Goal: Task Accomplishment & Management: Complete application form

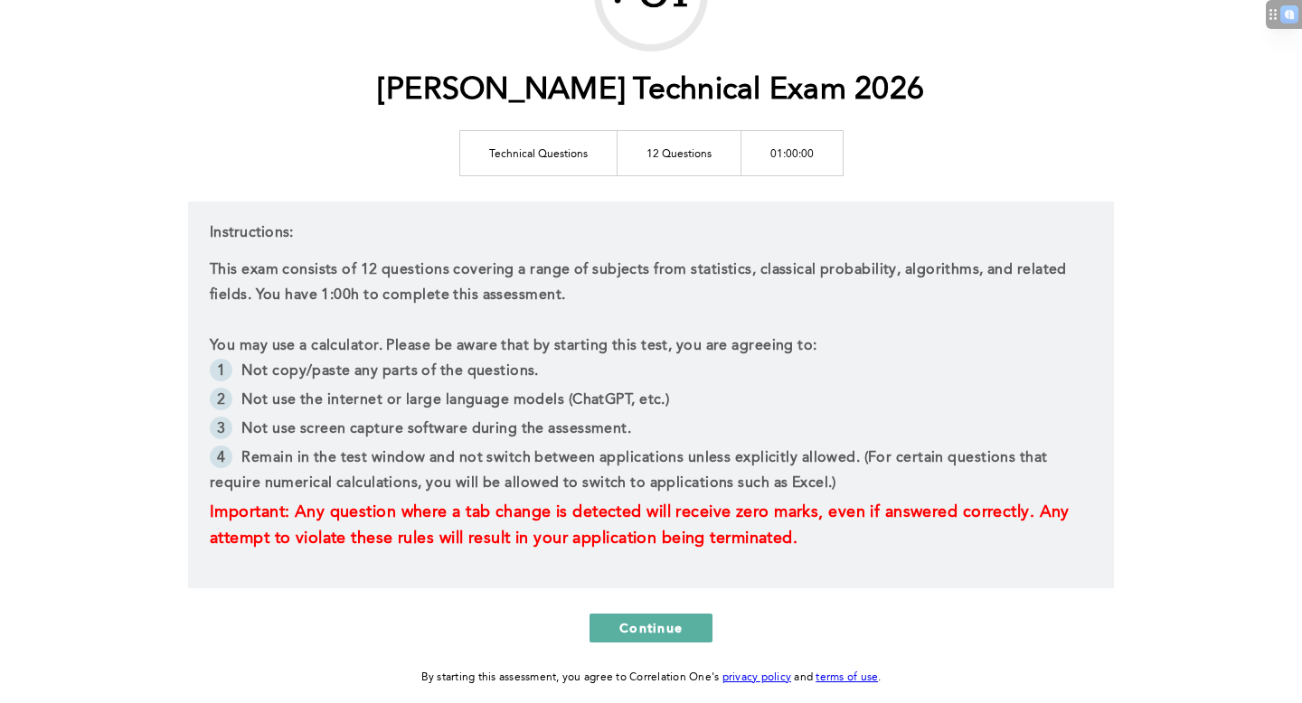
scroll to position [145, 0]
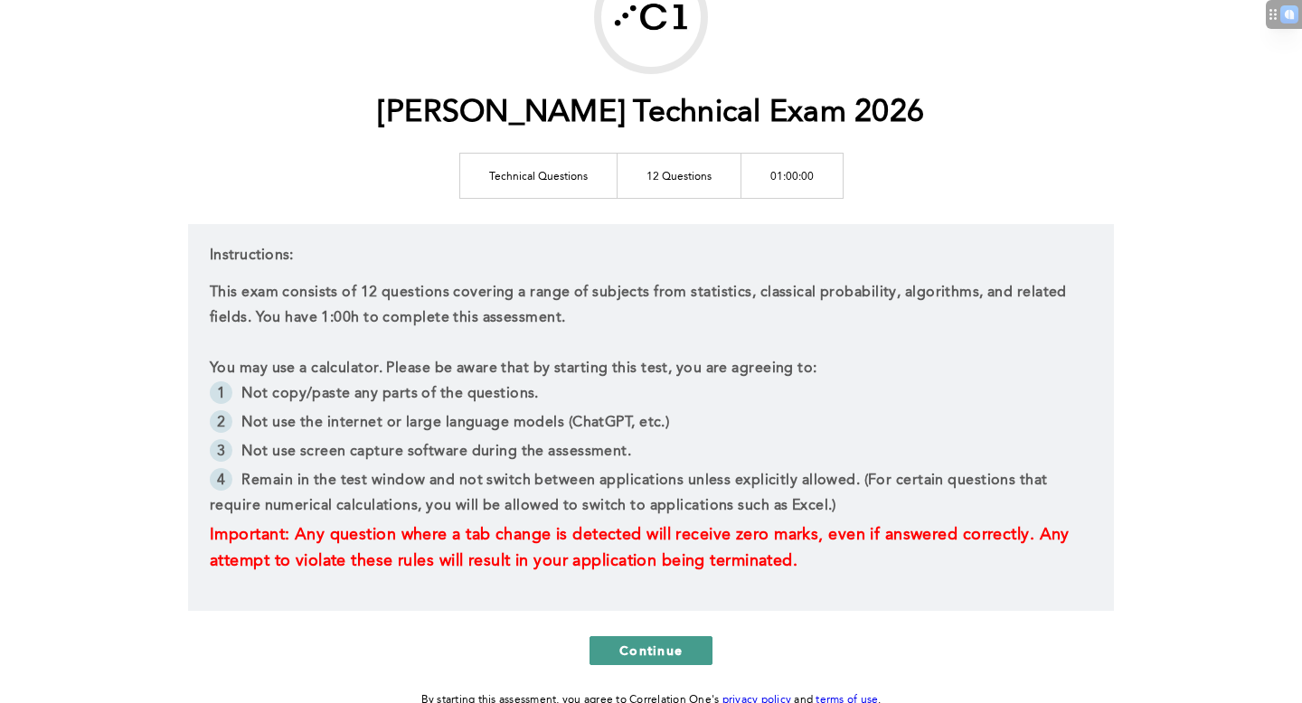
click at [669, 645] on span "Continue" at bounding box center [650, 650] width 63 height 17
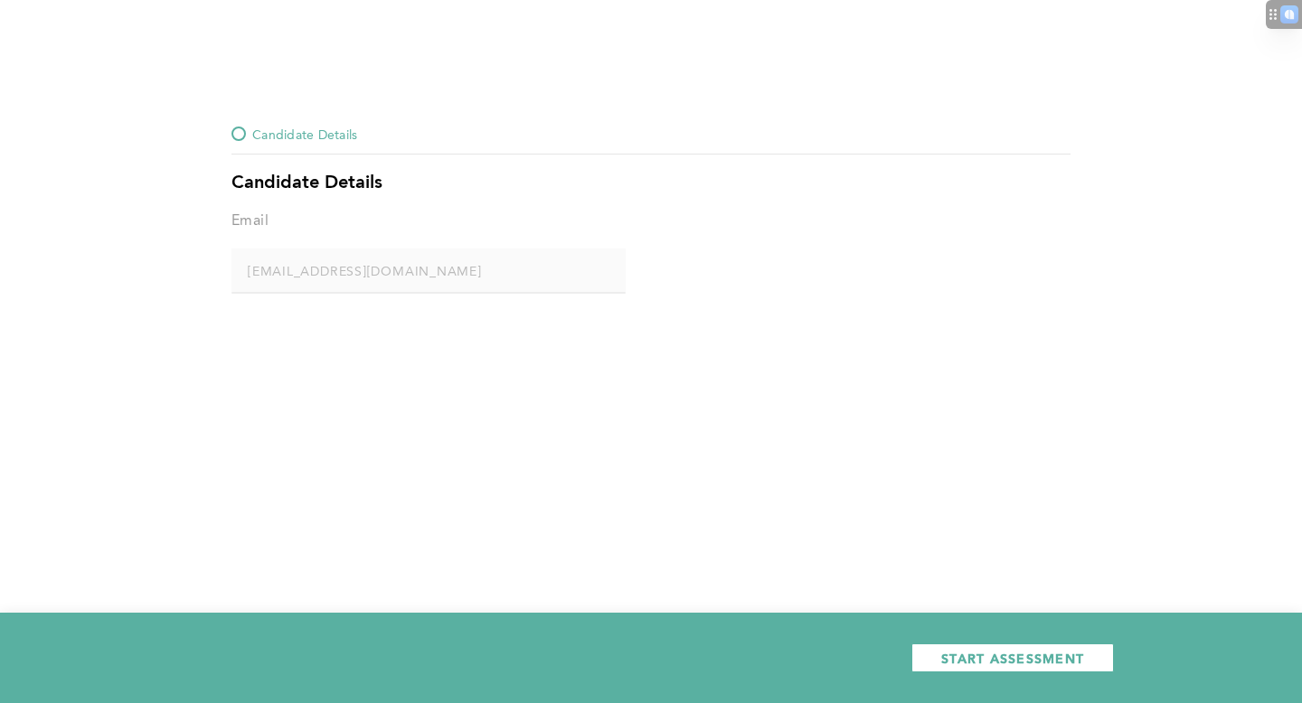
click at [941, 653] on span "START ASSESSMENT" at bounding box center [1012, 658] width 143 height 17
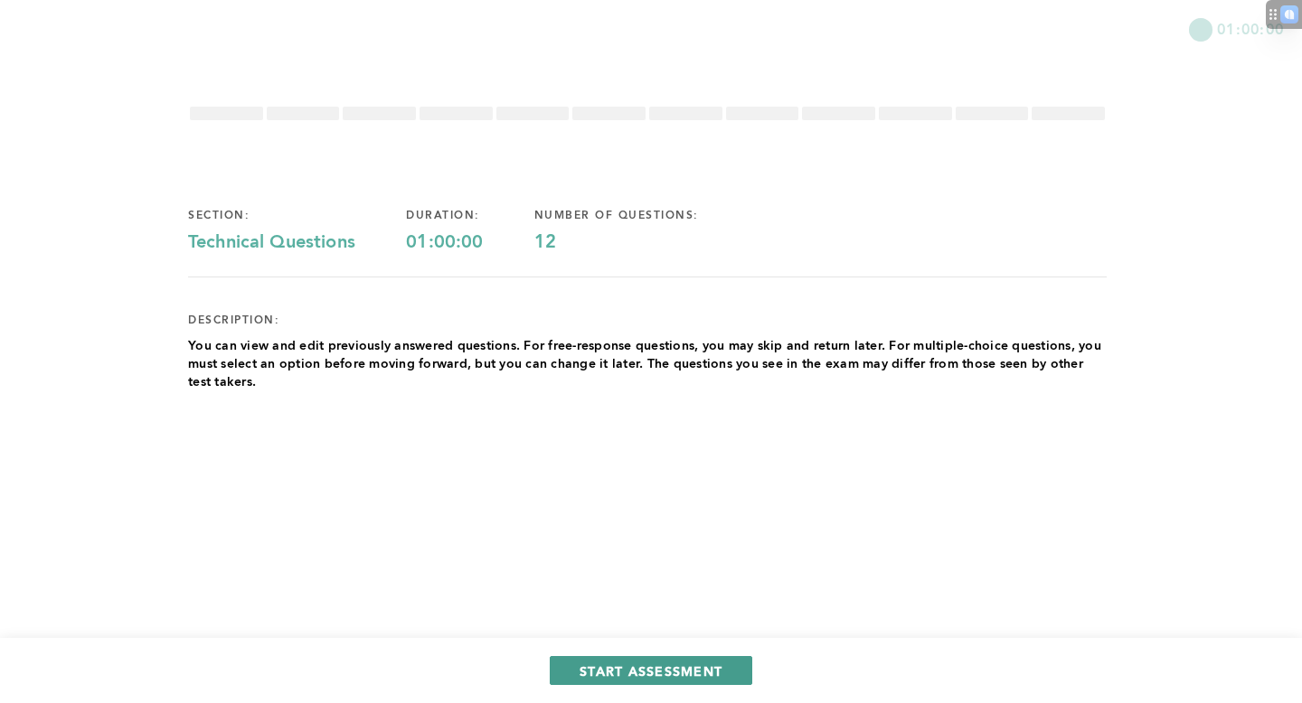
click at [668, 667] on span "START ASSESSMENT" at bounding box center [650, 671] width 143 height 17
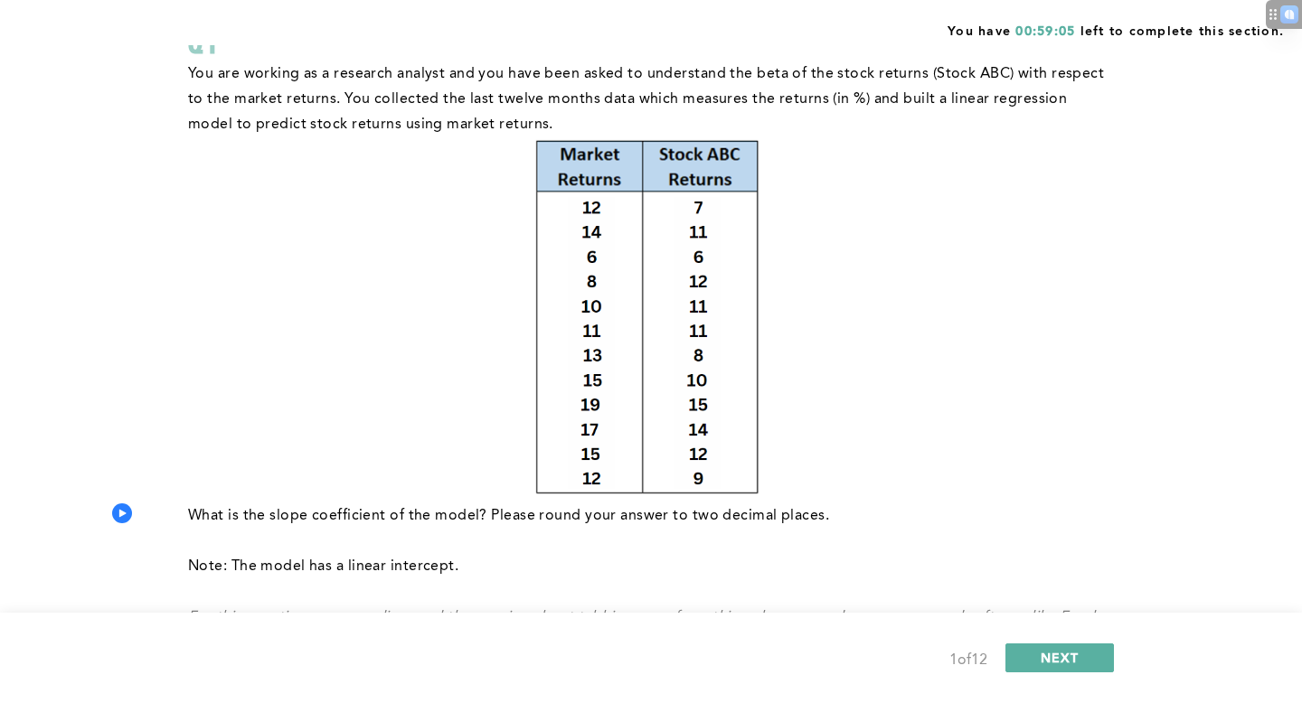
scroll to position [152, 0]
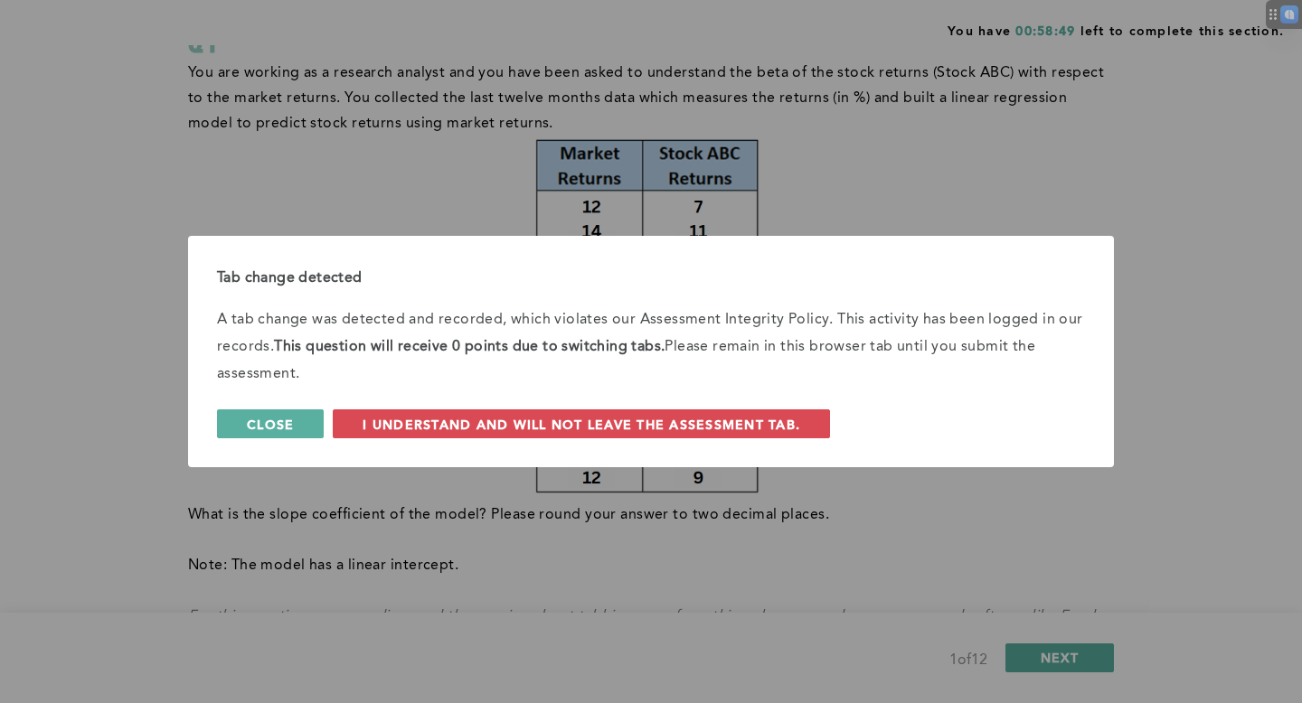
click at [277, 422] on span "Close" at bounding box center [270, 424] width 47 height 17
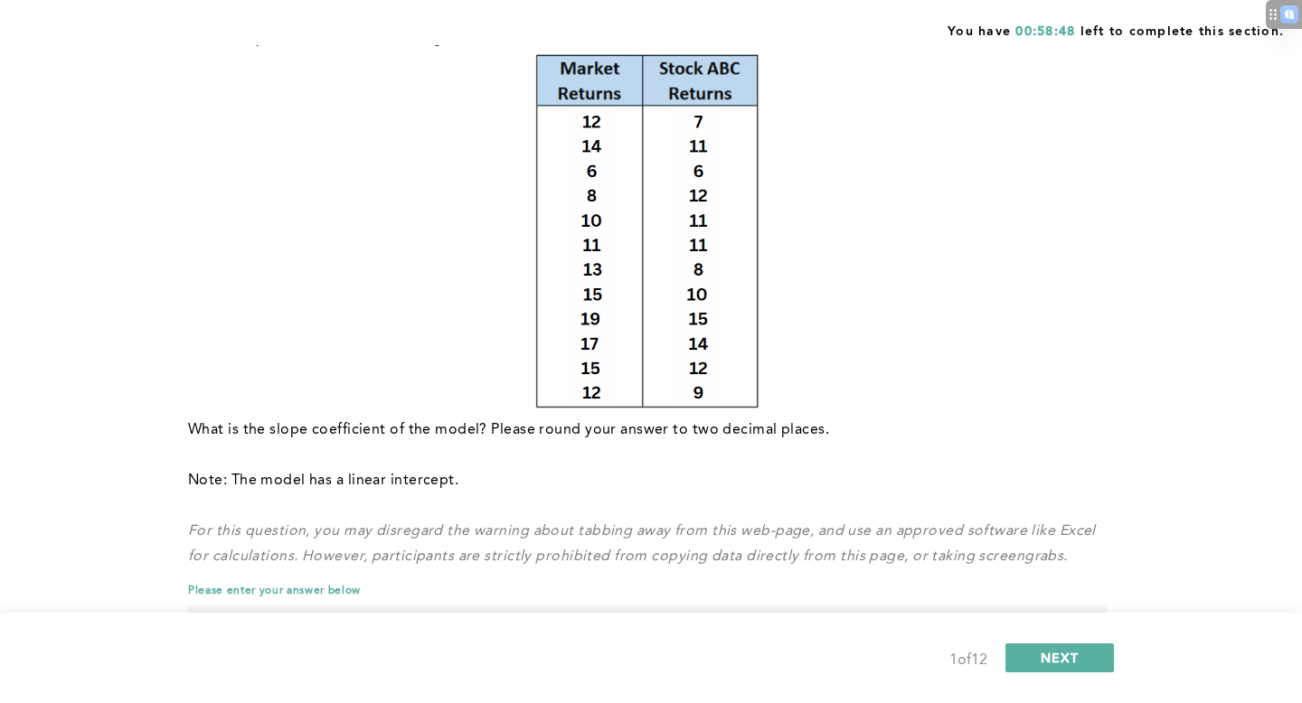
scroll to position [250, 0]
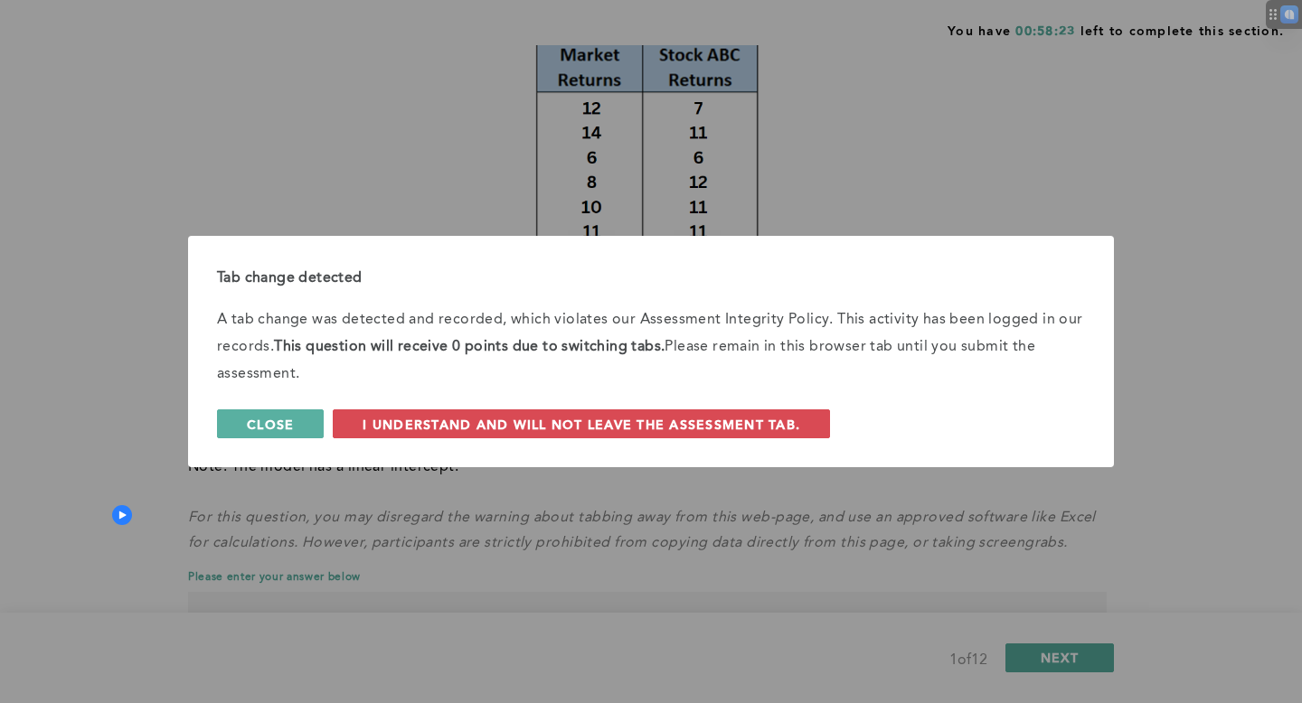
click at [304, 426] on button "Close" at bounding box center [270, 423] width 107 height 29
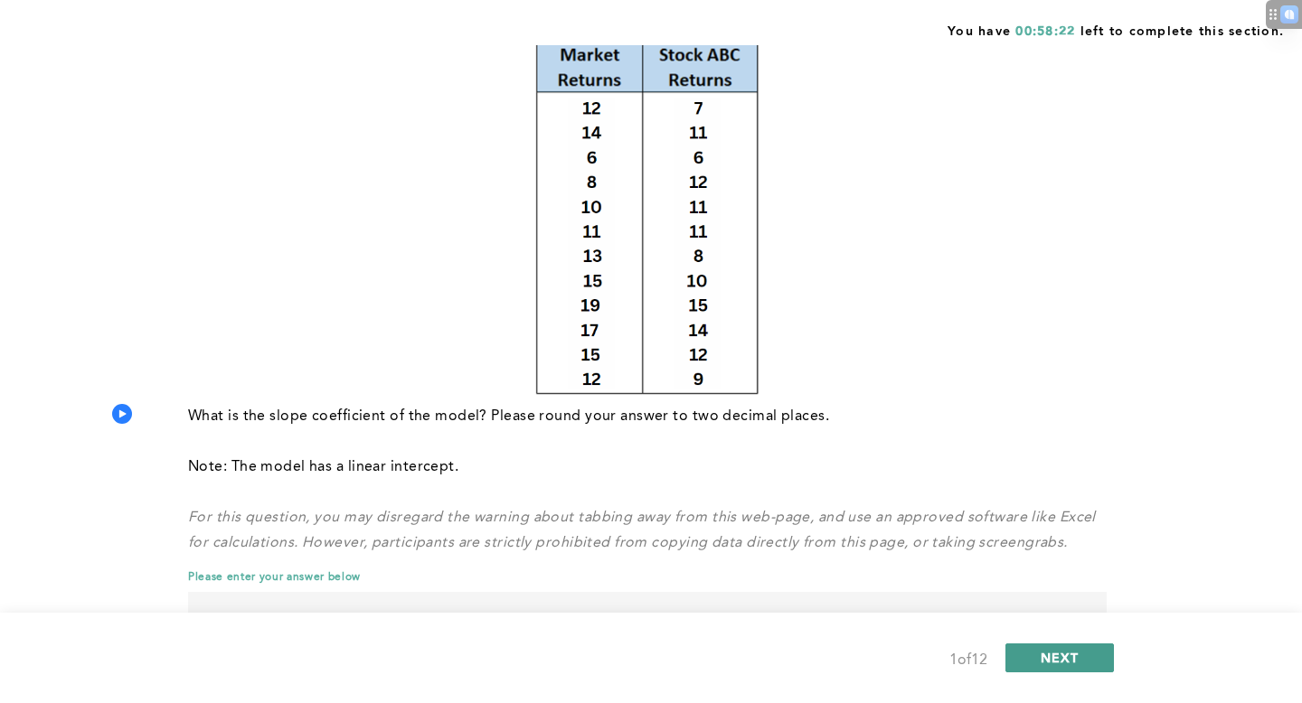
click at [1073, 653] on span "NEXT" at bounding box center [1059, 657] width 39 height 17
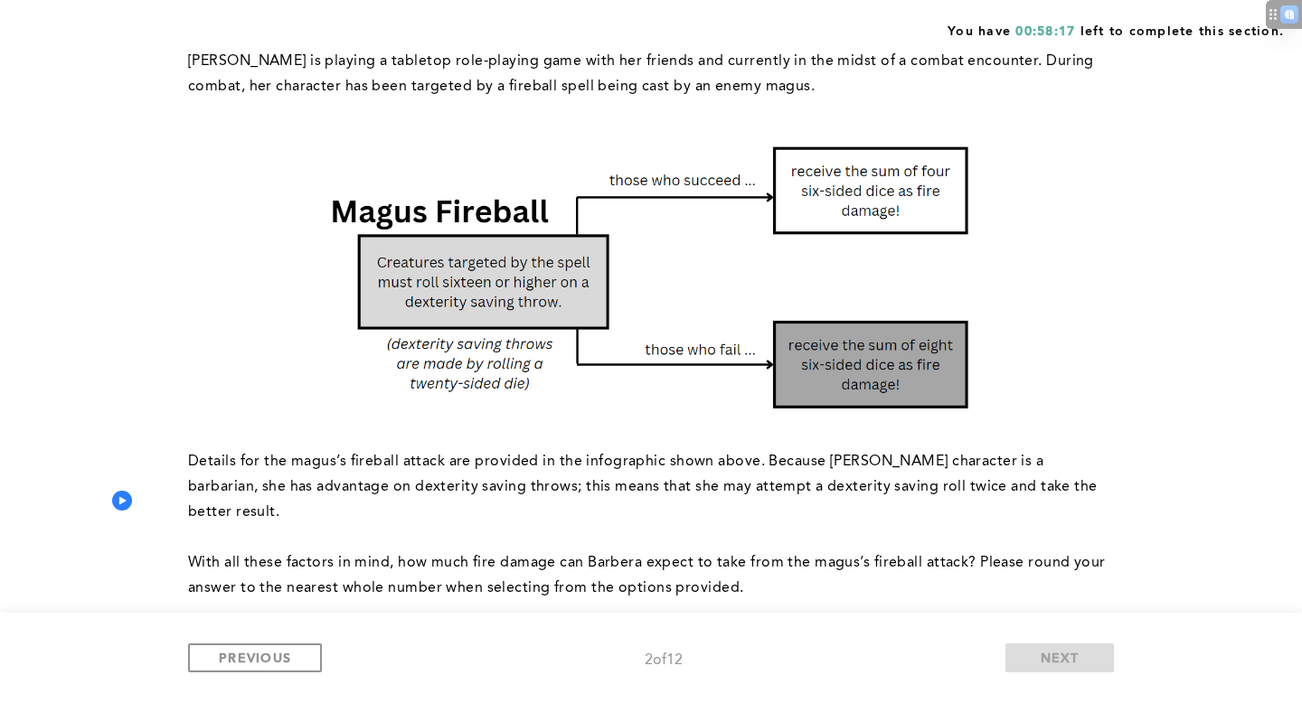
scroll to position [149, 0]
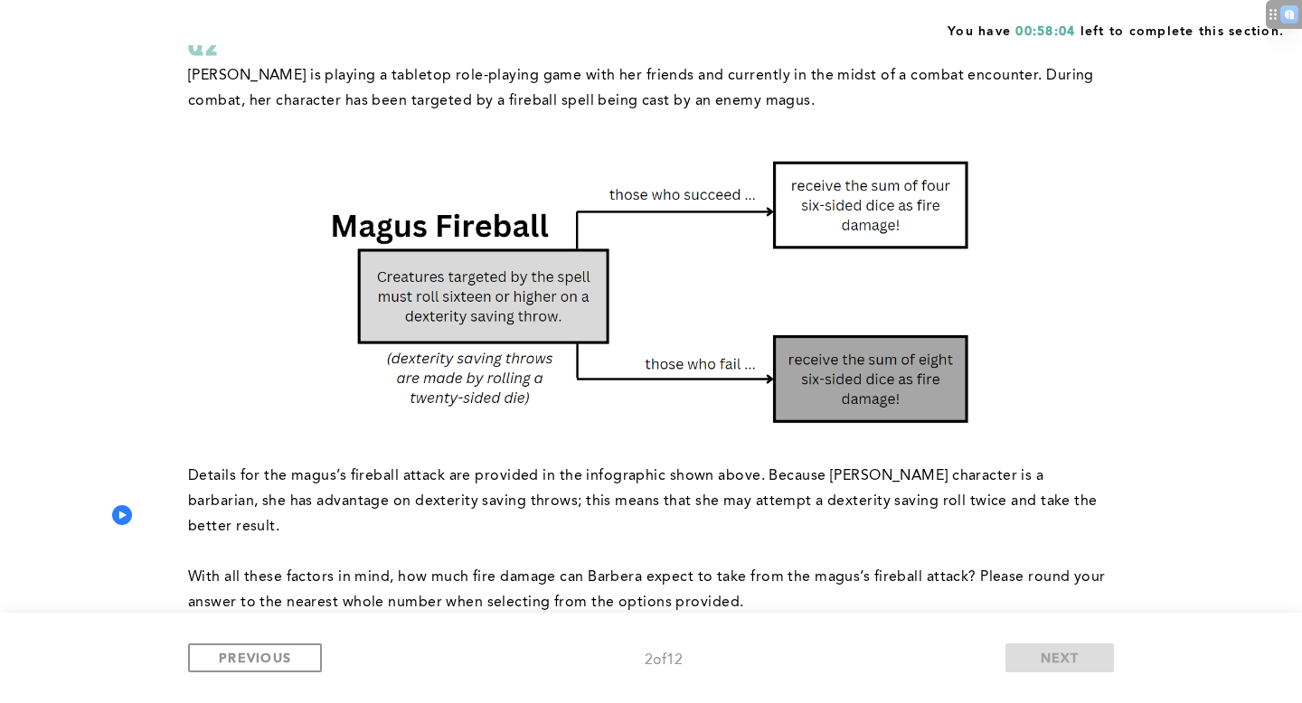
click at [319, 642] on div "PREVIOUS 2 of 12 NEXT" at bounding box center [651, 658] width 1302 height 90
click at [297, 654] on button "PREVIOUS" at bounding box center [255, 658] width 134 height 29
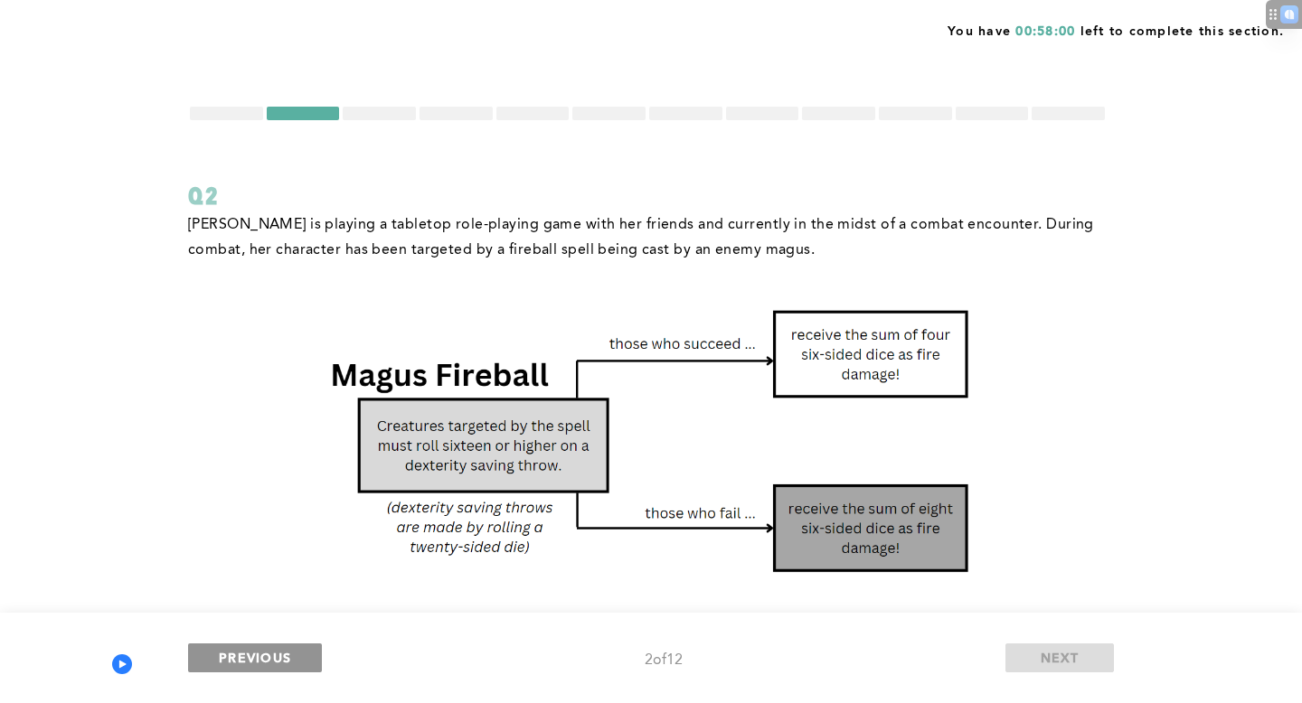
click at [251, 670] on button "PREVIOUS" at bounding box center [255, 658] width 134 height 29
click at [250, 668] on button "PREVIOUS" at bounding box center [255, 658] width 134 height 29
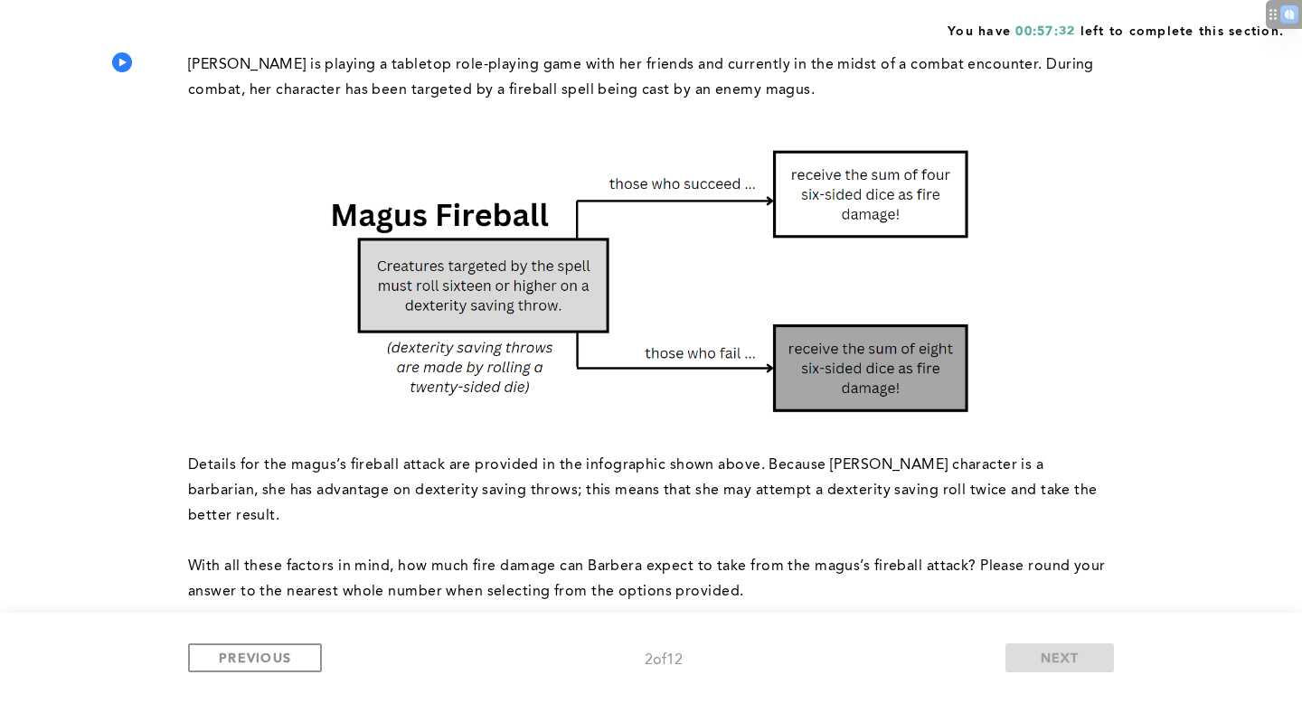
scroll to position [164, 0]
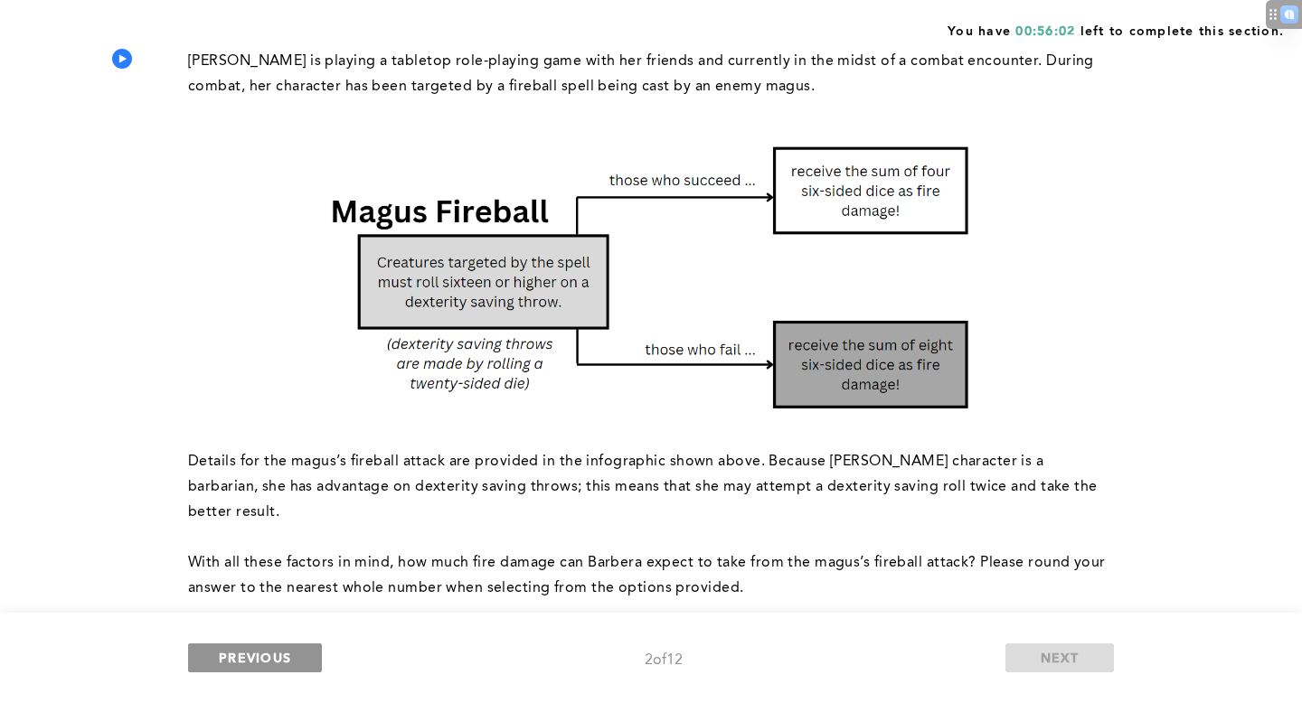
click at [266, 651] on span "PREVIOUS" at bounding box center [255, 657] width 72 height 17
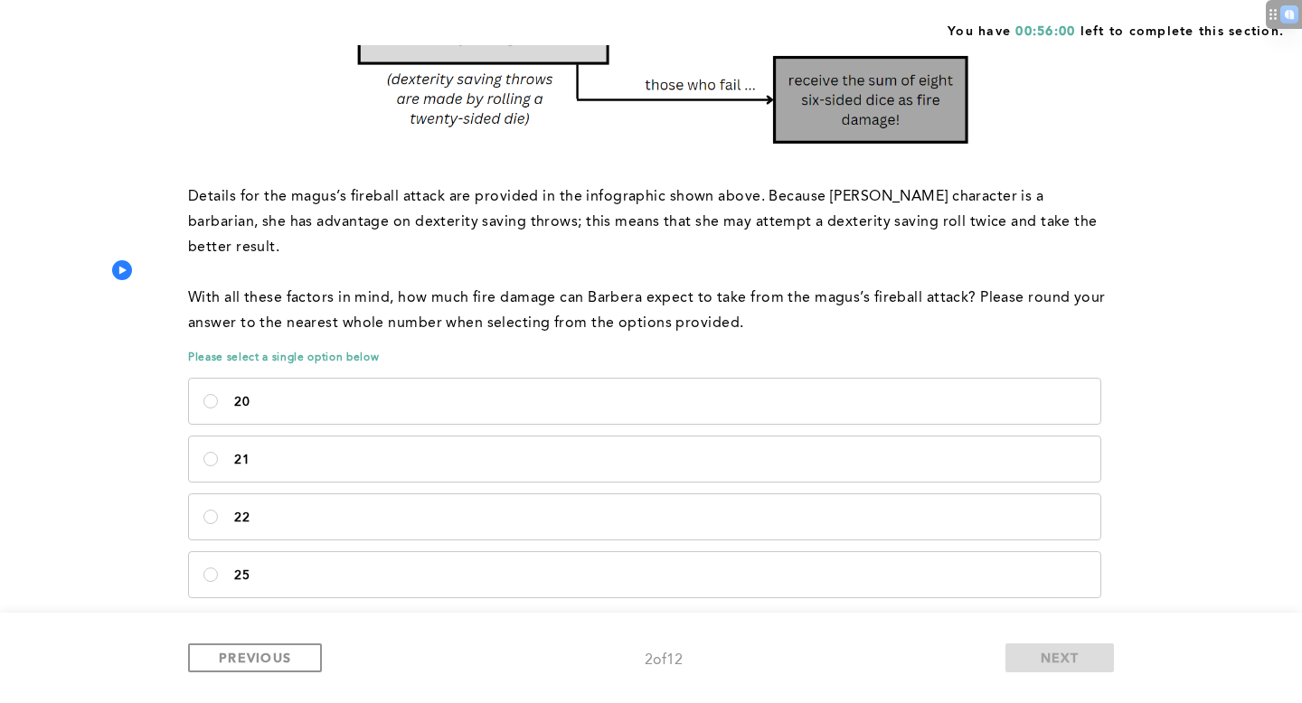
scroll to position [444, 0]
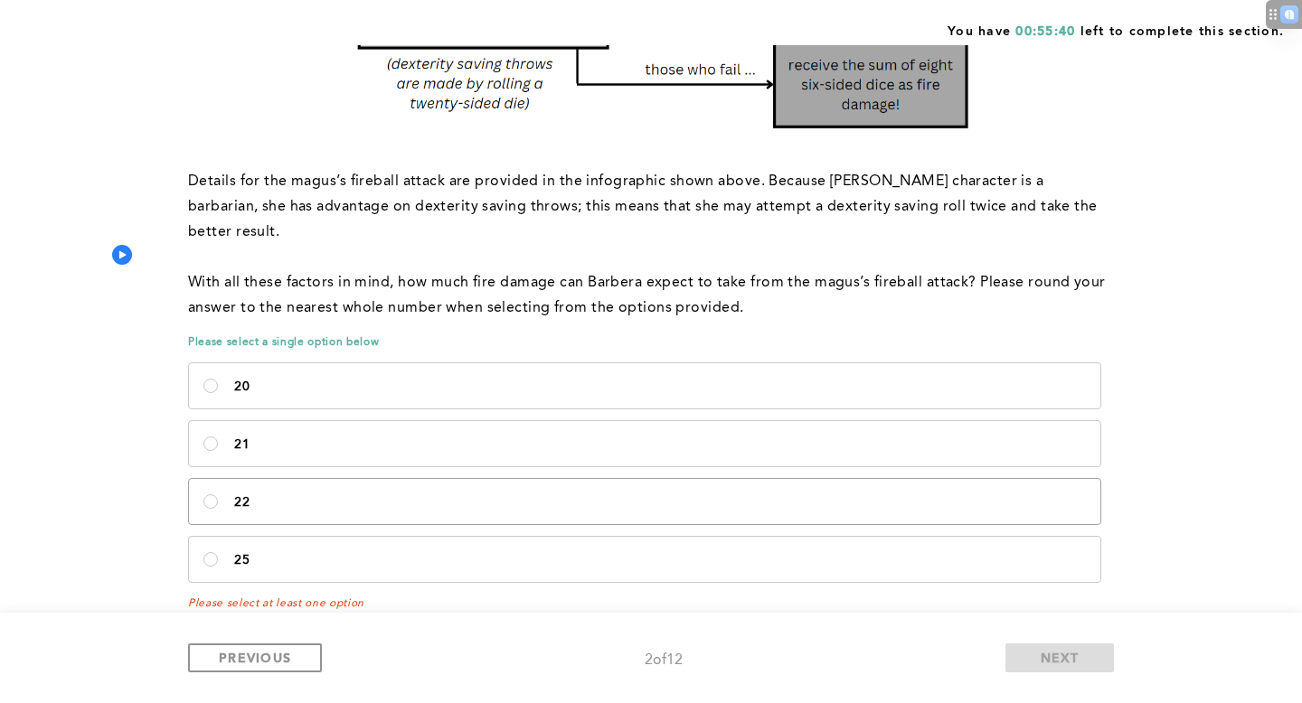
click at [712, 479] on label "22" at bounding box center [644, 501] width 911 height 45
click at [218, 494] on input "22" at bounding box center [210, 501] width 14 height 14
radio input "true"
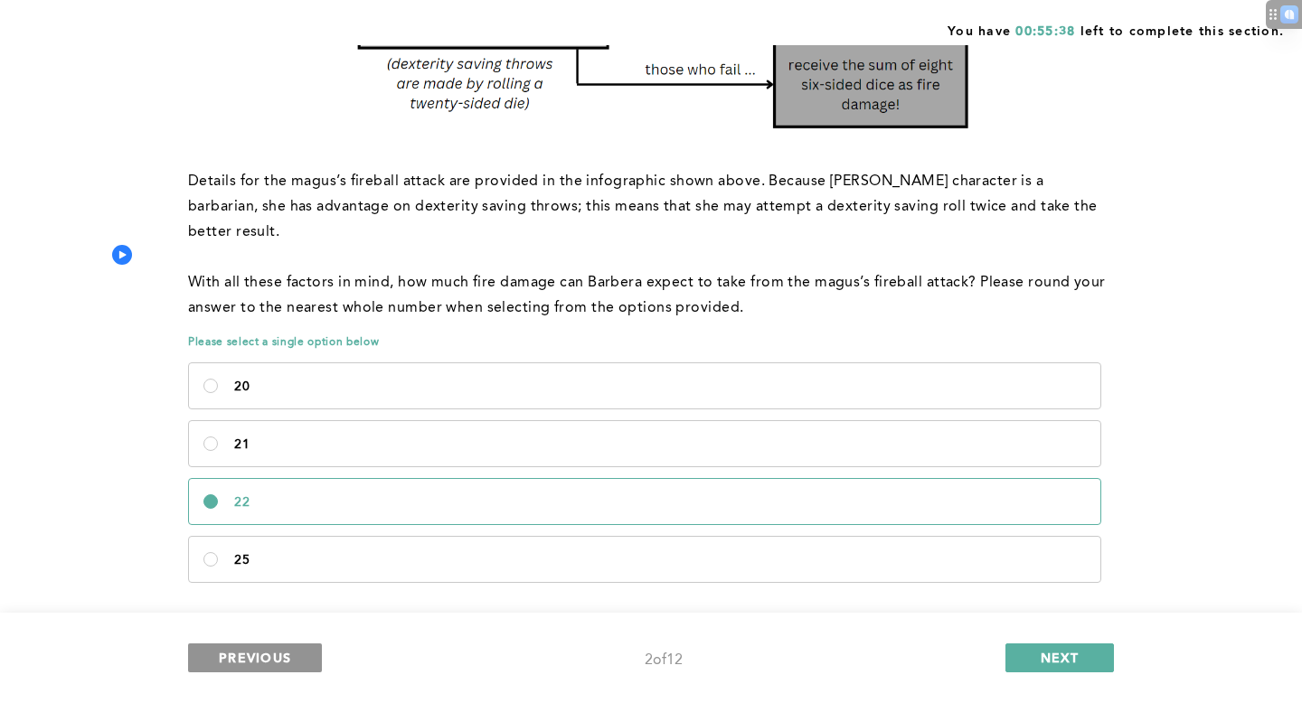
click at [224, 652] on span "PREVIOUS" at bounding box center [255, 657] width 72 height 17
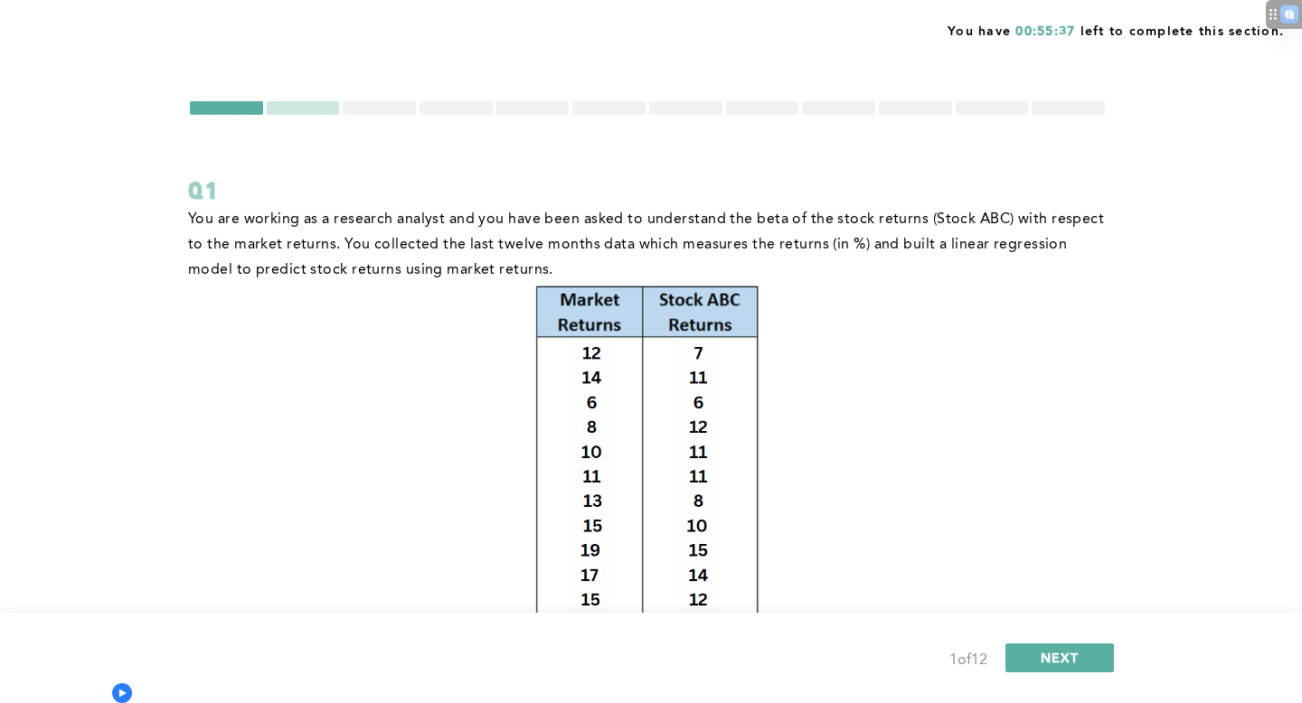
scroll to position [320, 0]
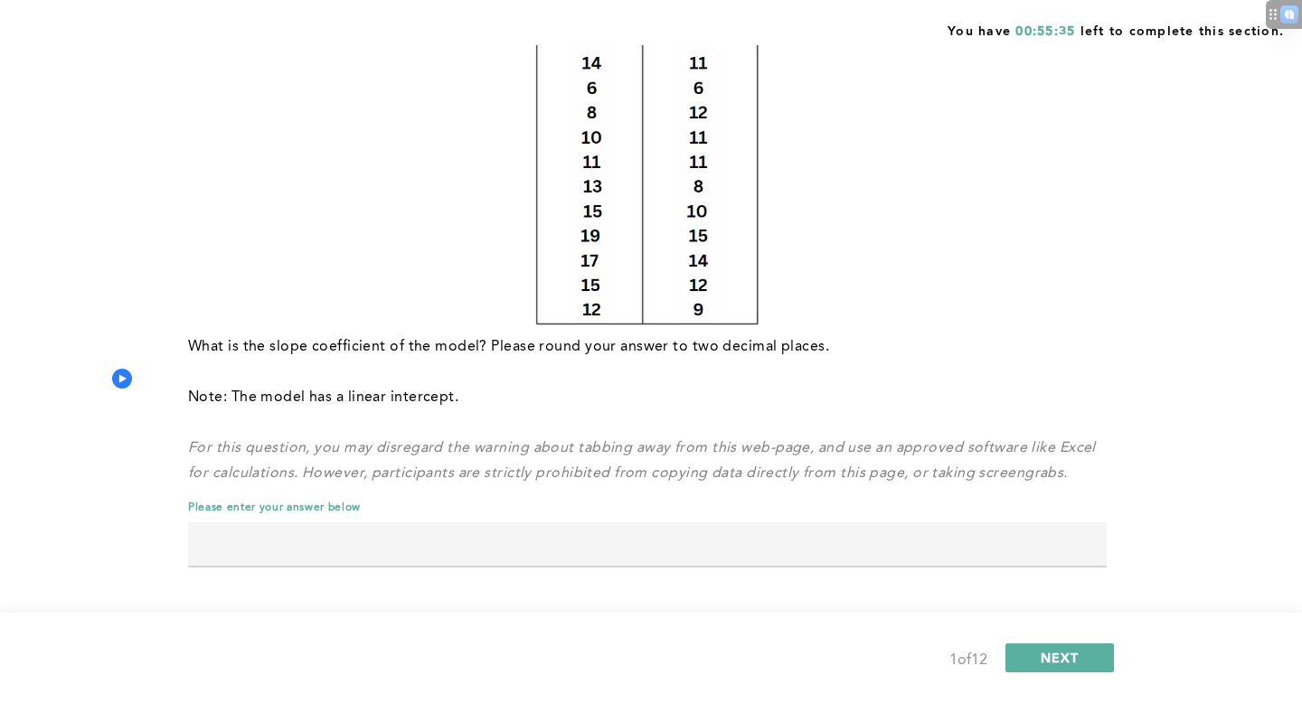
click at [543, 542] on input "text" at bounding box center [647, 543] width 918 height 43
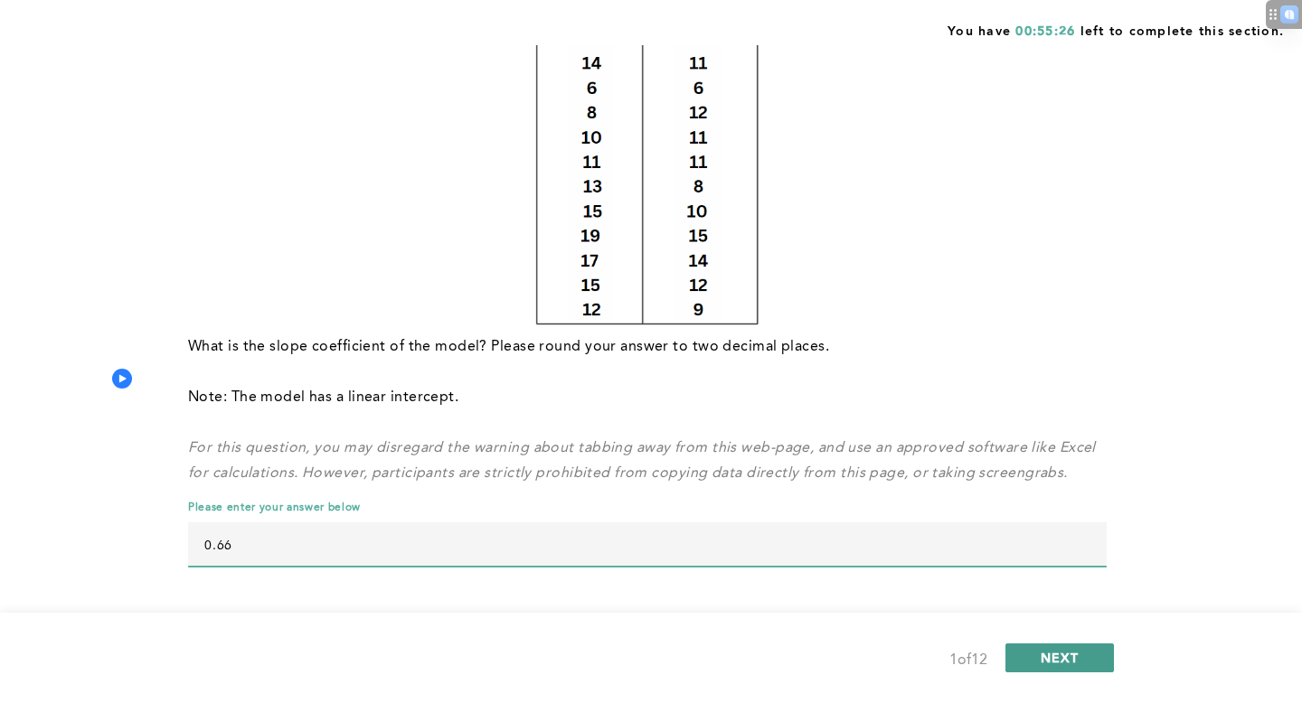
type input "0.66"
click at [1054, 652] on span "NEXT" at bounding box center [1059, 657] width 39 height 17
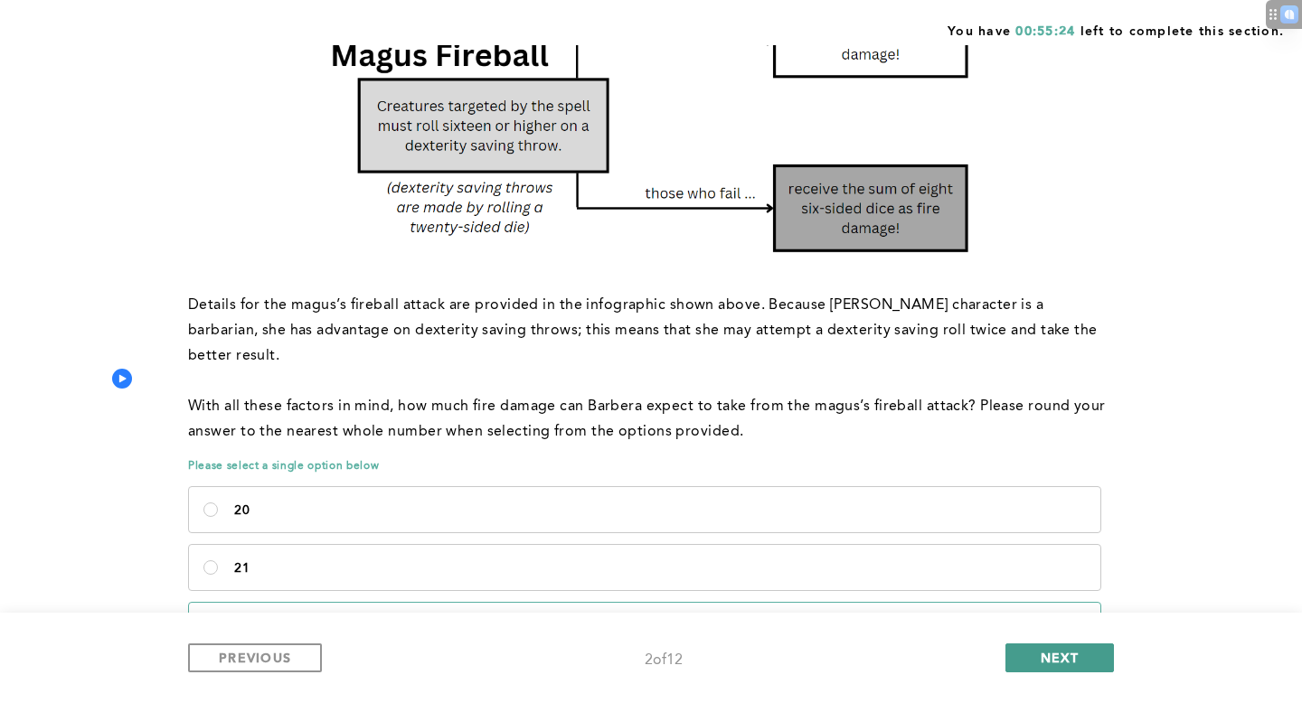
click at [1054, 652] on span "NEXT" at bounding box center [1059, 657] width 39 height 17
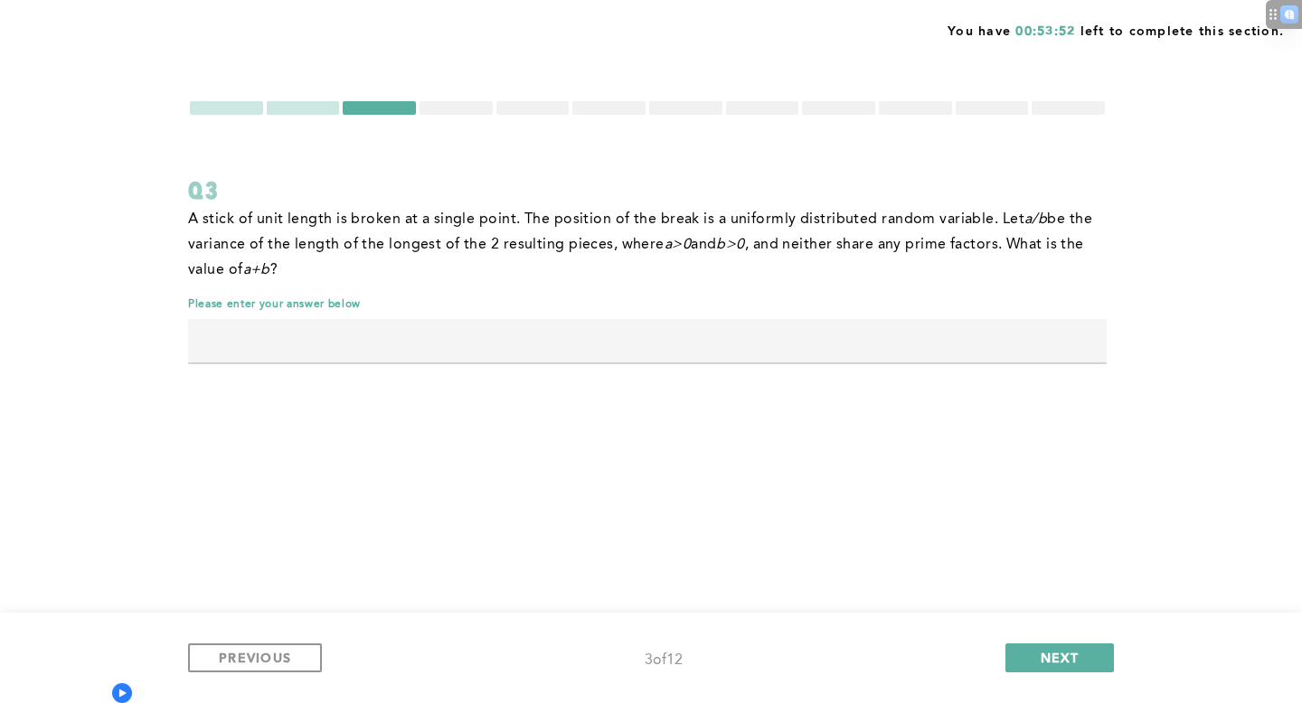
click at [866, 349] on input "text" at bounding box center [647, 340] width 918 height 43
type input "1"
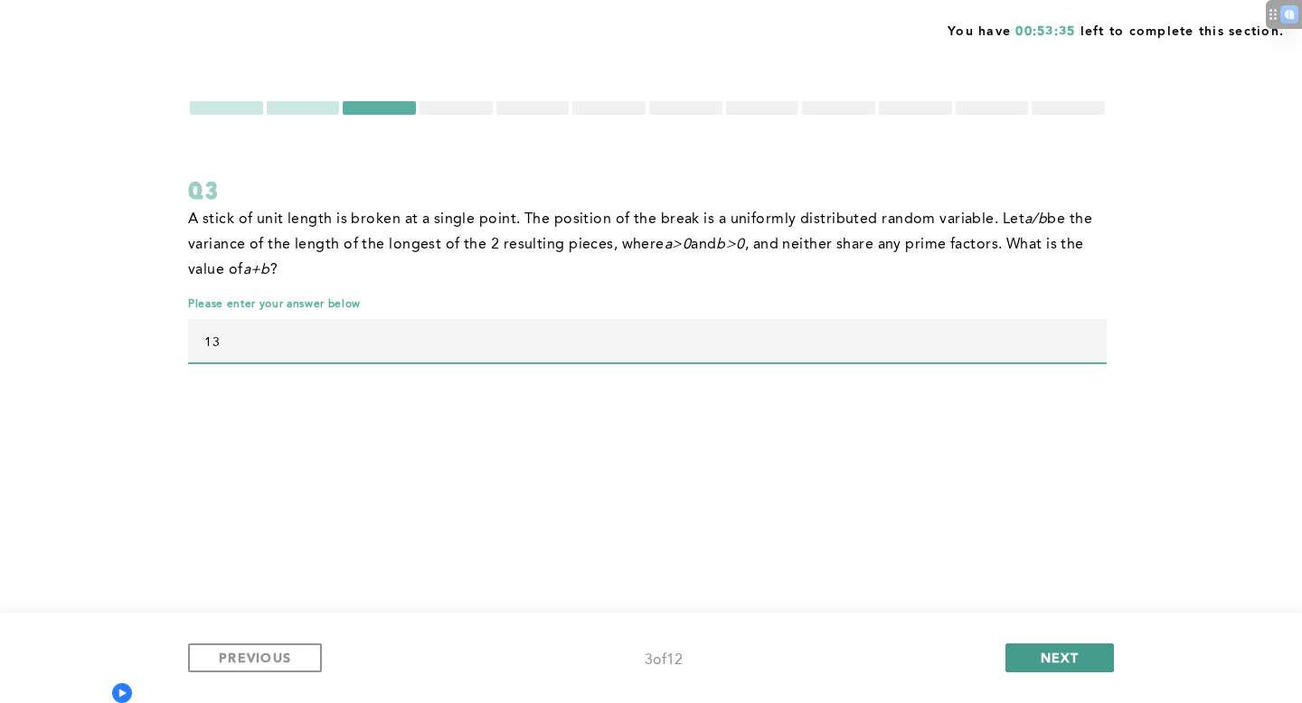
type input "13"
click at [1045, 661] on span "NEXT" at bounding box center [1059, 657] width 39 height 17
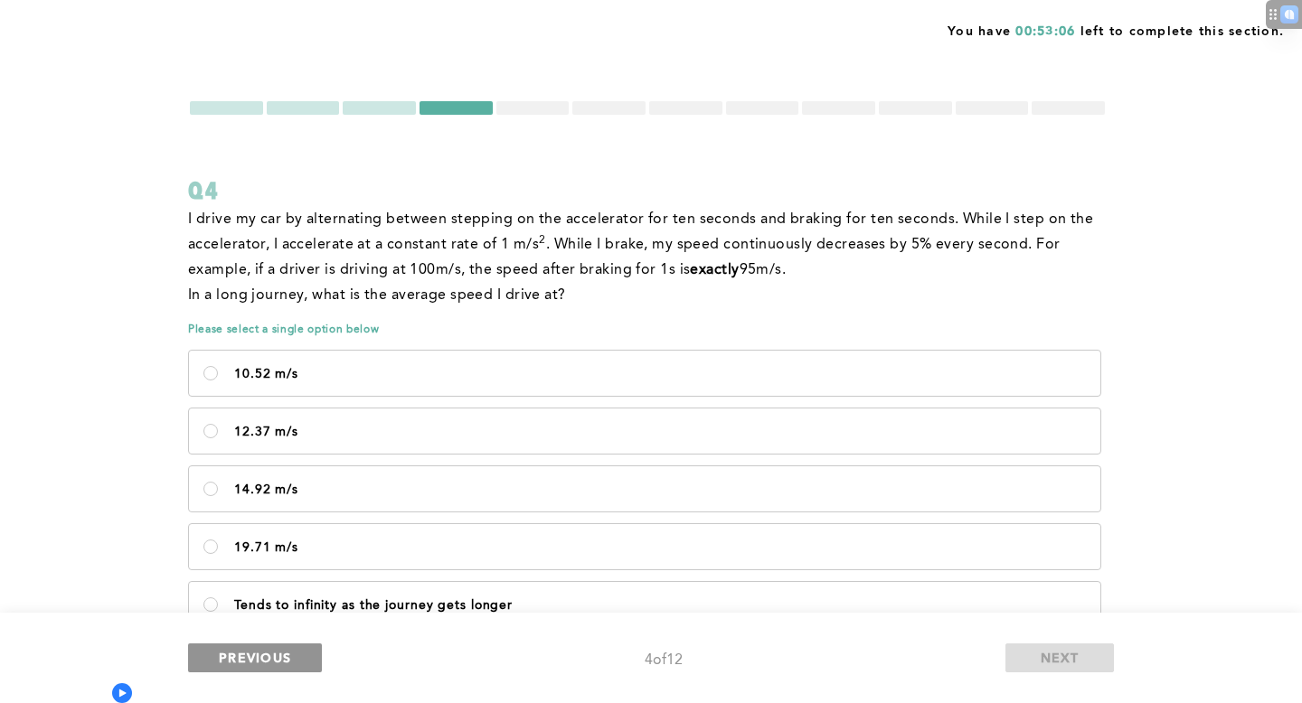
click at [202, 658] on button "PREVIOUS" at bounding box center [255, 658] width 134 height 29
click at [311, 607] on p "Tends to infinity as the journey gets longer" at bounding box center [660, 605] width 852 height 14
click at [218, 607] on longer\<\/p\> "Tends to infinity as the journey gets longer" at bounding box center [210, 605] width 14 height 14
radio longer\<\/p\> "true"
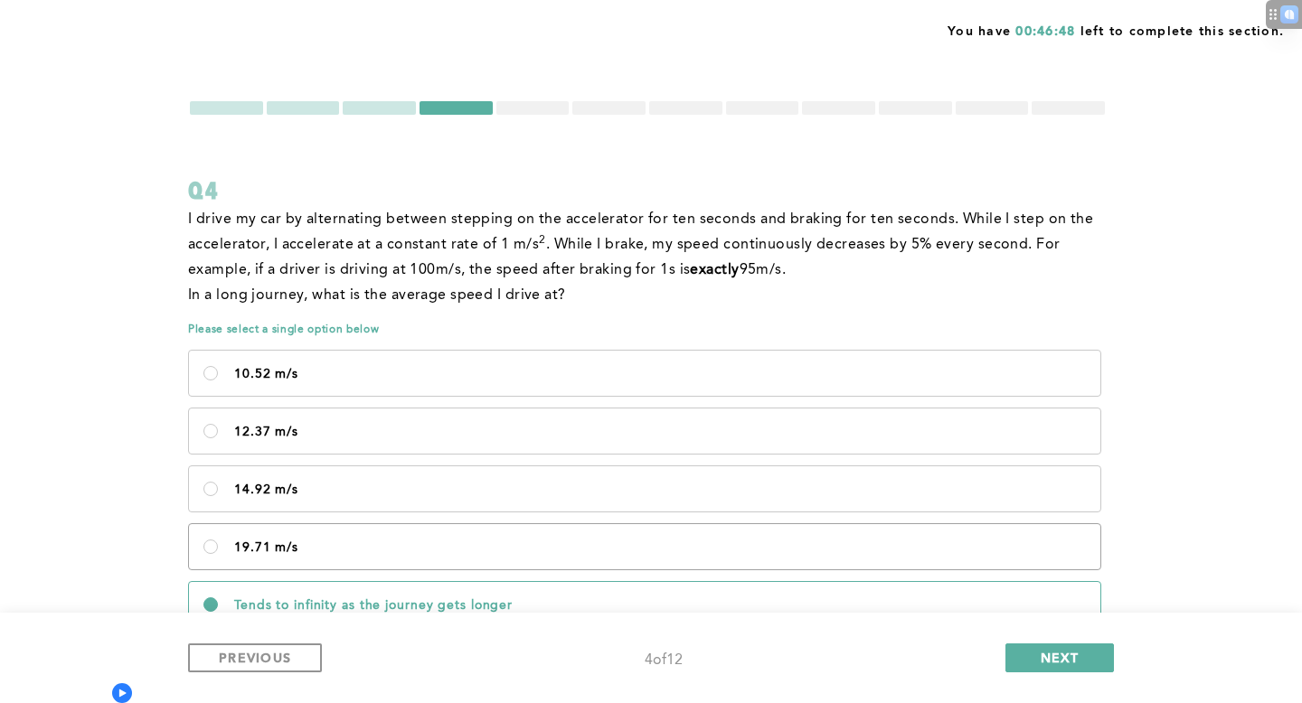
click at [303, 567] on label "19.71 m/s" at bounding box center [644, 546] width 911 height 45
click at [218, 554] on m\/s\<\/p\> "19.71 m/s" at bounding box center [210, 547] width 14 height 14
radio m\/s\<\/p\> "true"
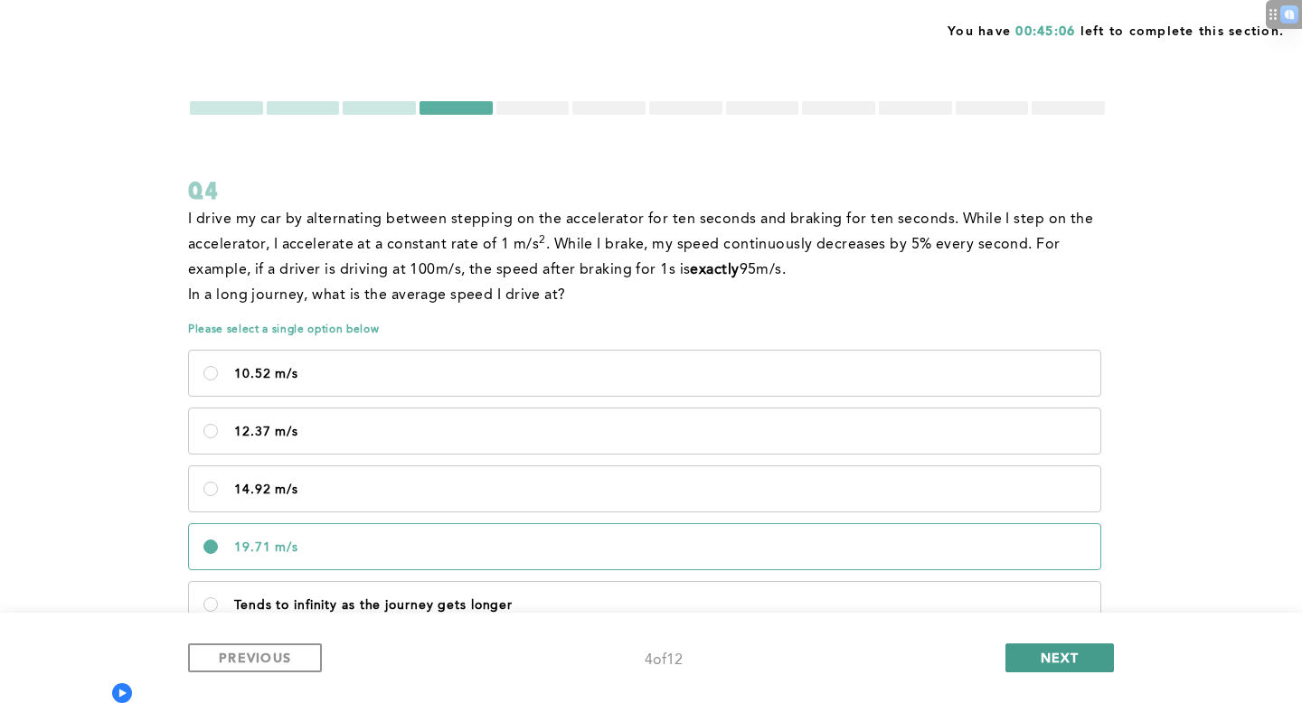
click at [1038, 670] on button "NEXT" at bounding box center [1059, 658] width 108 height 29
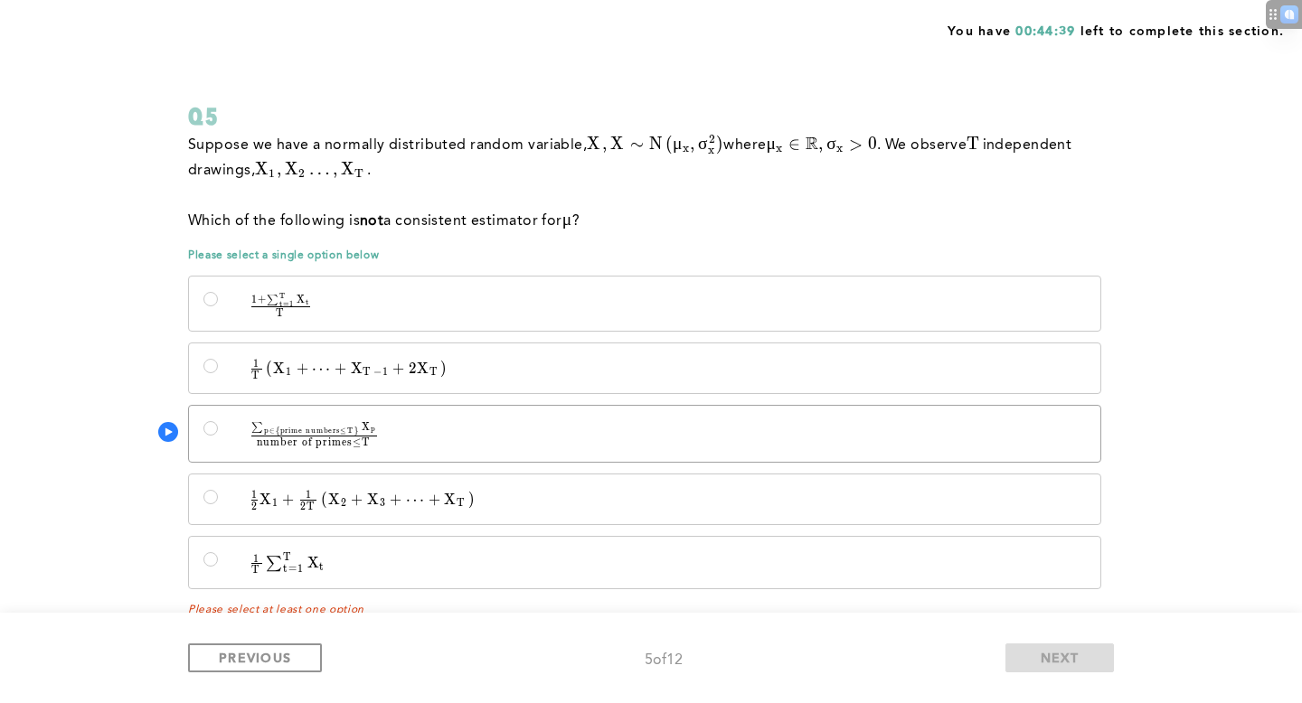
scroll to position [110, 0]
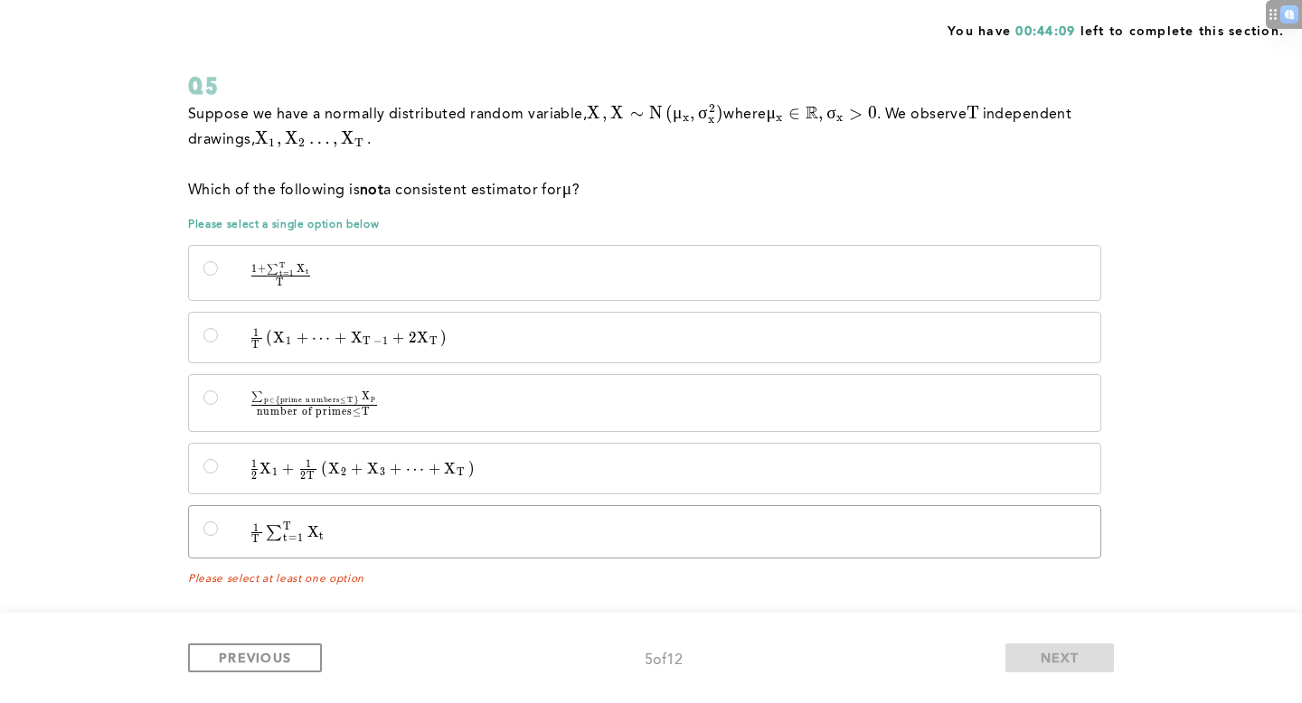
click at [405, 542] on label "1 T ∑ t = 1 T X t \quad \frac{1}{T}\sum_{t=1}^{T} X_t T 1 ​ ∑ t = 1 T ​ X t ​" at bounding box center [644, 532] width 911 height 52
click at [218, 536] on input "1 T ∑ t = 1 T X t \quad \frac{1}{T}\sum_{t=1}^{T} X_t T 1 ​ ∑ t = 1 T ​ X t ​" at bounding box center [210, 529] width 14 height 14
radio input "true"
click at [419, 478] on label "1 2 X 1 + 1 2 T ( X 2 + X 3 + ⋯ + X T ) \quad \frac{1}{2}X_1 + \frac{1}{2T}\lef…" at bounding box center [644, 469] width 911 height 50
click at [218, 474] on input "1 2 X 1 + 1 2 T ( X 2 + X 3 + ⋯ + X T ) \quad \frac{1}{2}X_1 + \frac{1}{2T}\lef…" at bounding box center [210, 466] width 14 height 14
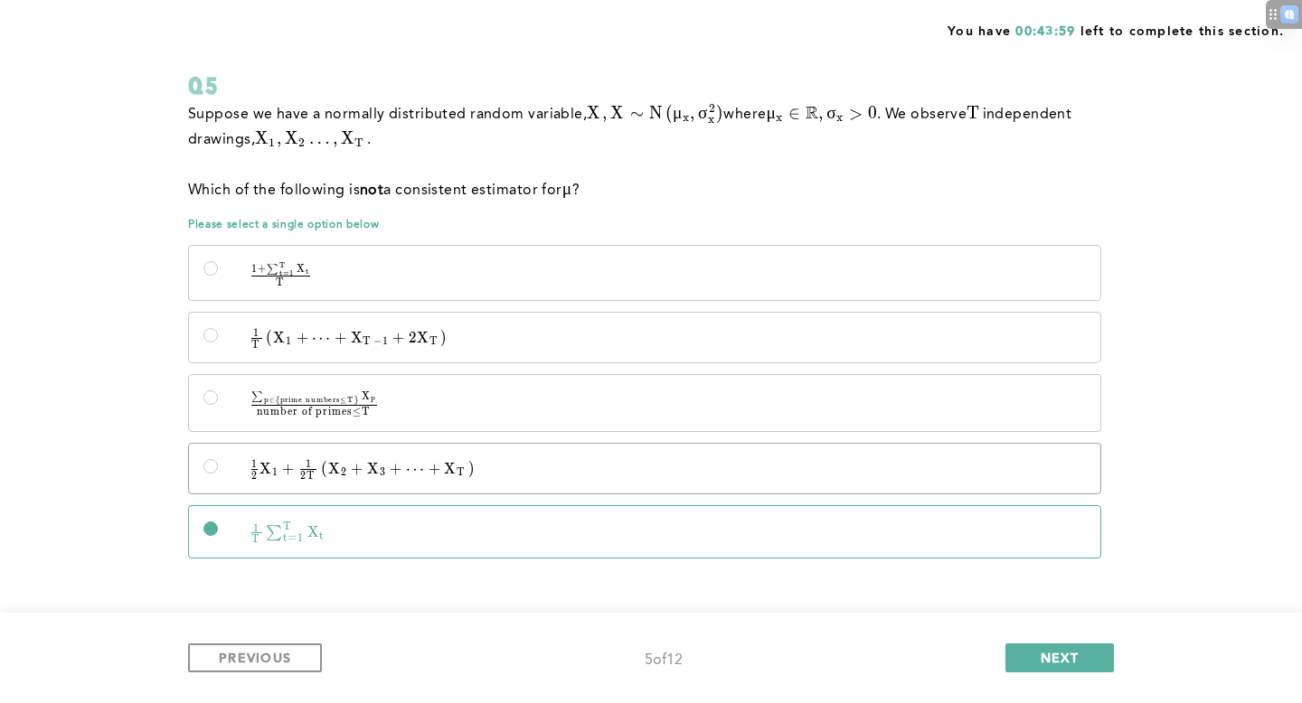
radio input "true"
click at [1088, 657] on button "NEXT" at bounding box center [1059, 658] width 108 height 29
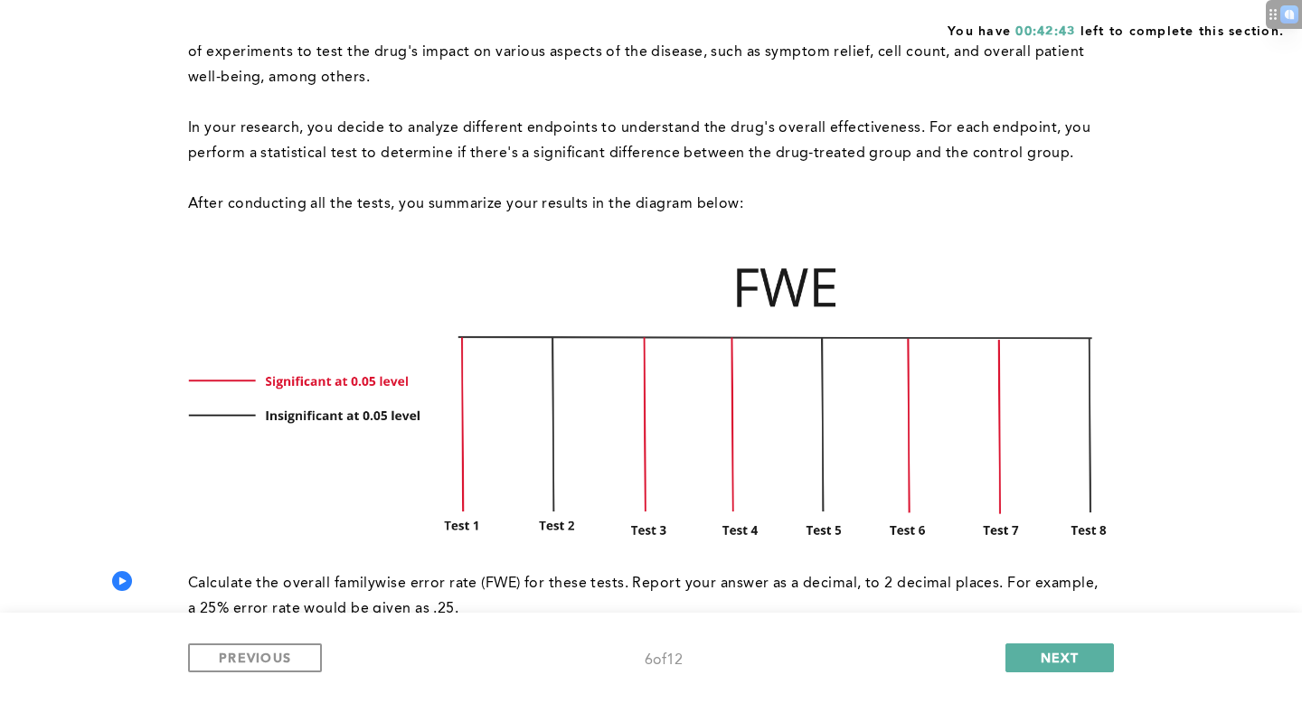
scroll to position [0, 0]
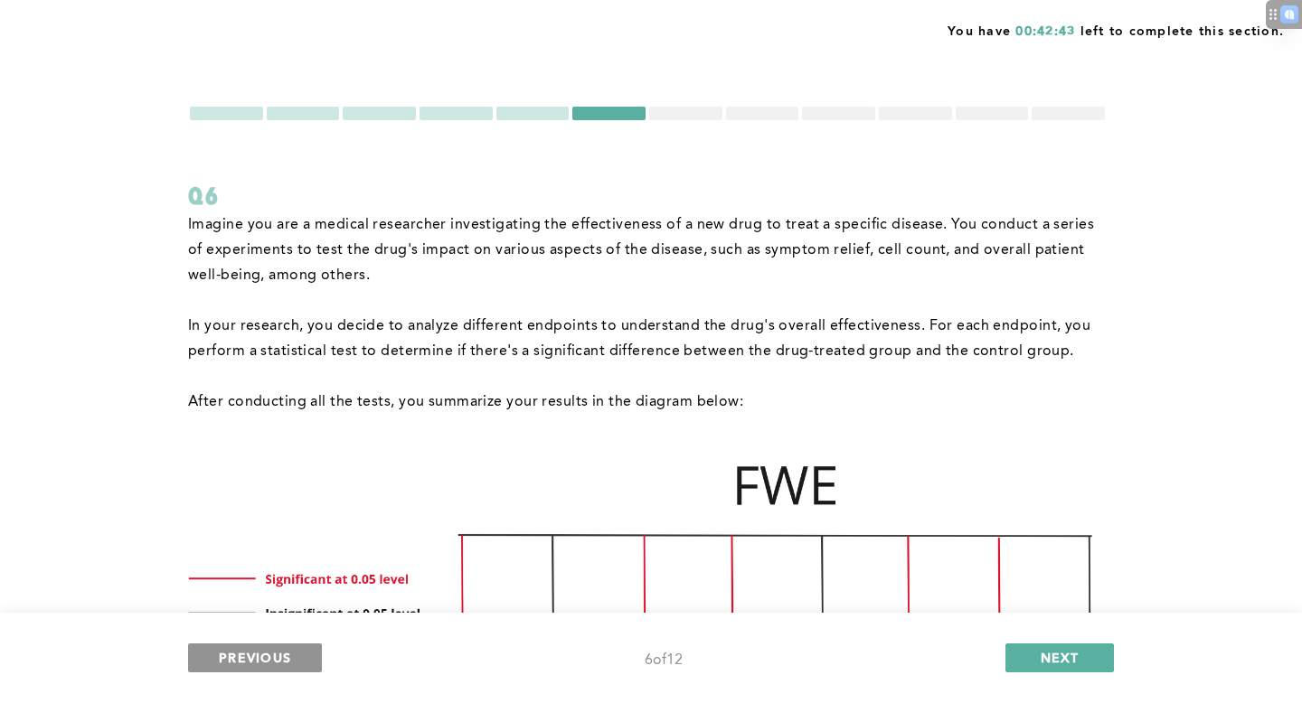
click at [274, 654] on span "PREVIOUS" at bounding box center [255, 657] width 72 height 17
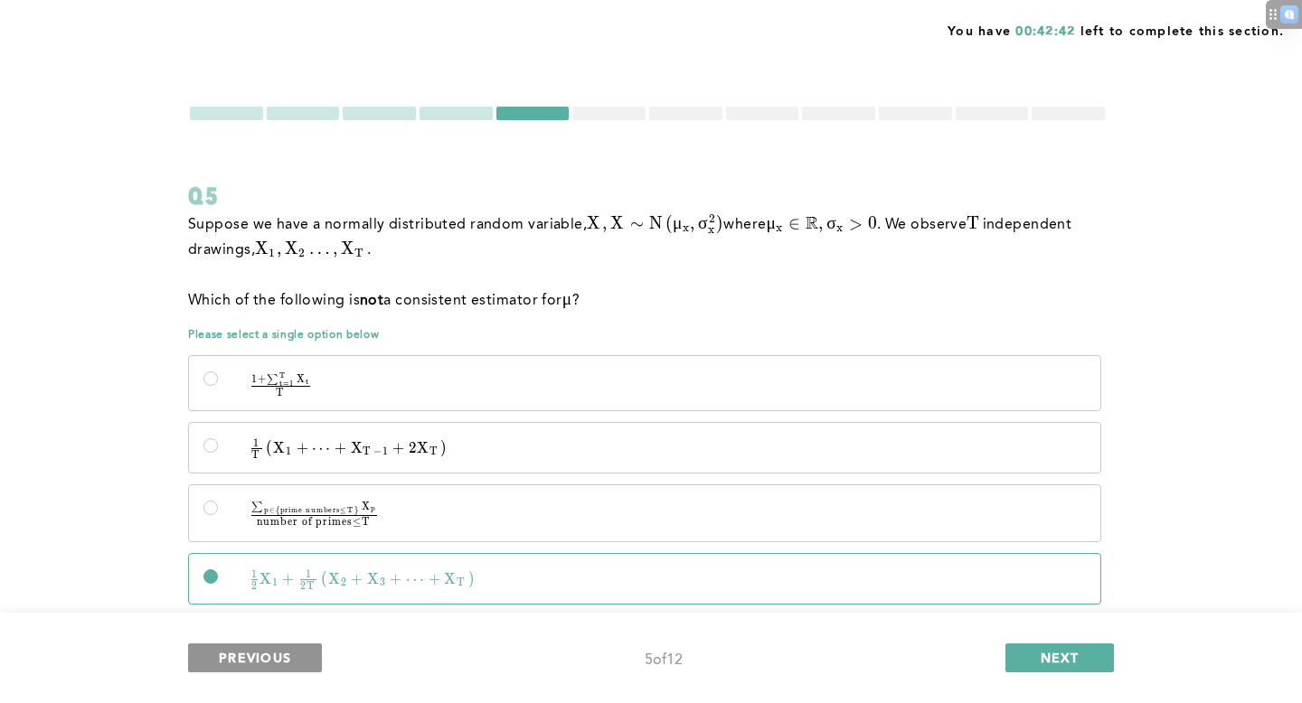
click at [300, 654] on button "PREVIOUS" at bounding box center [255, 658] width 134 height 29
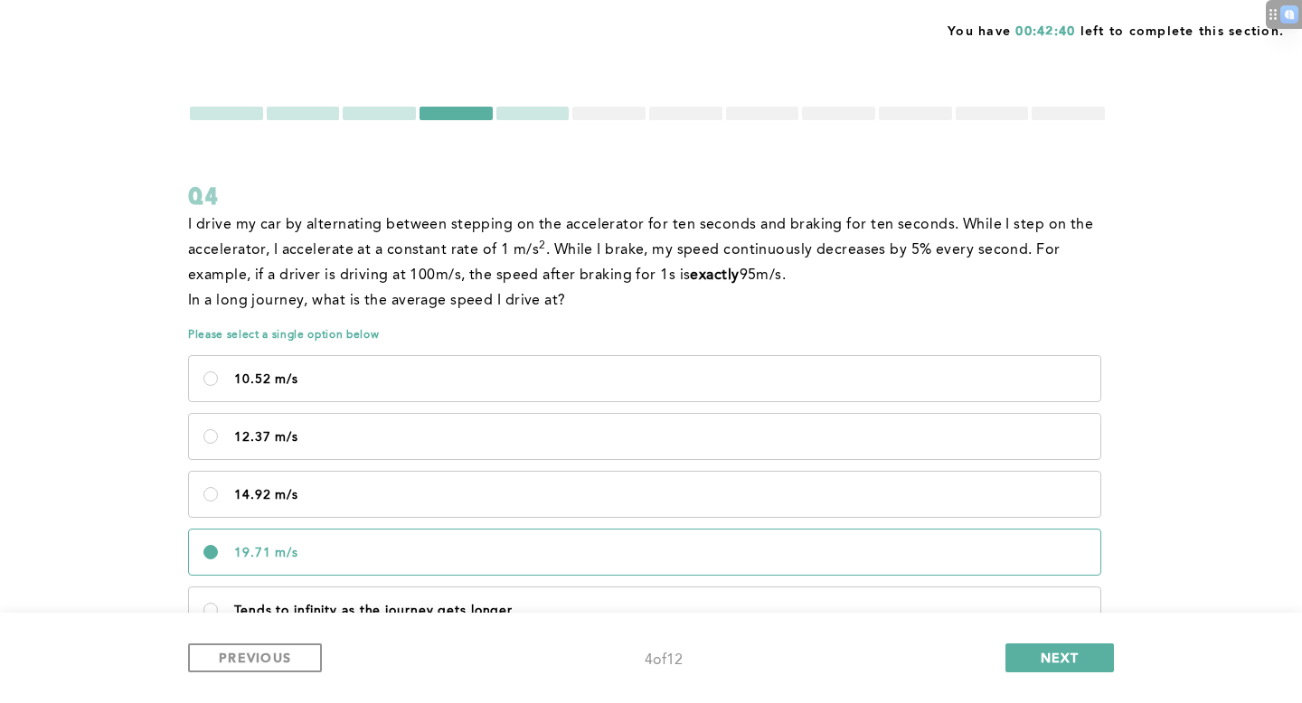
scroll to position [86, 0]
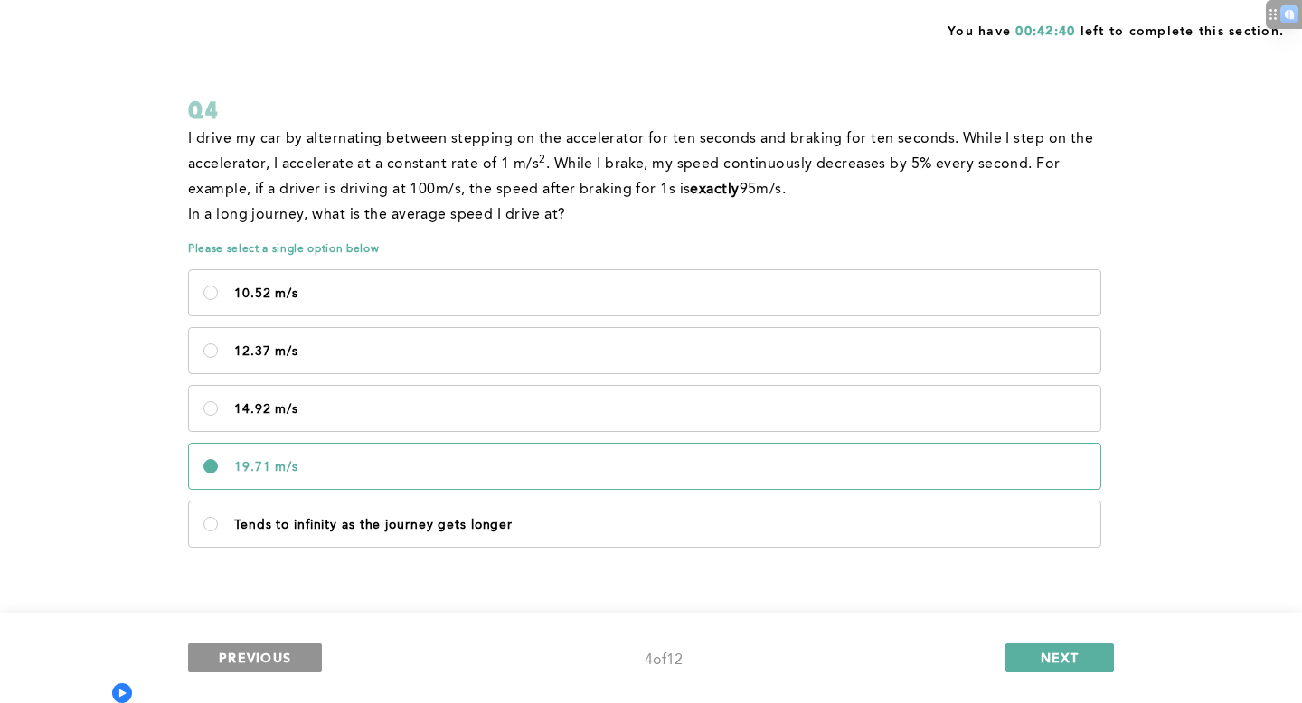
click at [278, 666] on button "PREVIOUS" at bounding box center [255, 658] width 134 height 29
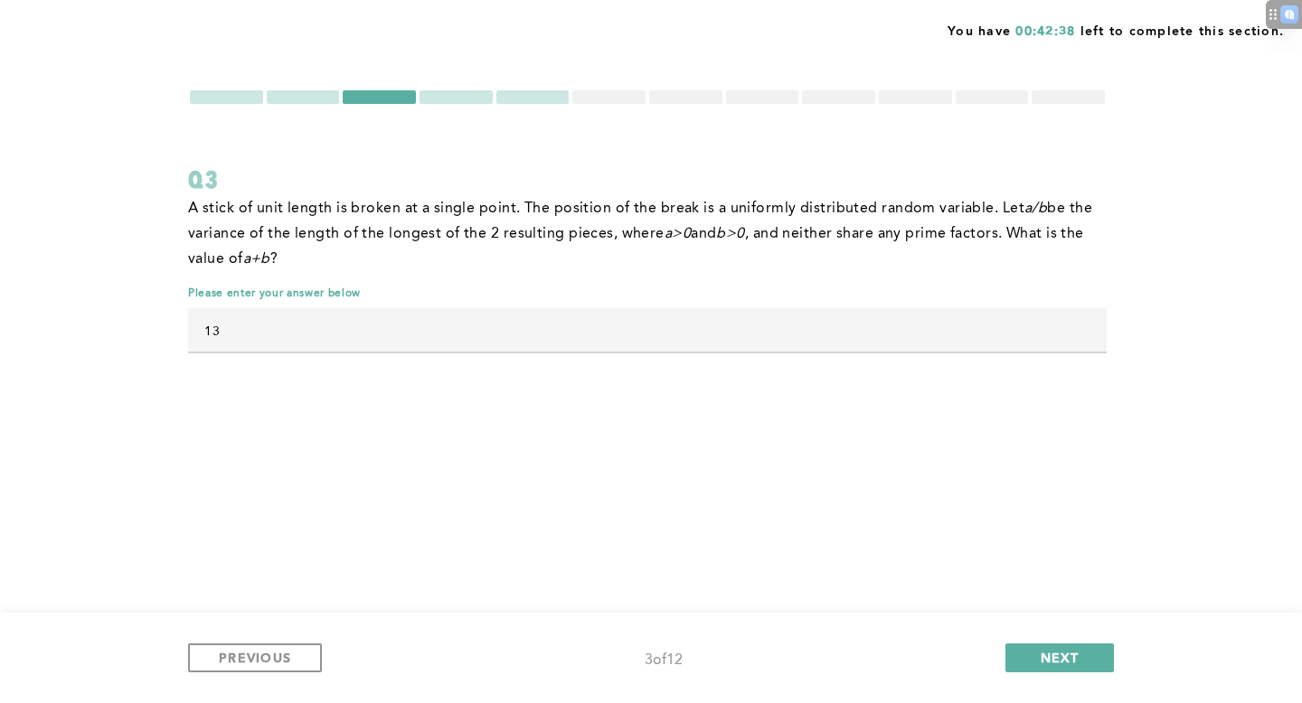
scroll to position [0, 0]
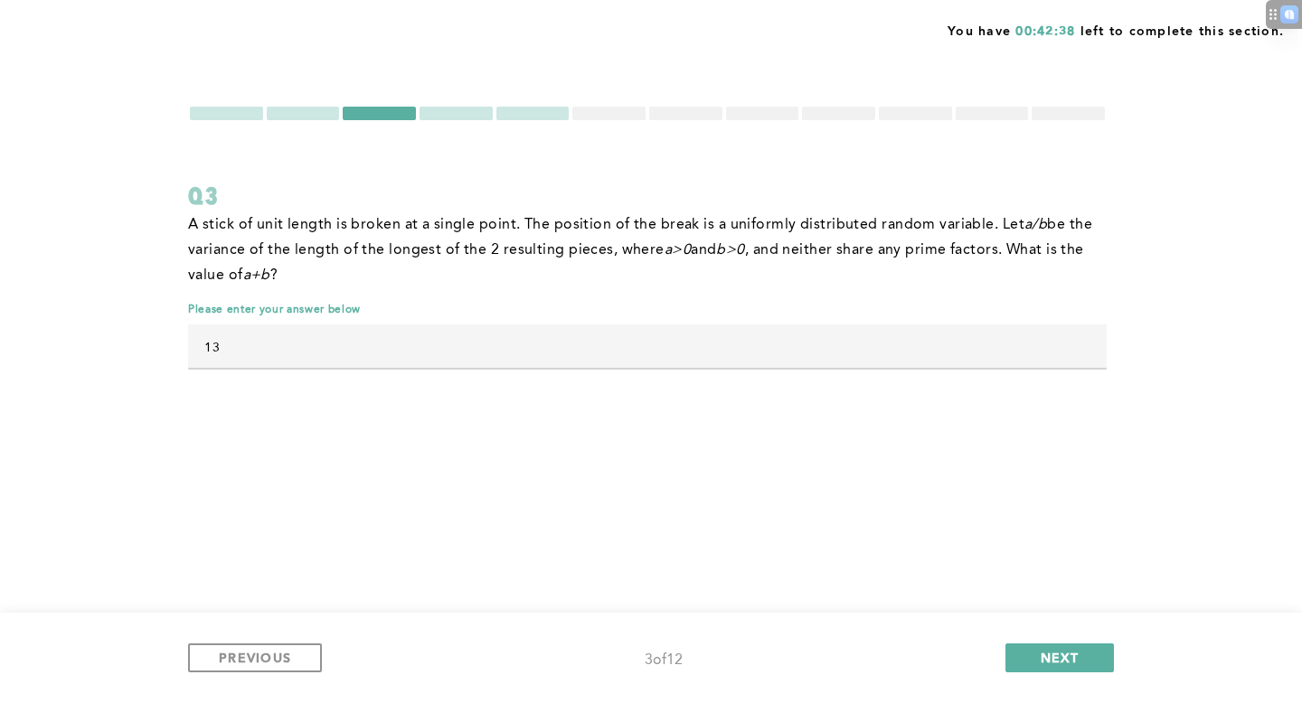
click at [458, 346] on input "13" at bounding box center [647, 346] width 918 height 43
drag, startPoint x: 458, startPoint y: 345, endPoint x: 138, endPoint y: 344, distance: 320.0
click at [138, 344] on div "You have 00:42:11 left to complete this section. Q3 A stick of unit length is b…" at bounding box center [651, 351] width 1302 height 703
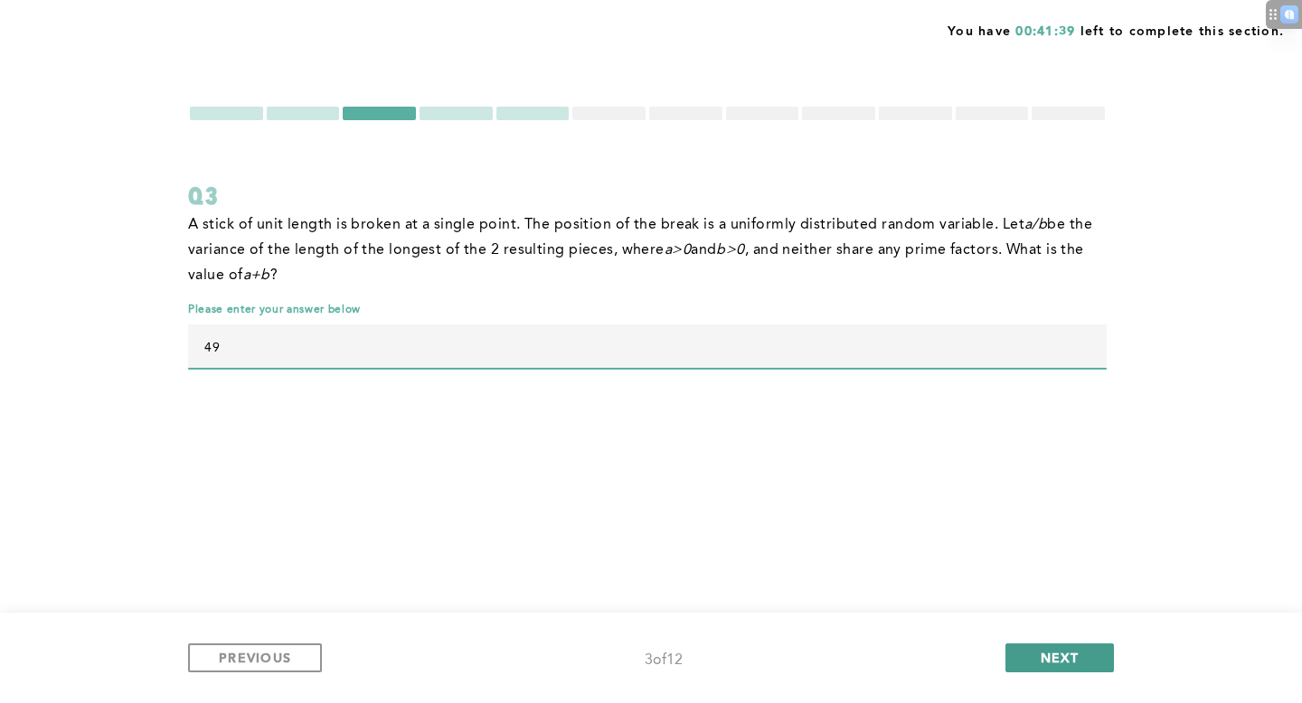
type input "49"
click at [1024, 659] on button "NEXT" at bounding box center [1059, 658] width 108 height 29
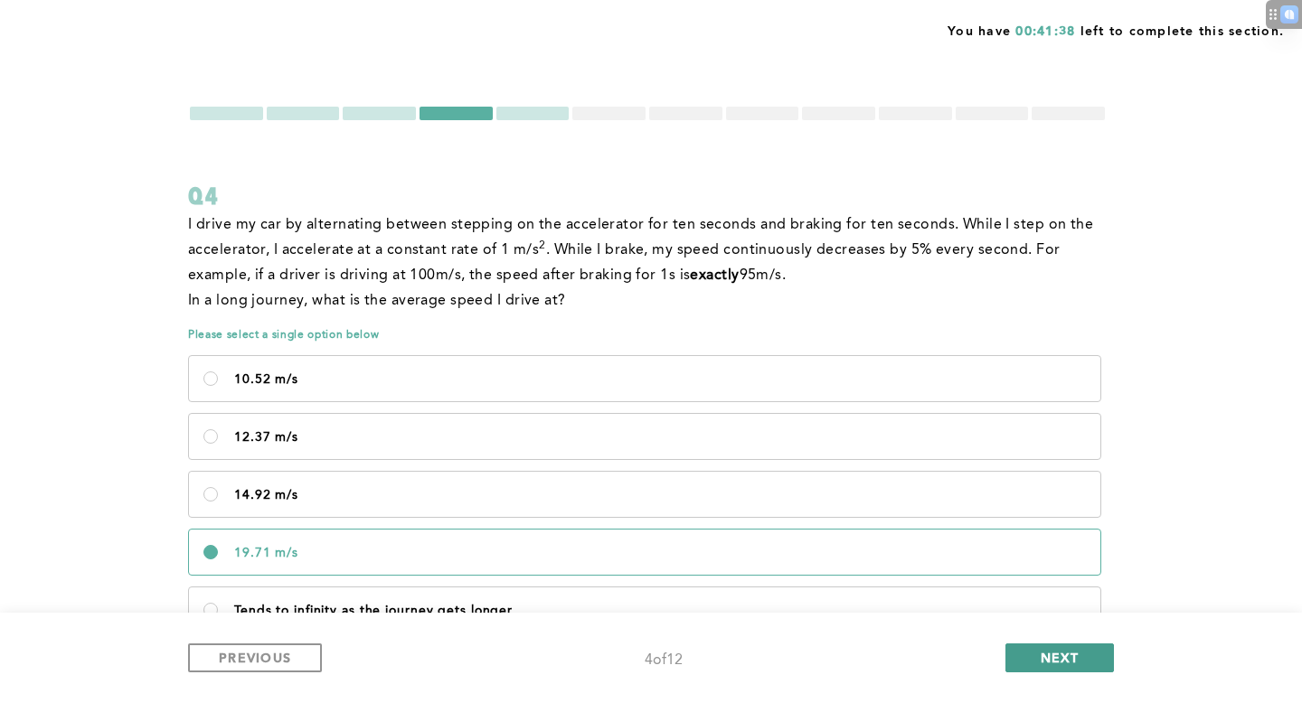
click at [1024, 659] on button "NEXT" at bounding box center [1059, 658] width 108 height 29
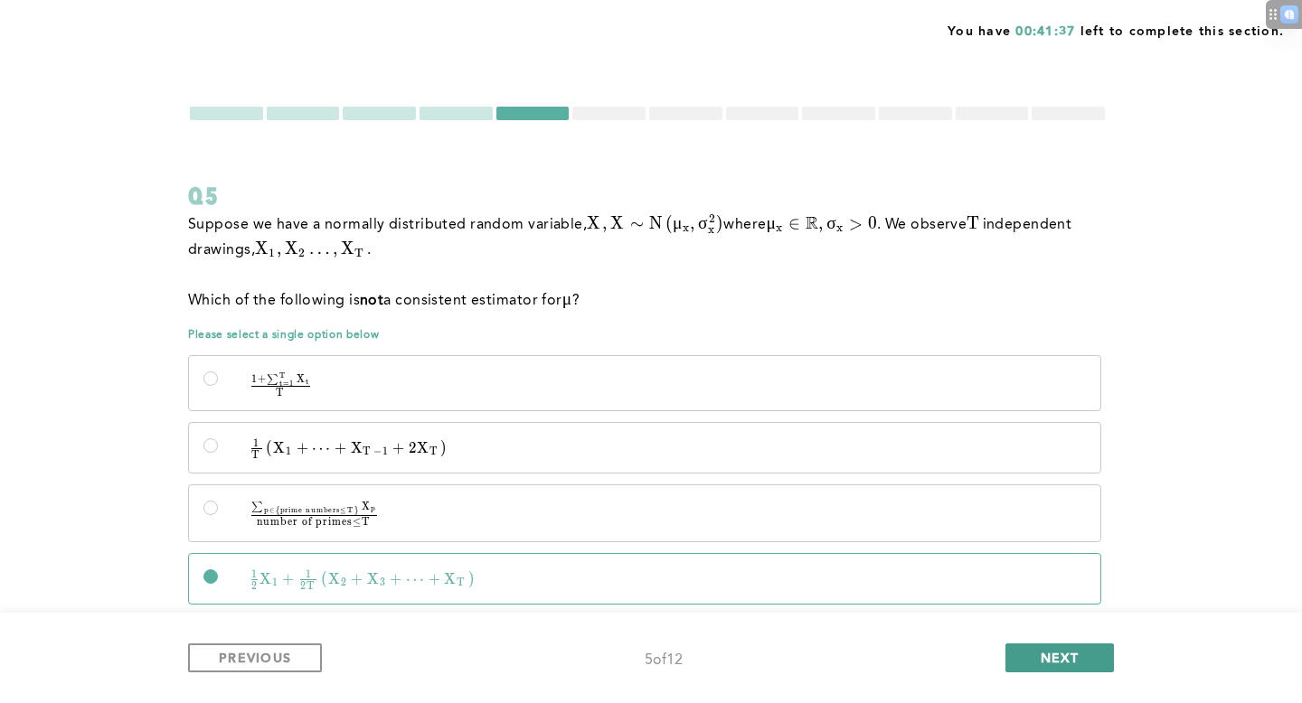
click at [1029, 659] on button "NEXT" at bounding box center [1059, 658] width 108 height 29
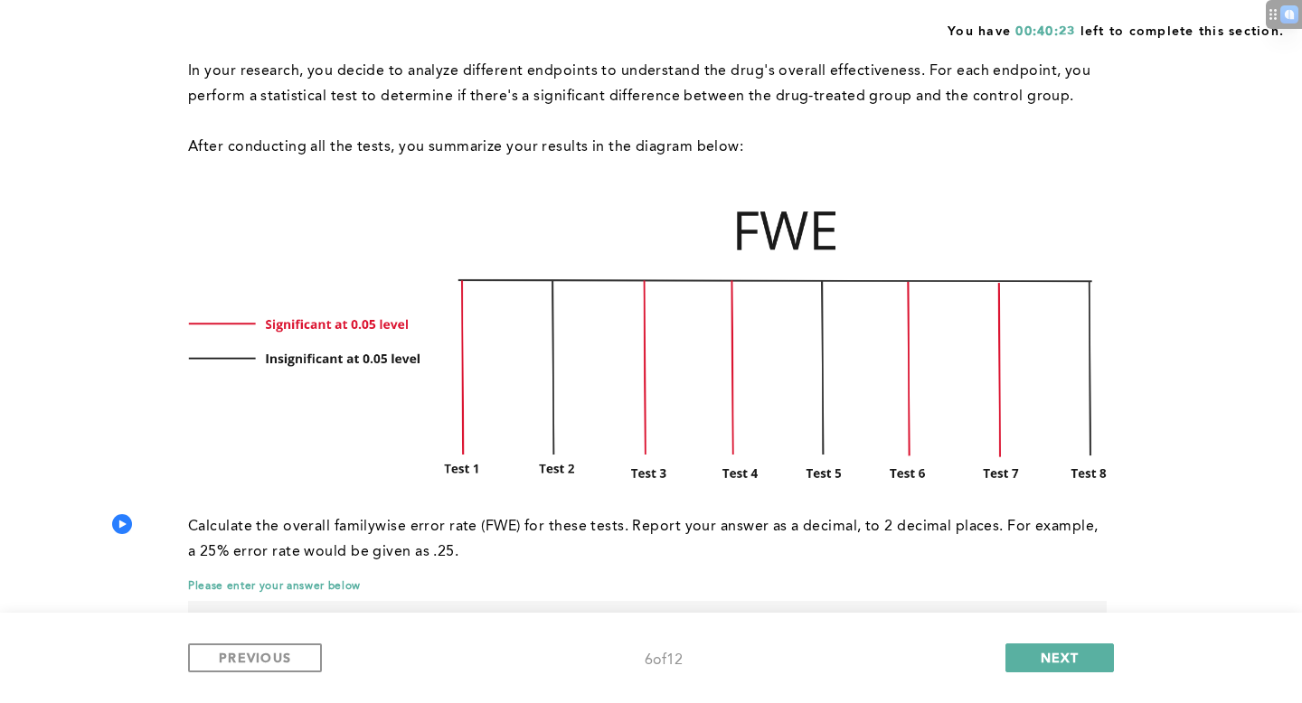
scroll to position [334, 0]
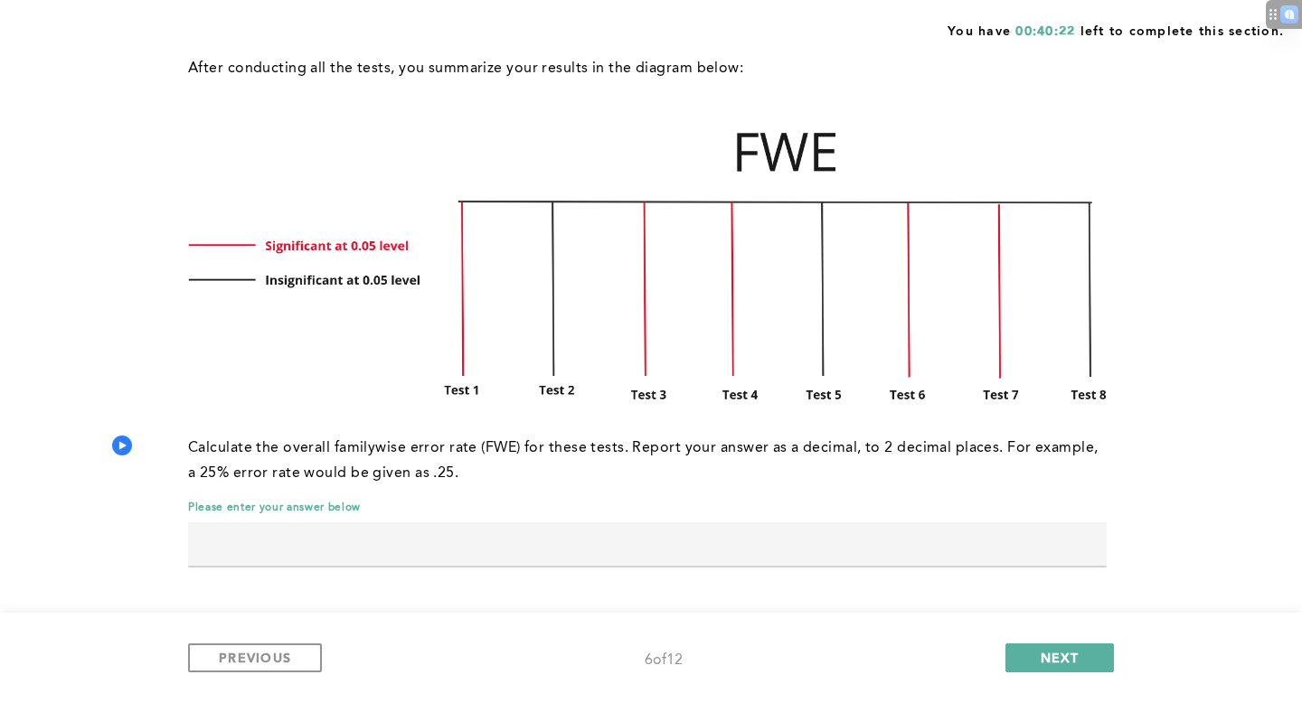
click at [855, 528] on input "text" at bounding box center [647, 543] width 918 height 43
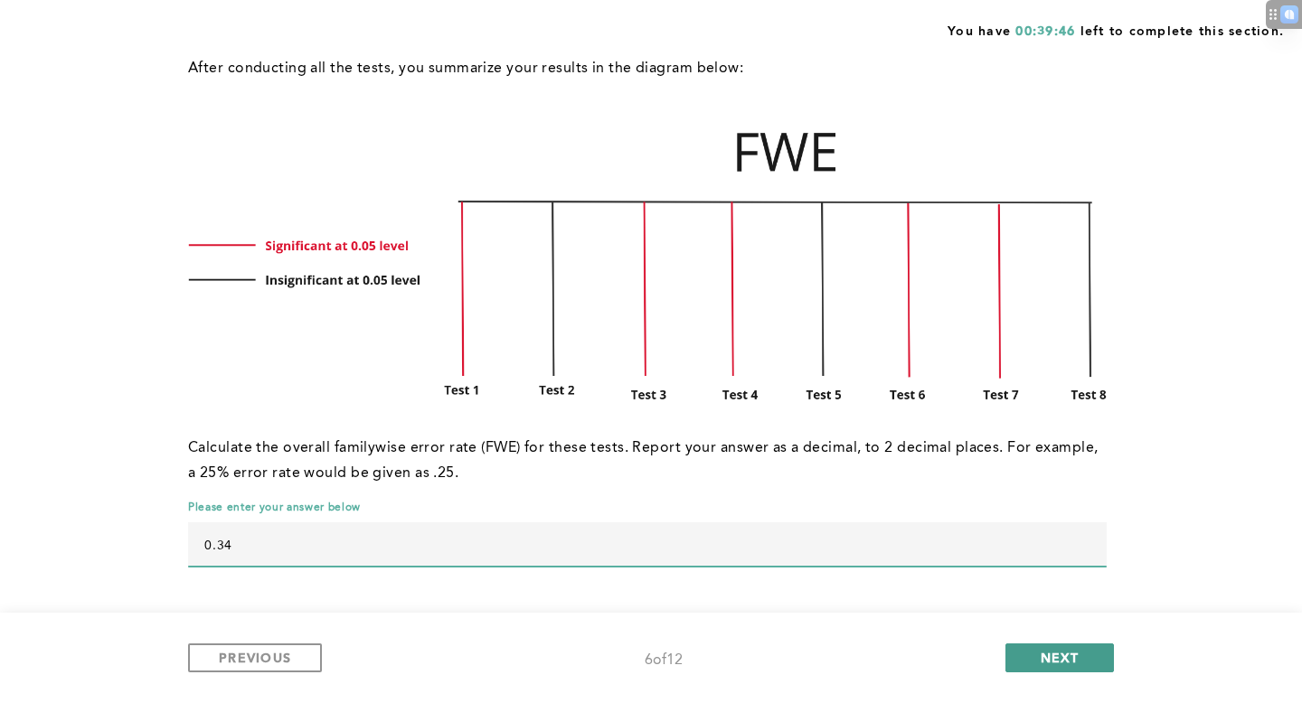
type input "0.34"
click at [1048, 660] on span "NEXT" at bounding box center [1059, 657] width 39 height 17
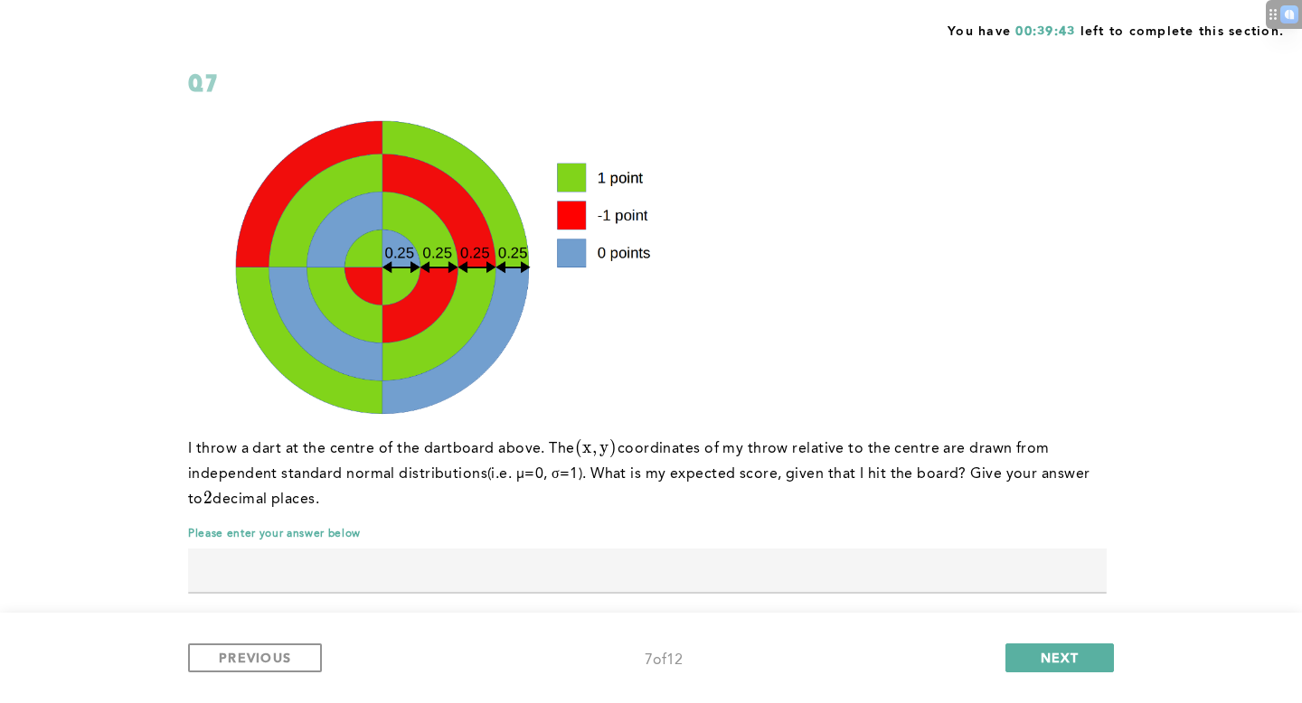
scroll to position [112, 0]
click at [465, 570] on input "text" at bounding box center [647, 571] width 918 height 43
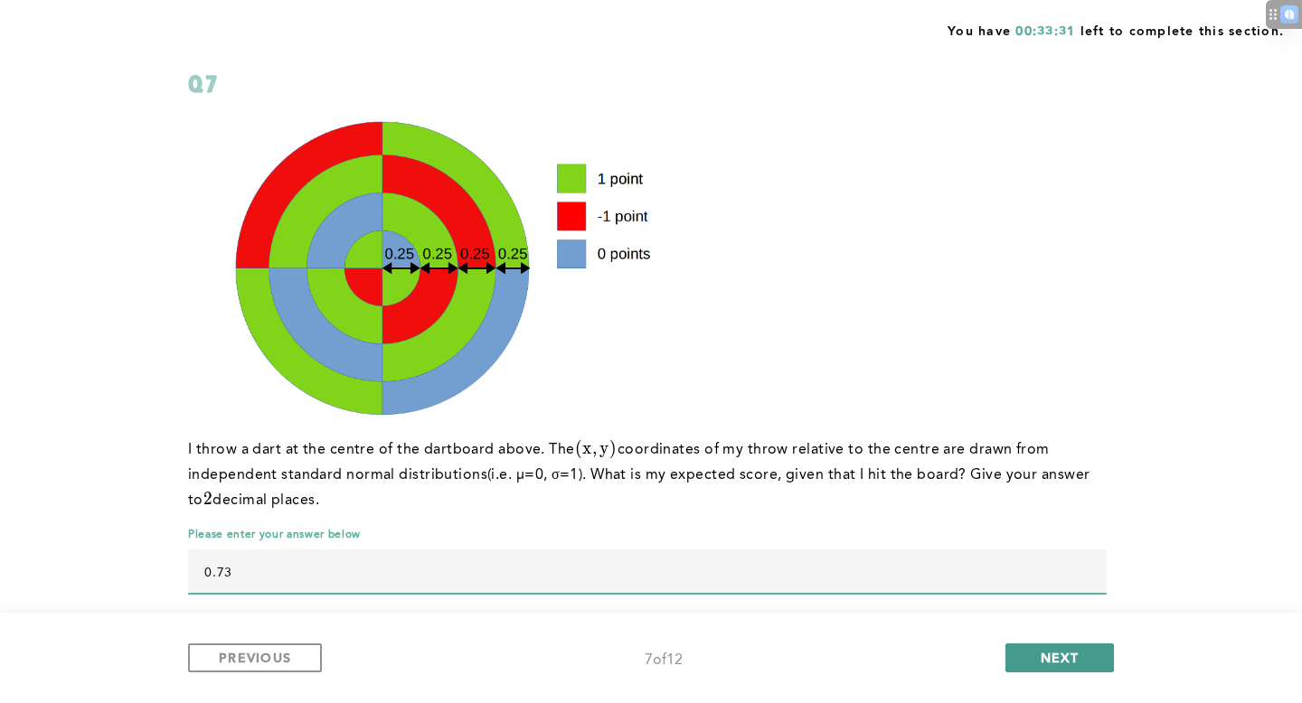
type input "0.73"
click at [1093, 653] on button "NEXT" at bounding box center [1059, 658] width 108 height 29
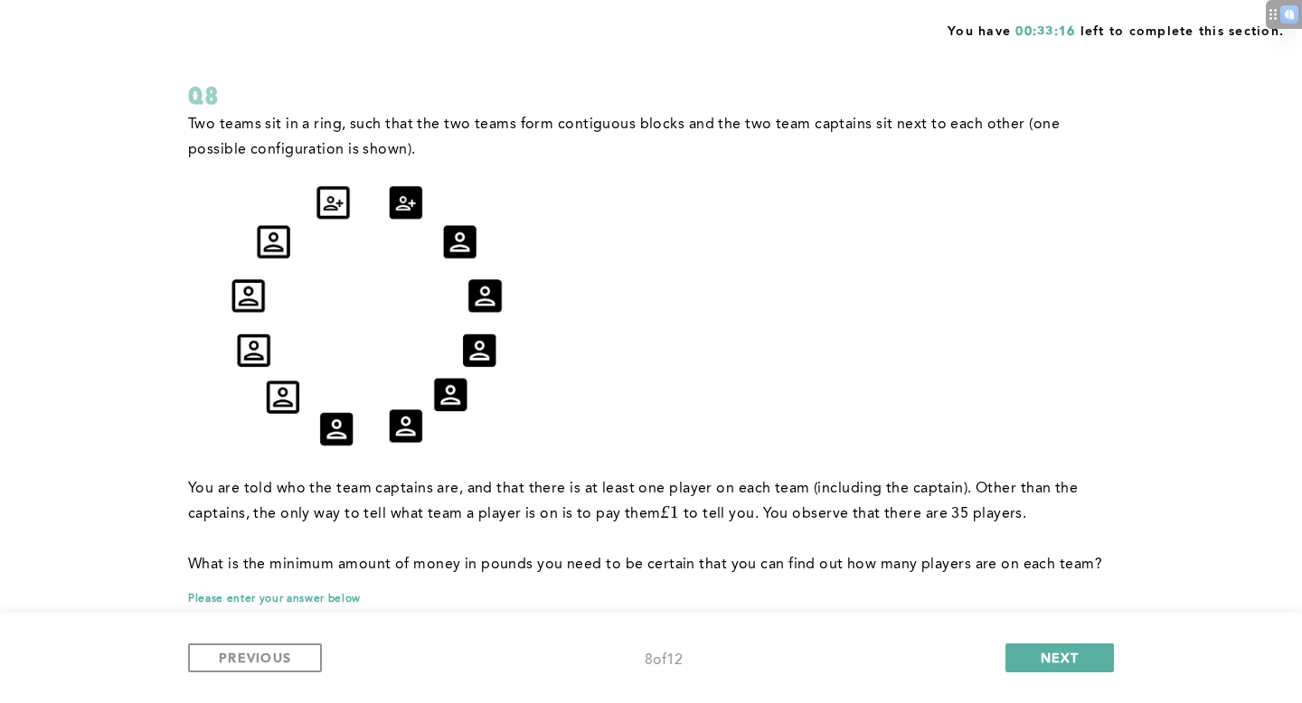
scroll to position [99, 0]
click at [1019, 660] on button "NEXT" at bounding box center [1059, 658] width 108 height 29
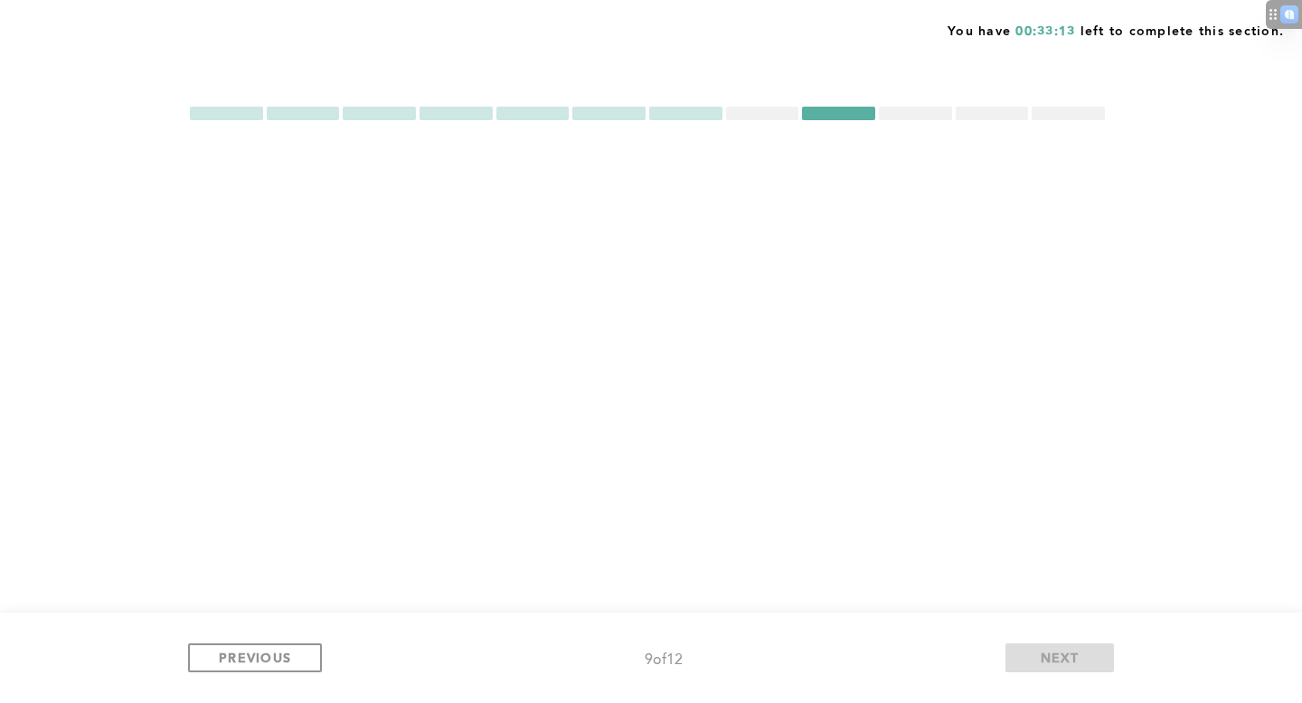
scroll to position [0, 0]
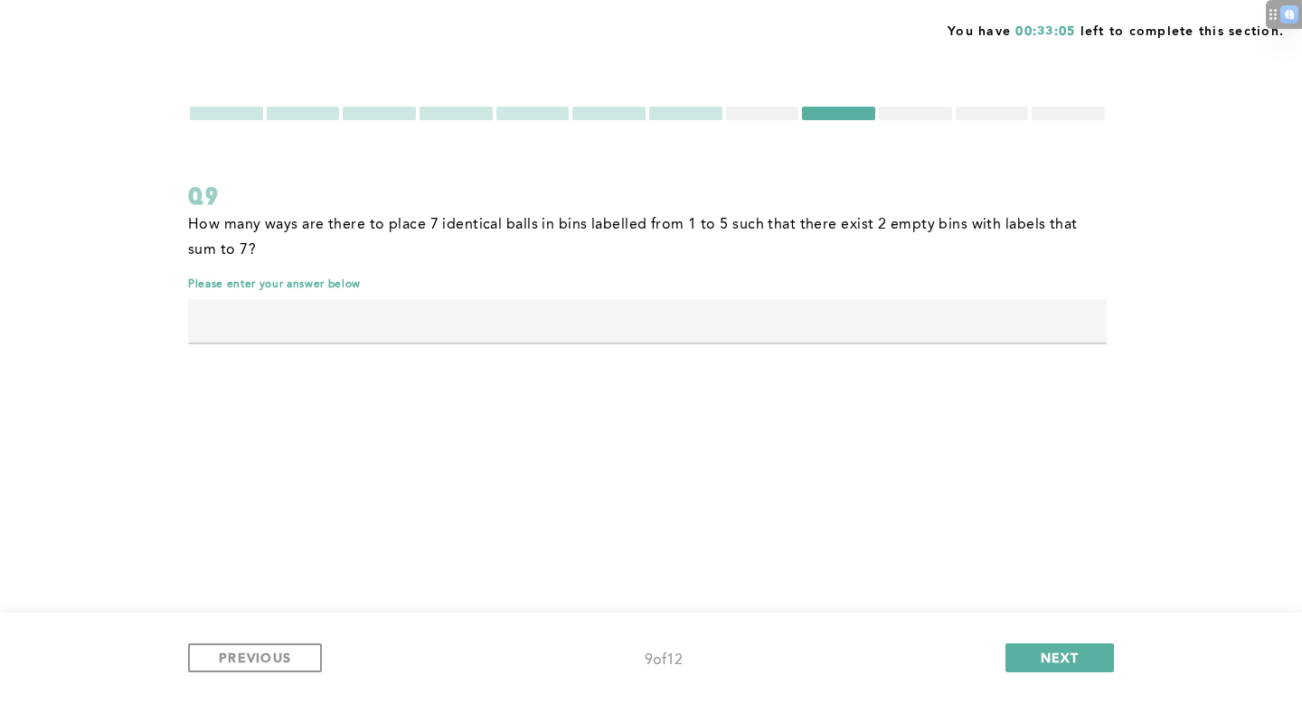
click at [1033, 636] on div "PREVIOUS 9 of 12 NEXT" at bounding box center [651, 658] width 1302 height 90
click at [1033, 646] on button "NEXT" at bounding box center [1059, 658] width 108 height 29
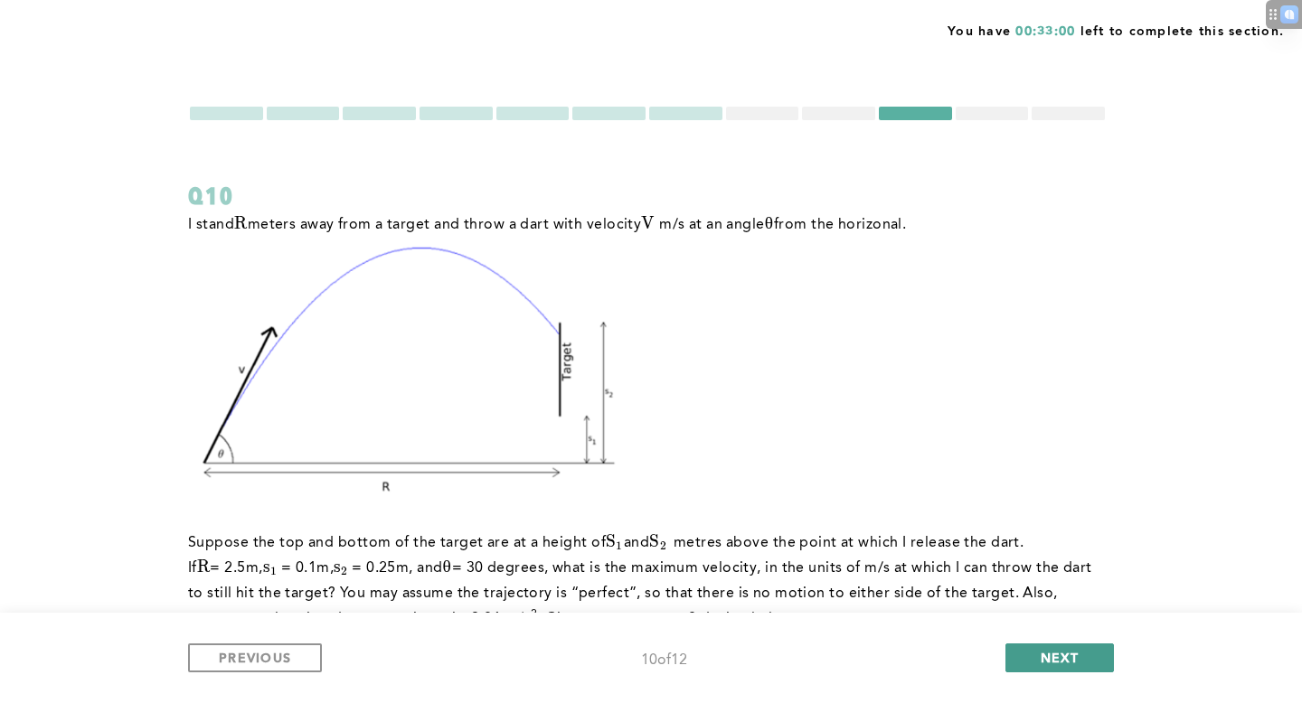
click at [1041, 658] on span "NEXT" at bounding box center [1059, 657] width 39 height 17
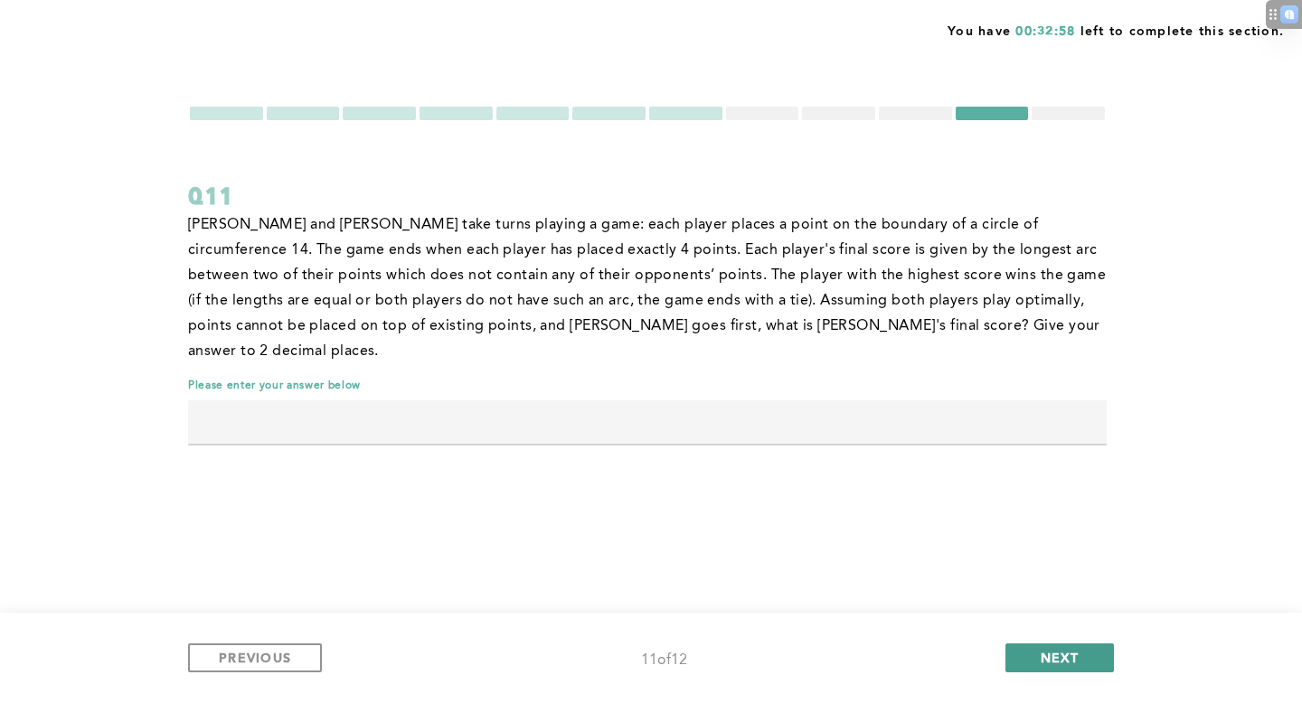
click at [1058, 646] on button "NEXT" at bounding box center [1059, 658] width 108 height 29
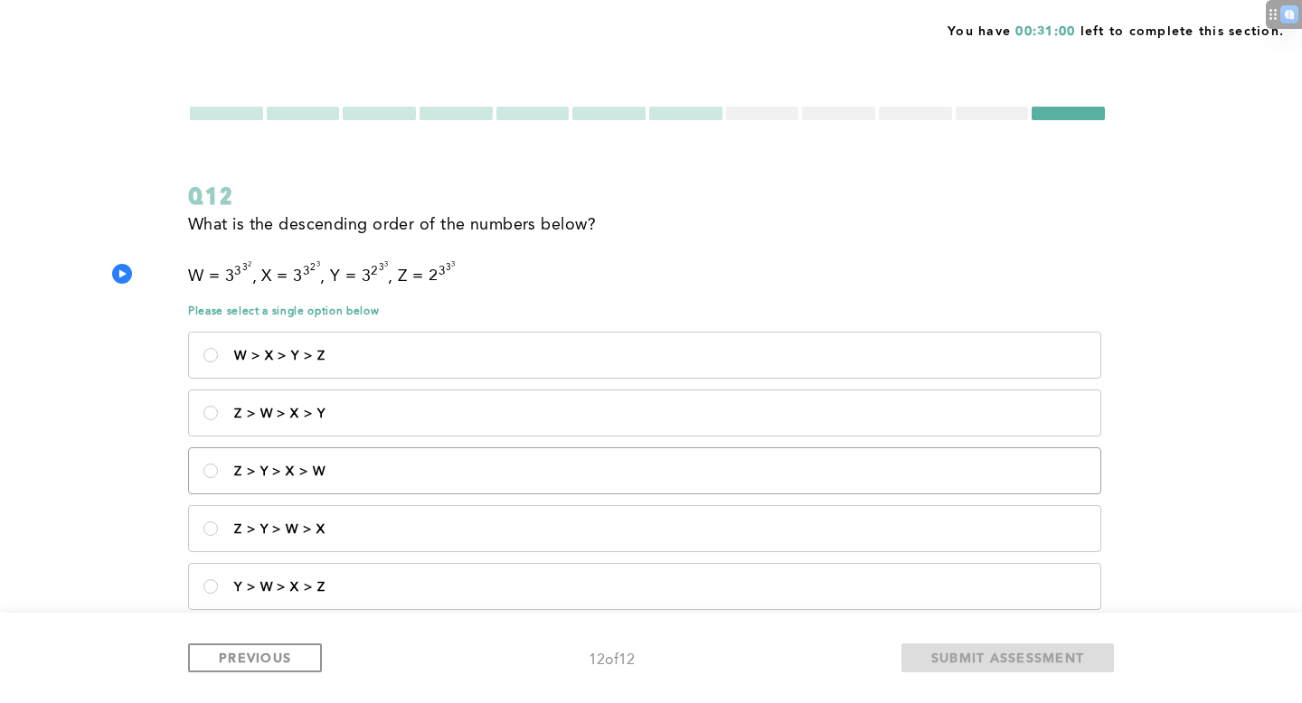
scroll to position [52, 0]
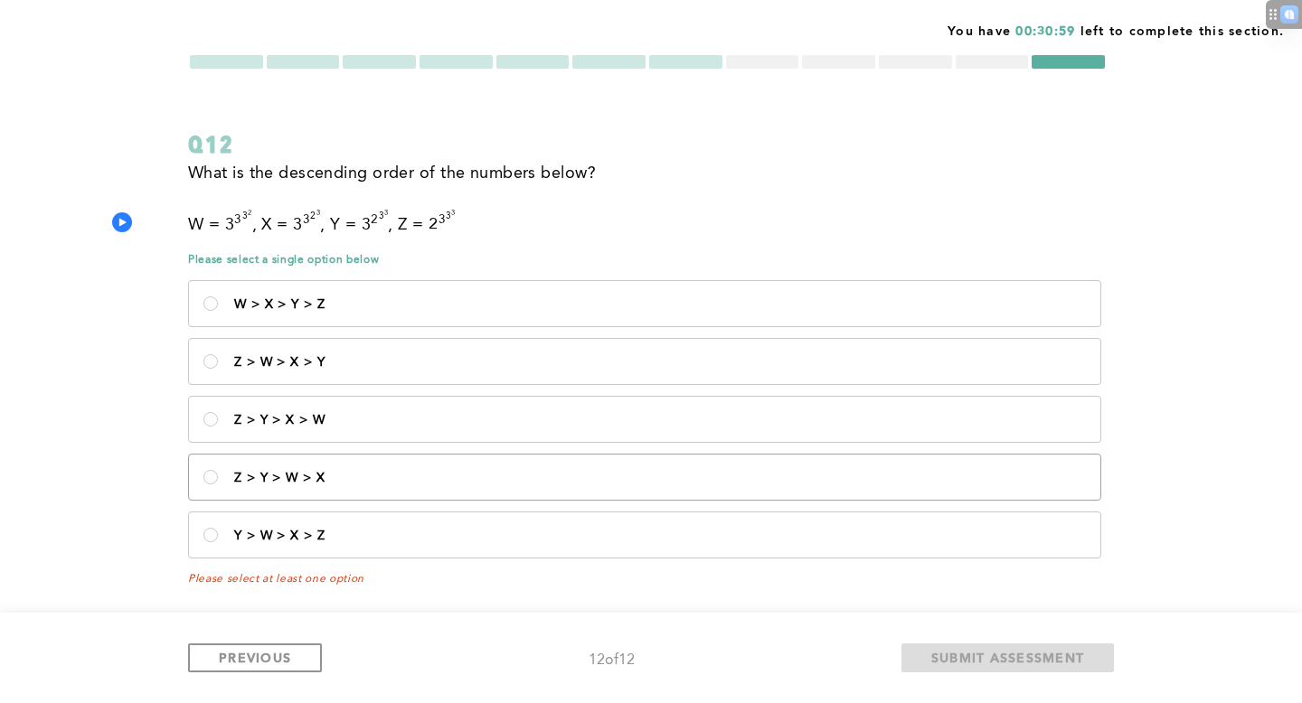
click at [358, 481] on p "Z > Y > W > X" at bounding box center [660, 478] width 852 height 14
click at [218, 481] on X\<\/p\> "Z > Y > W > X" at bounding box center [210, 477] width 14 height 14
radio X\<\/p\> "true"
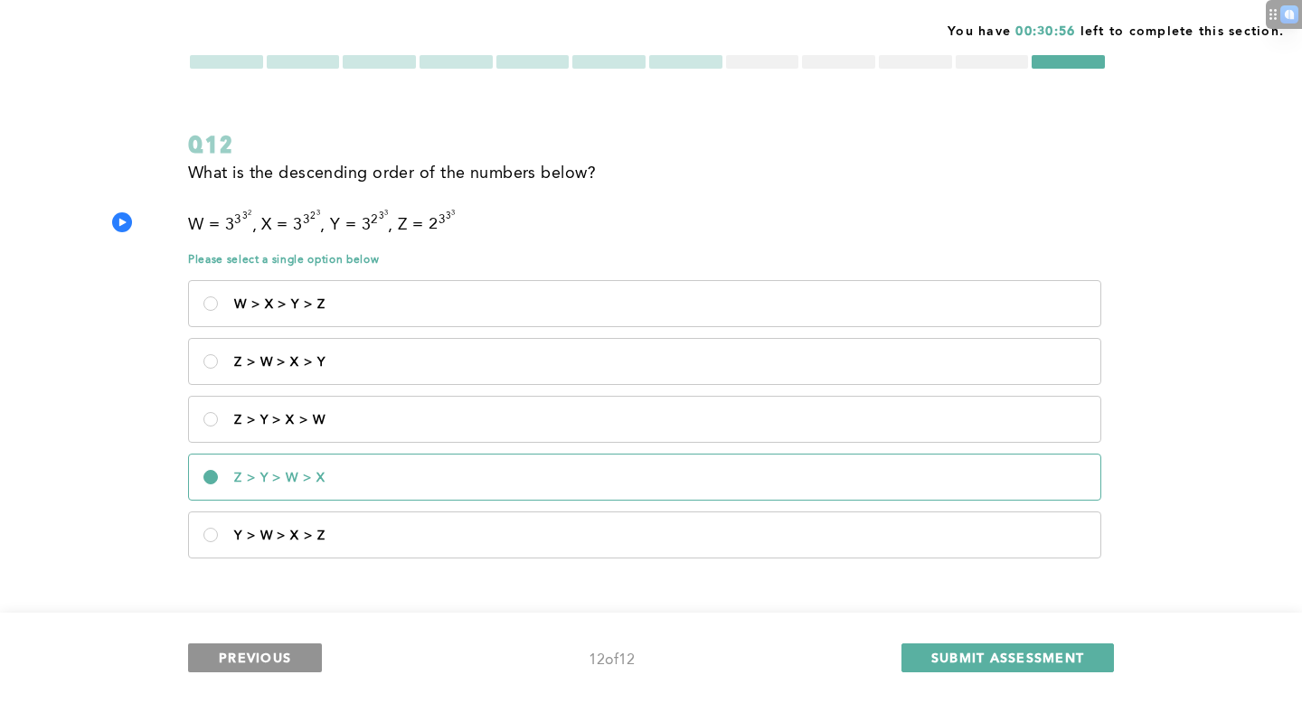
click at [268, 654] on span "PREVIOUS" at bounding box center [255, 657] width 72 height 17
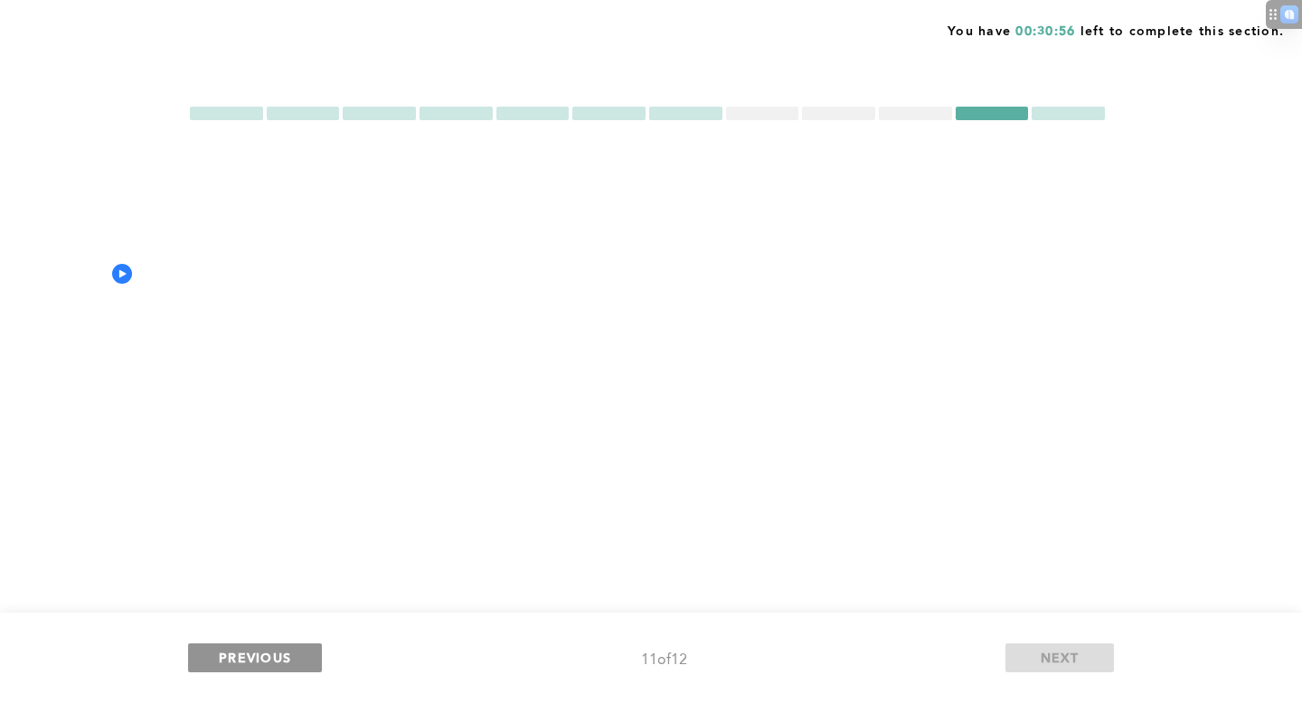
scroll to position [0, 0]
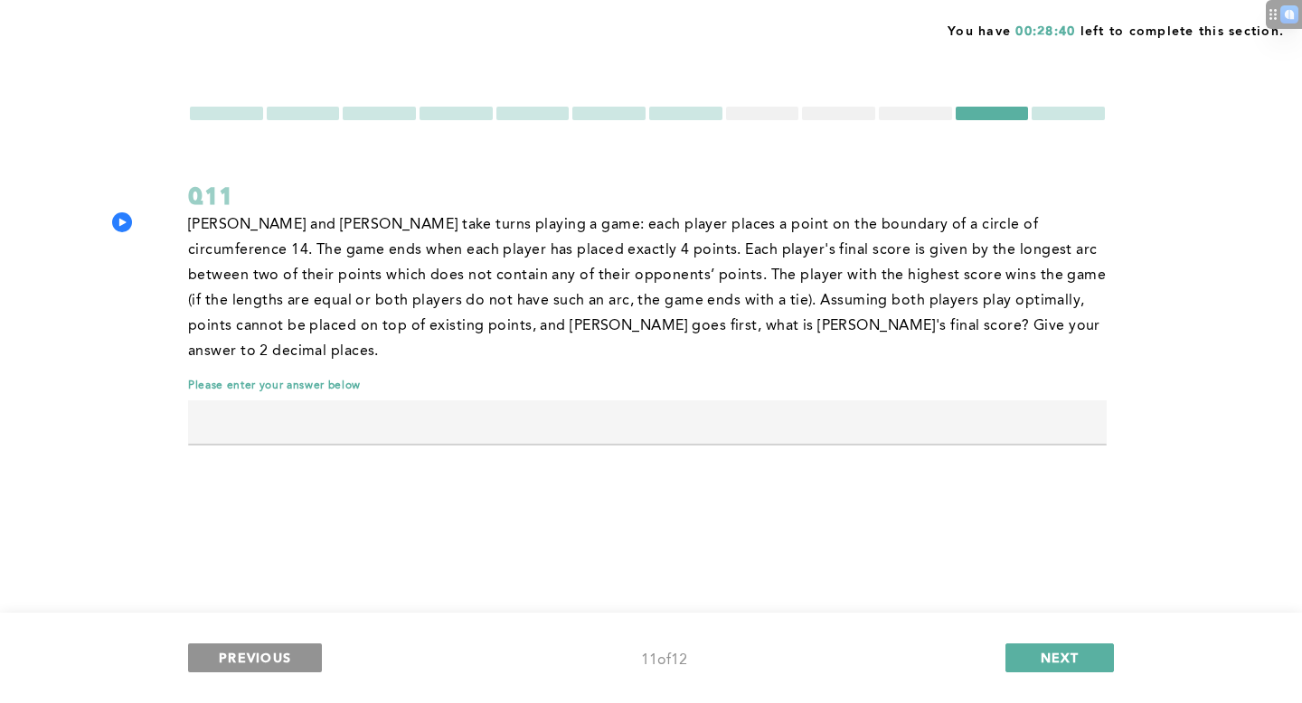
click at [282, 653] on span "PREVIOUS" at bounding box center [255, 657] width 72 height 17
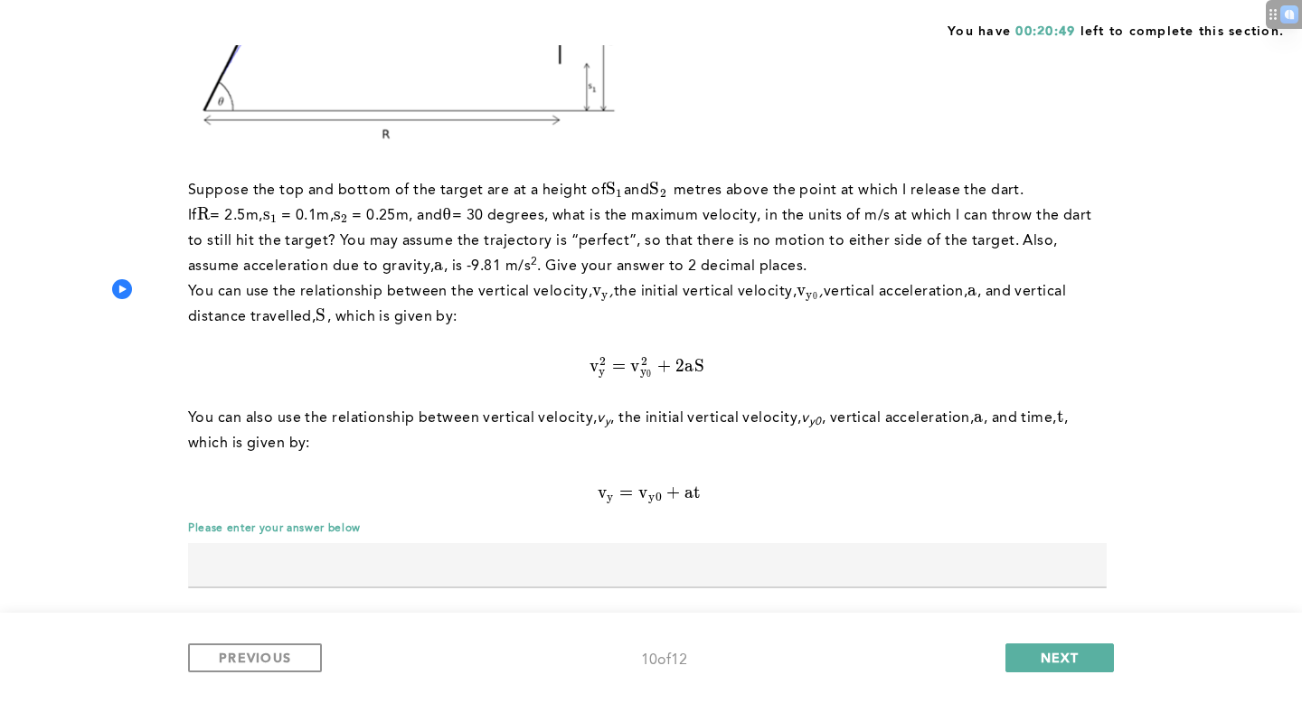
scroll to position [372, 0]
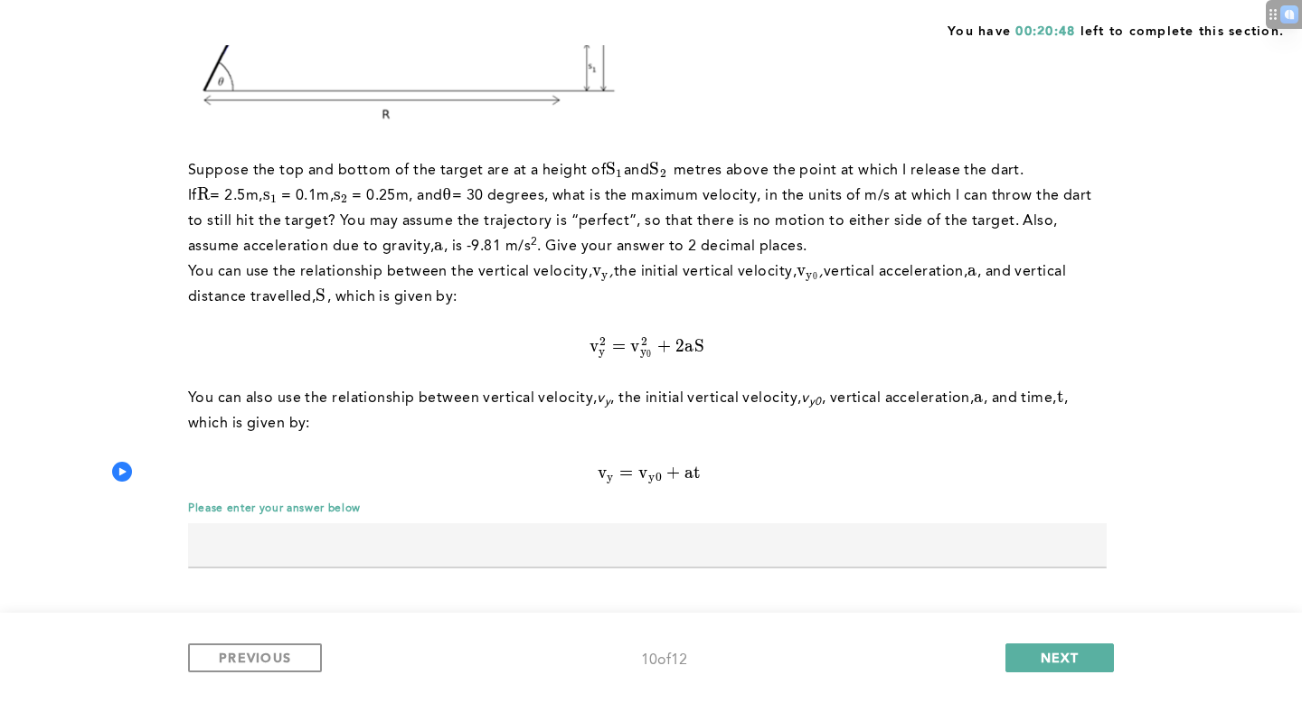
click at [510, 543] on input "text" at bounding box center [647, 544] width 918 height 43
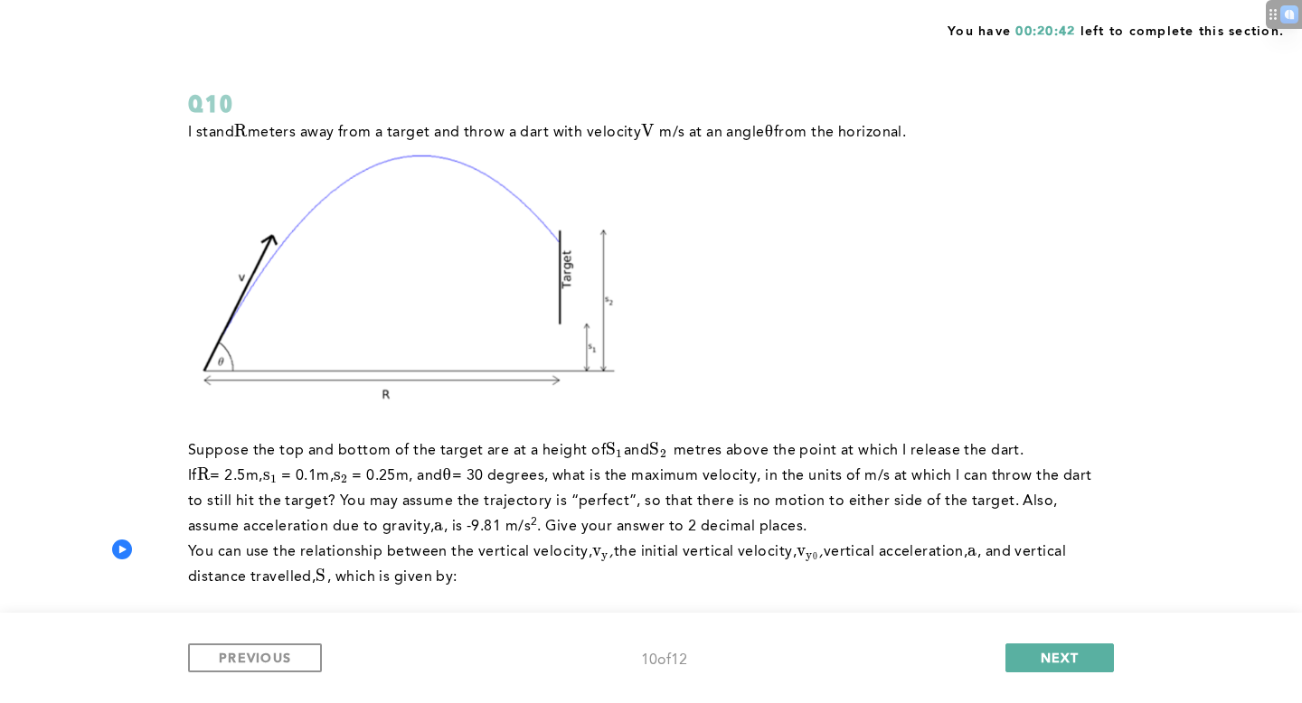
scroll to position [86, 0]
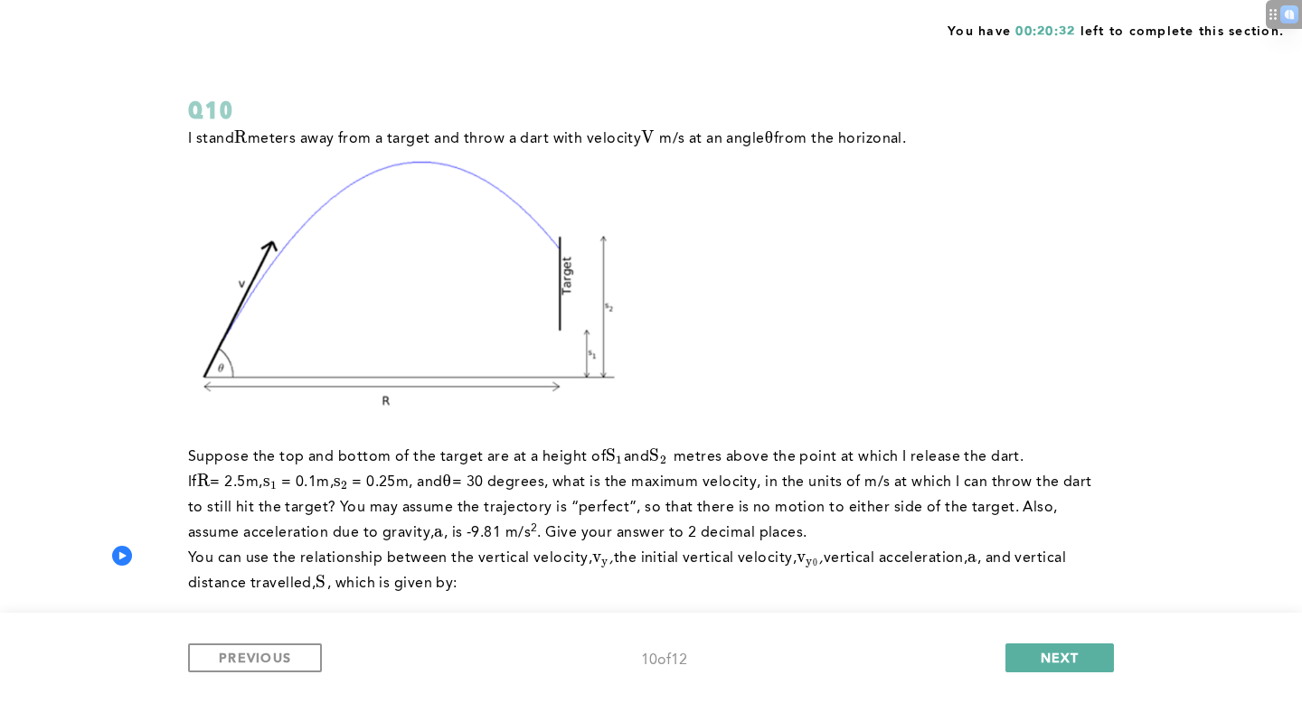
type input "2.03"
click at [279, 639] on div "PREVIOUS 10 of 12 NEXT" at bounding box center [651, 658] width 1302 height 90
click at [279, 648] on button "PREVIOUS" at bounding box center [255, 658] width 134 height 29
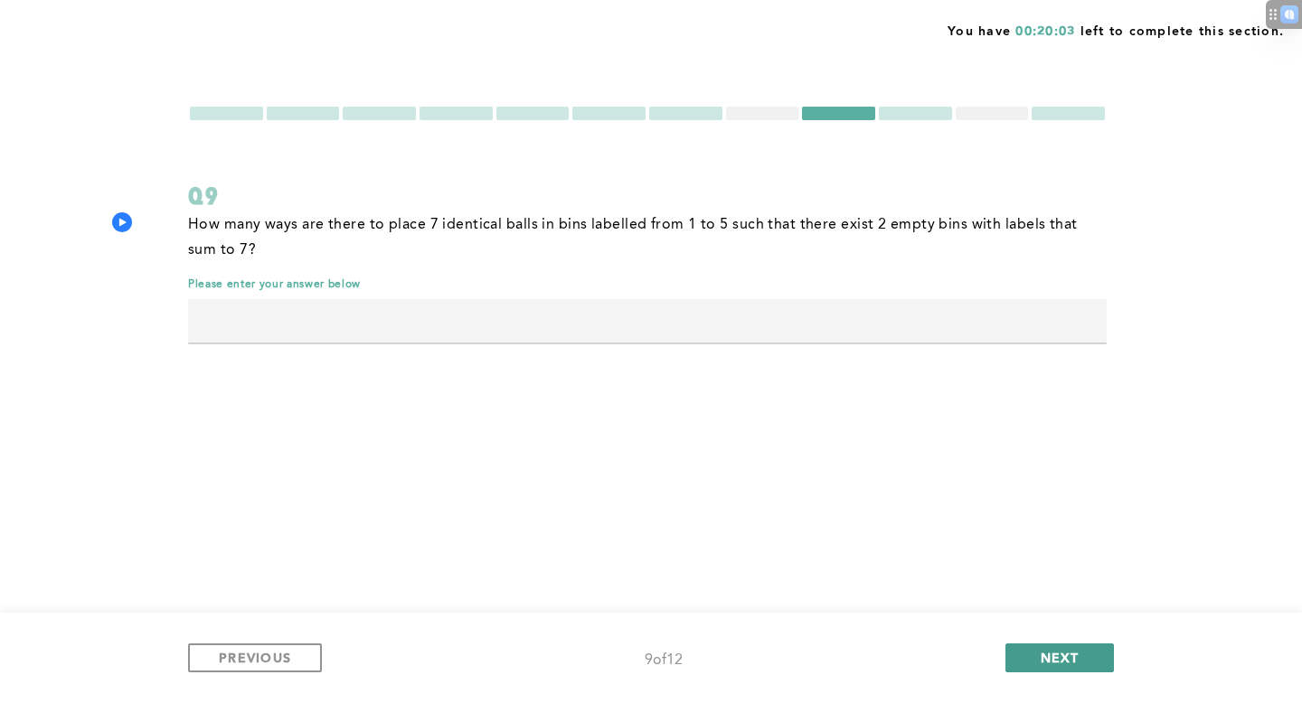
click at [1036, 652] on button "NEXT" at bounding box center [1059, 658] width 108 height 29
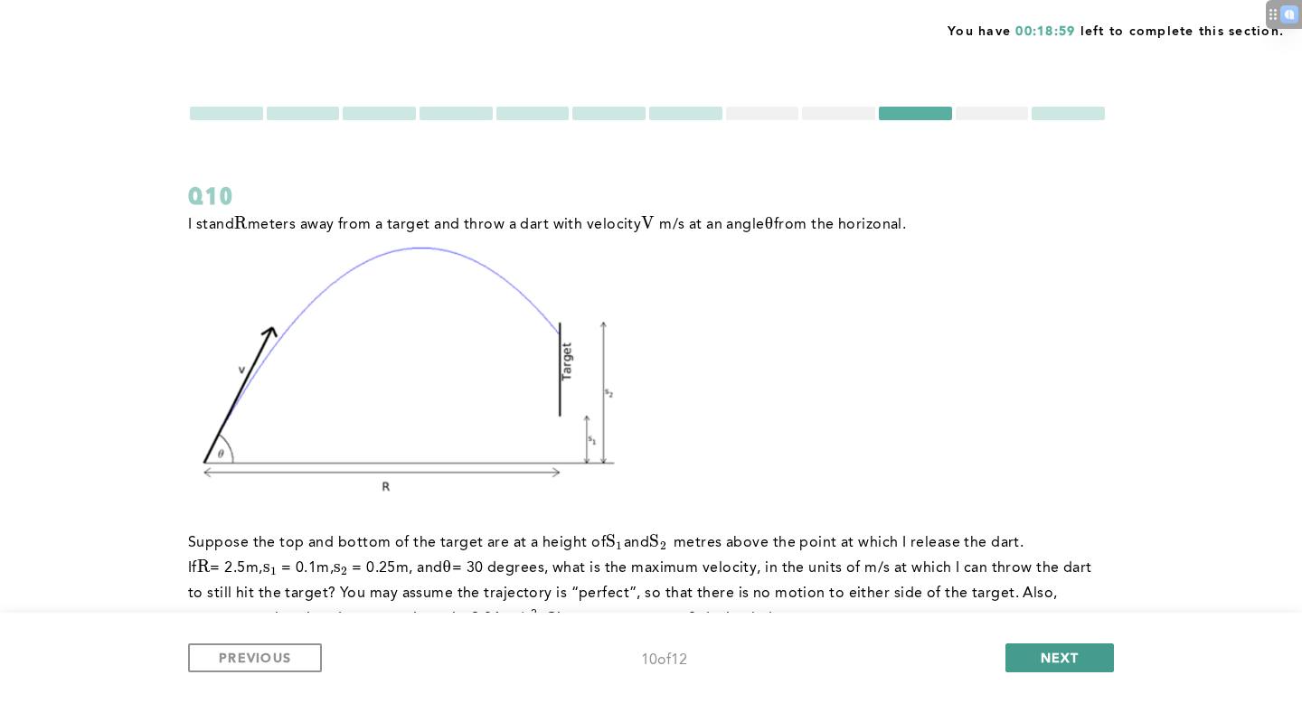
scroll to position [372, 0]
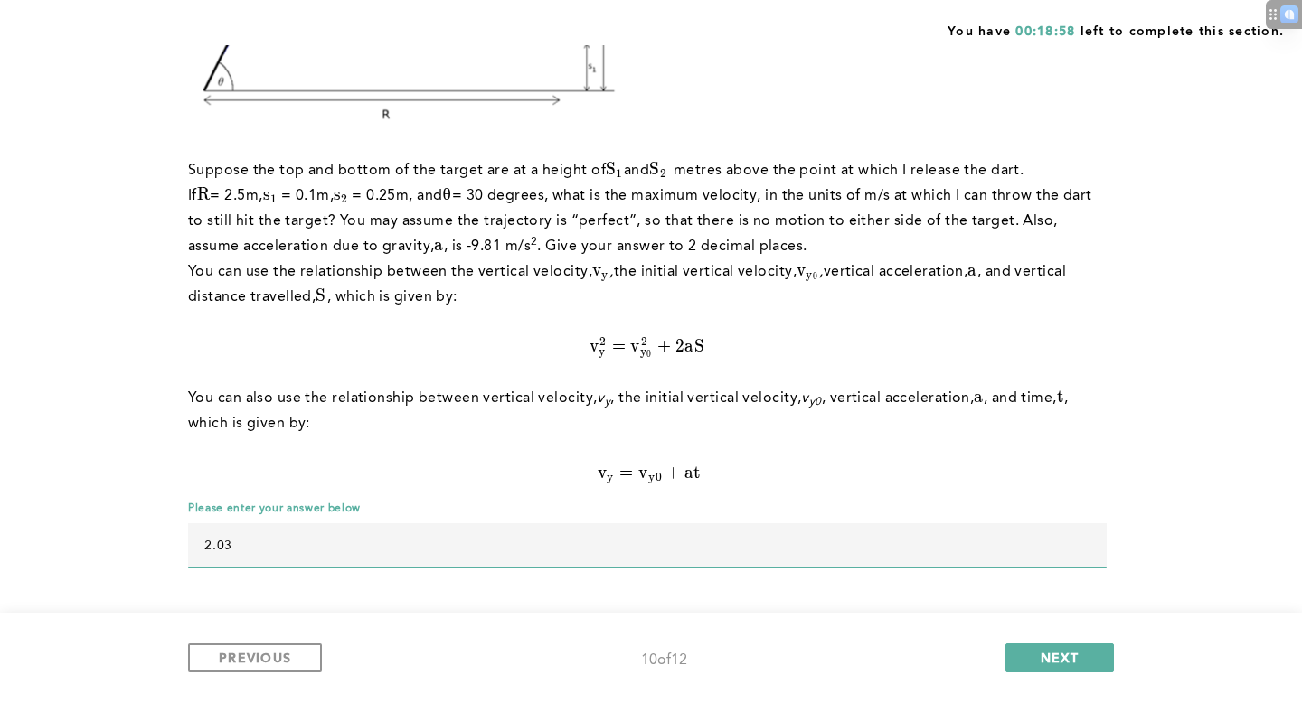
click at [918, 546] on input "2.03" at bounding box center [647, 544] width 918 height 43
type input "5.52"
click at [974, 498] on div "I stand R R R meters away from a target and throw a dart with velocity V V V m/…" at bounding box center [647, 171] width 918 height 662
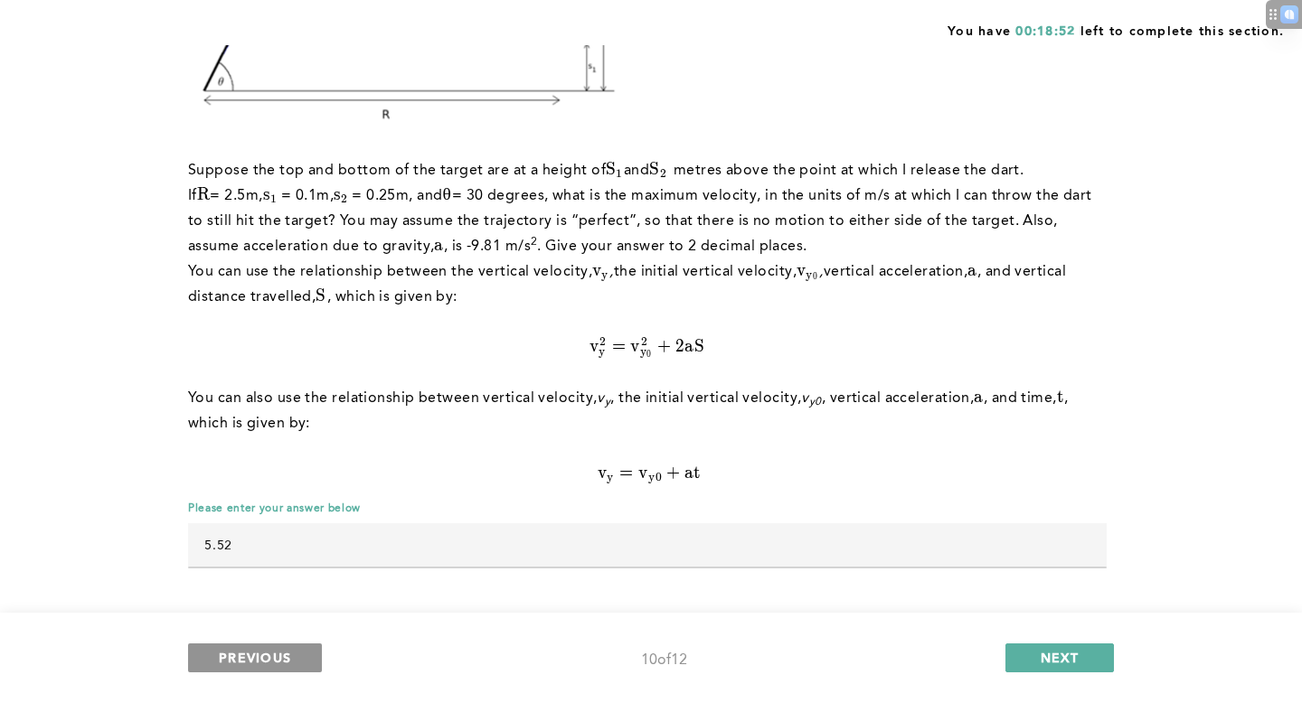
click at [301, 656] on button "PREVIOUS" at bounding box center [255, 658] width 134 height 29
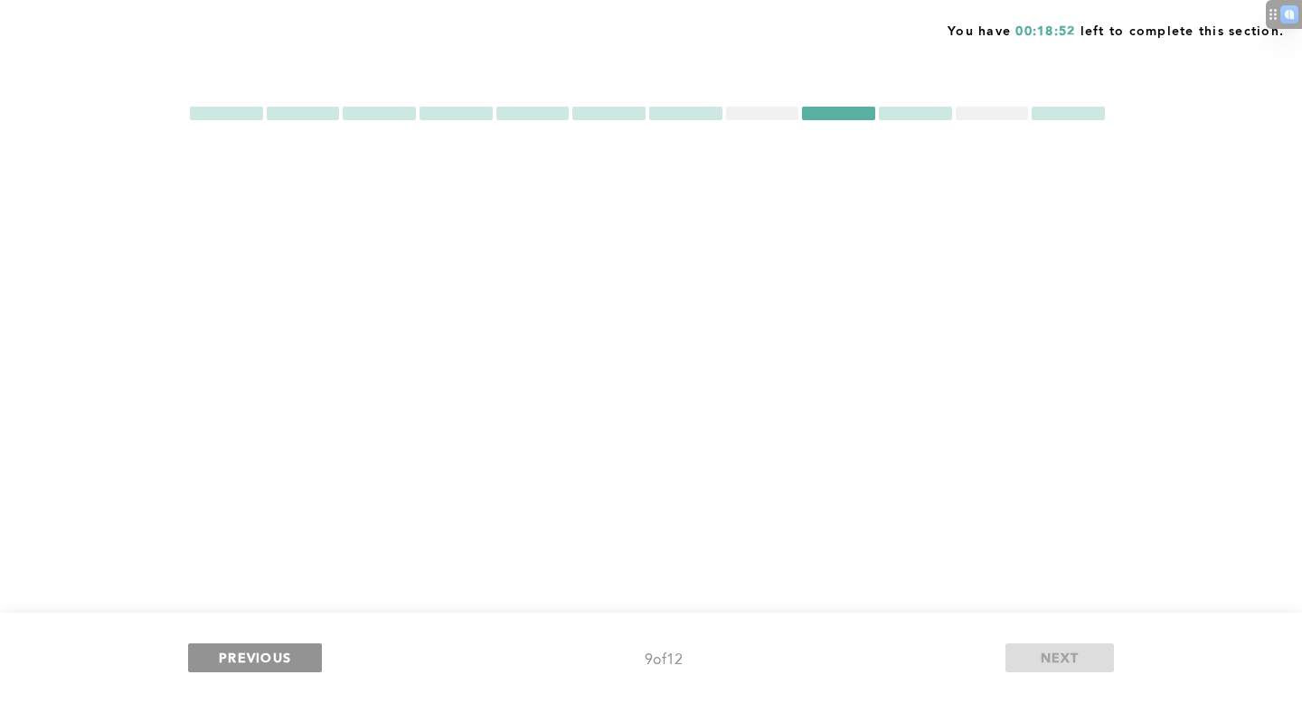
scroll to position [0, 0]
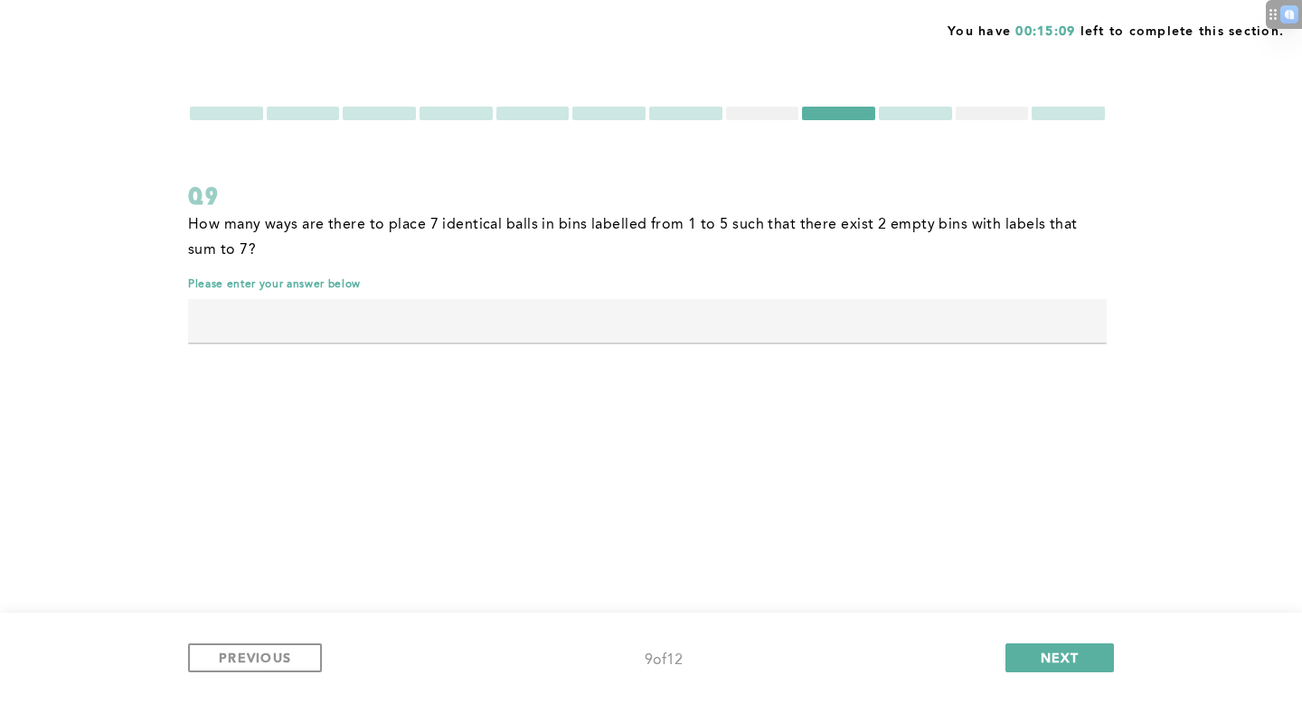
click at [347, 351] on span "error placeholder" at bounding box center [647, 355] width 918 height 13
click at [347, 332] on input "text" at bounding box center [647, 320] width 918 height 43
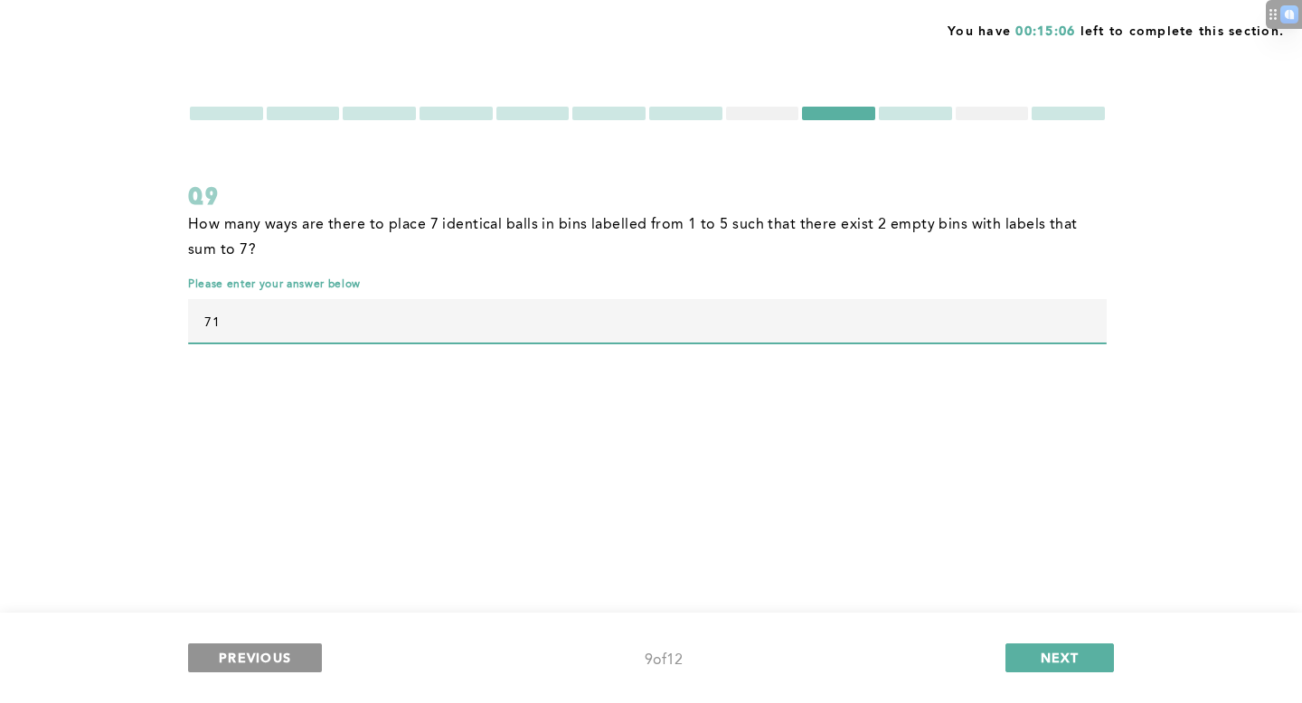
type input "71"
click at [275, 658] on span "PREVIOUS" at bounding box center [255, 657] width 72 height 17
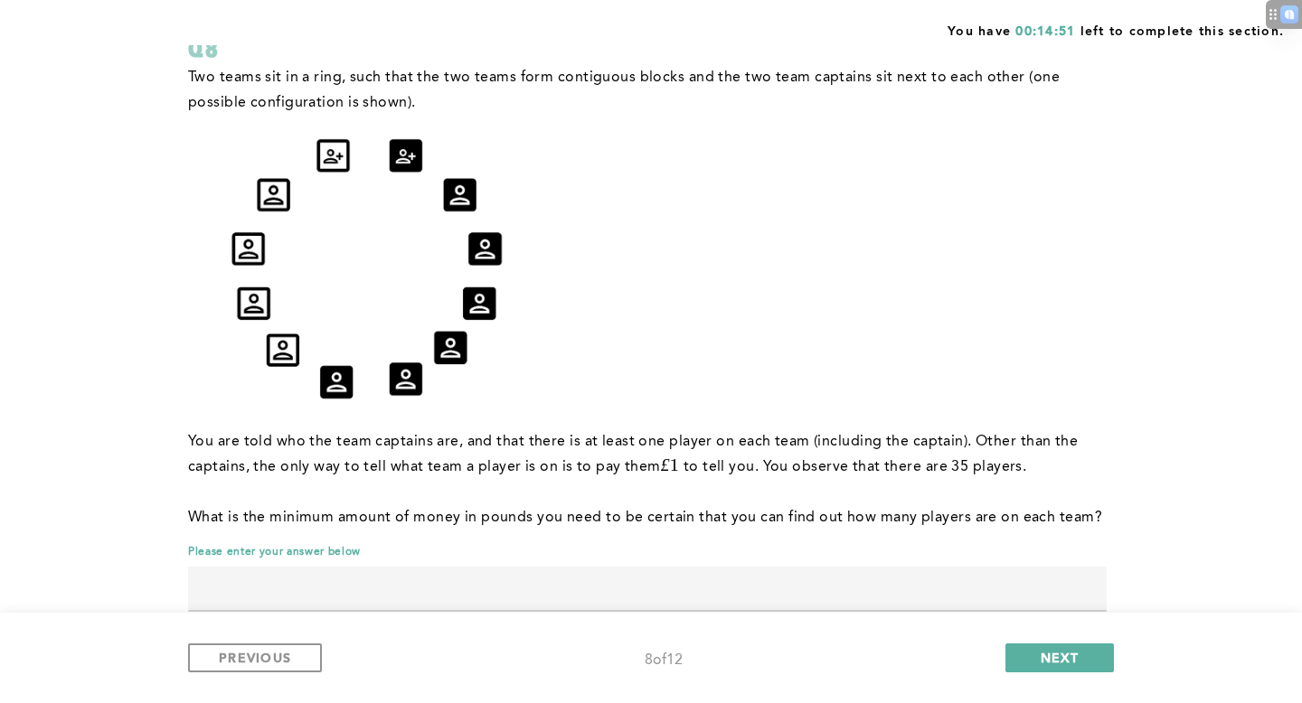
scroll to position [155, 0]
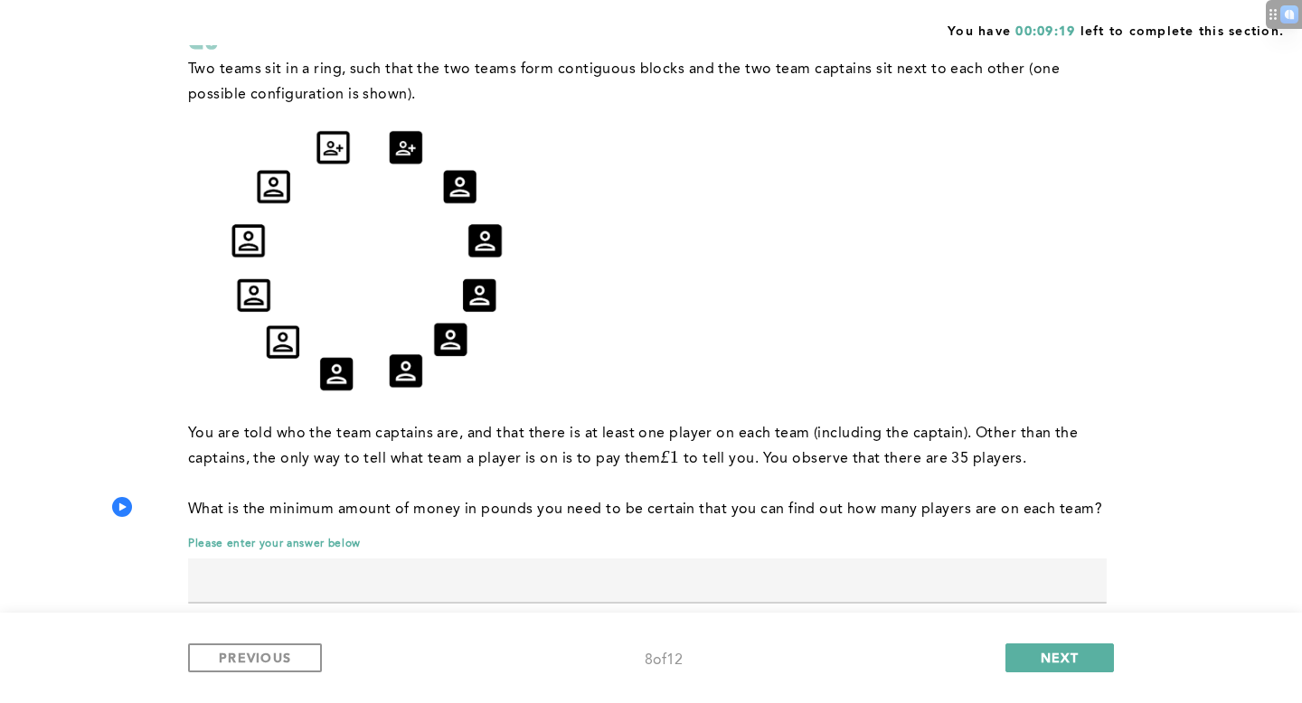
click at [464, 559] on input "text" at bounding box center [647, 580] width 918 height 43
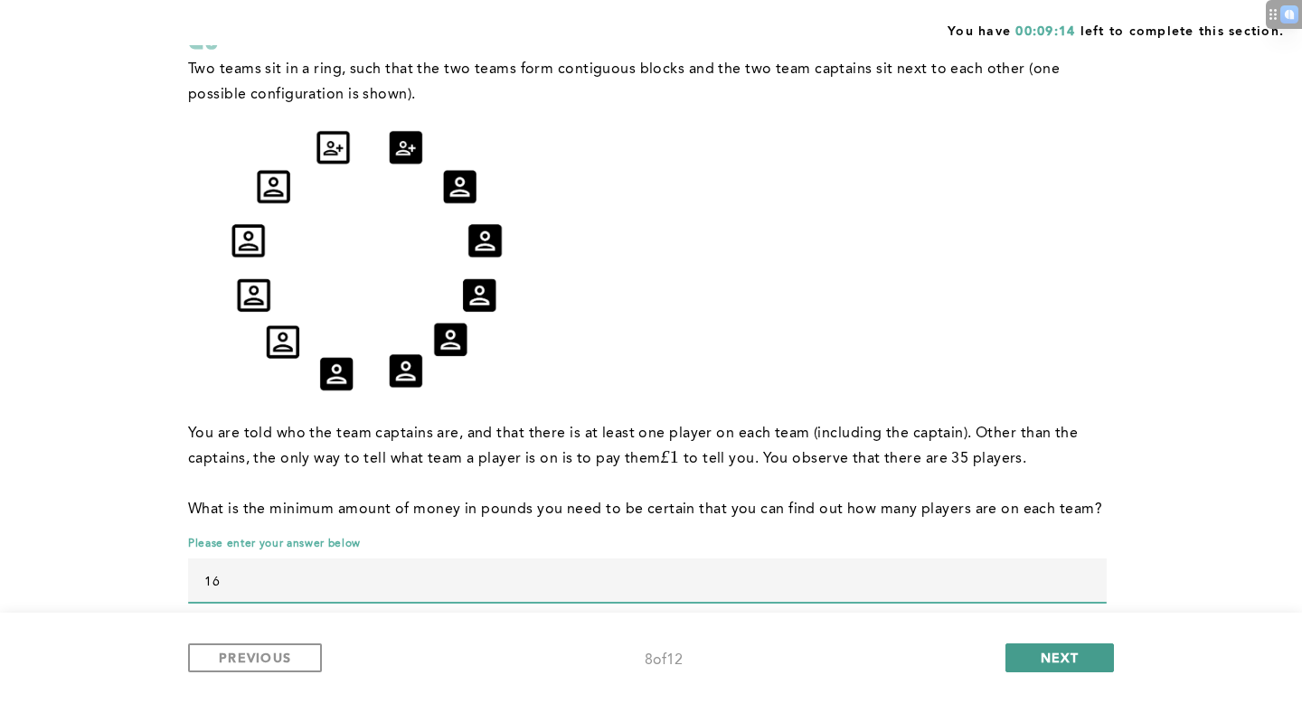
type input "16"
click at [1088, 655] on button "NEXT" at bounding box center [1059, 658] width 108 height 29
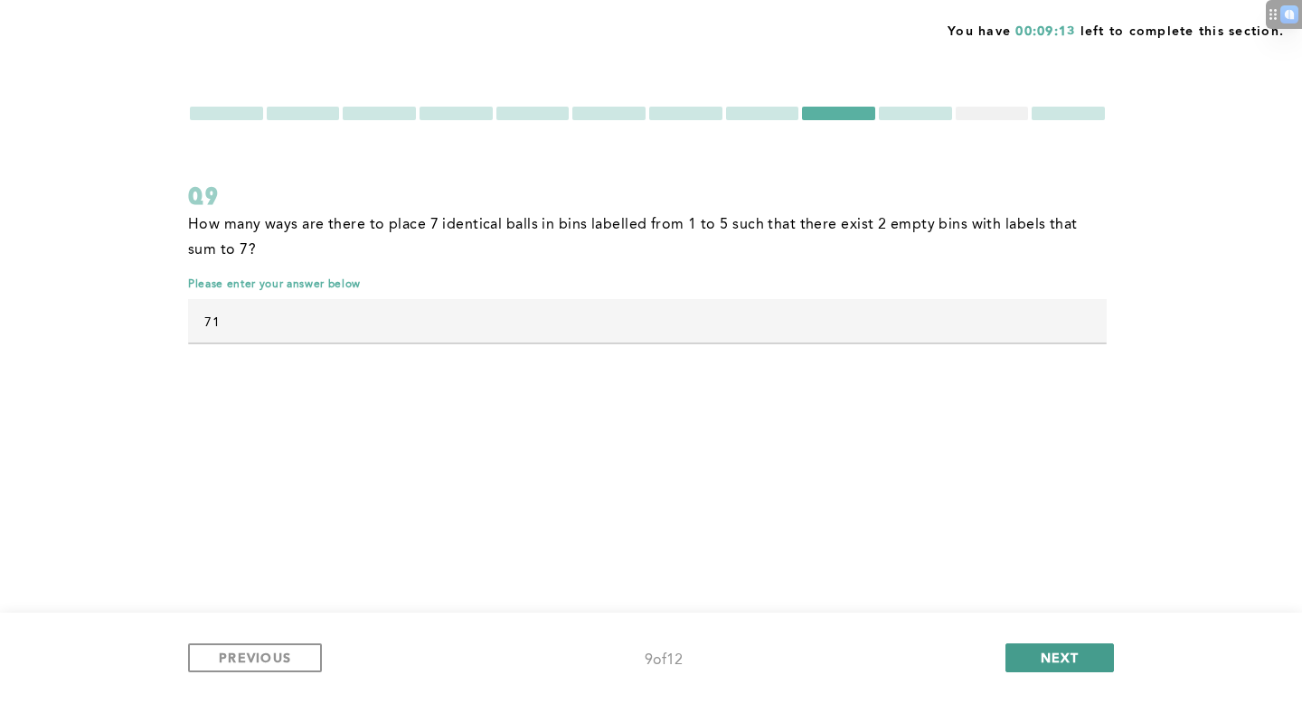
click at [1029, 664] on button "NEXT" at bounding box center [1059, 658] width 108 height 29
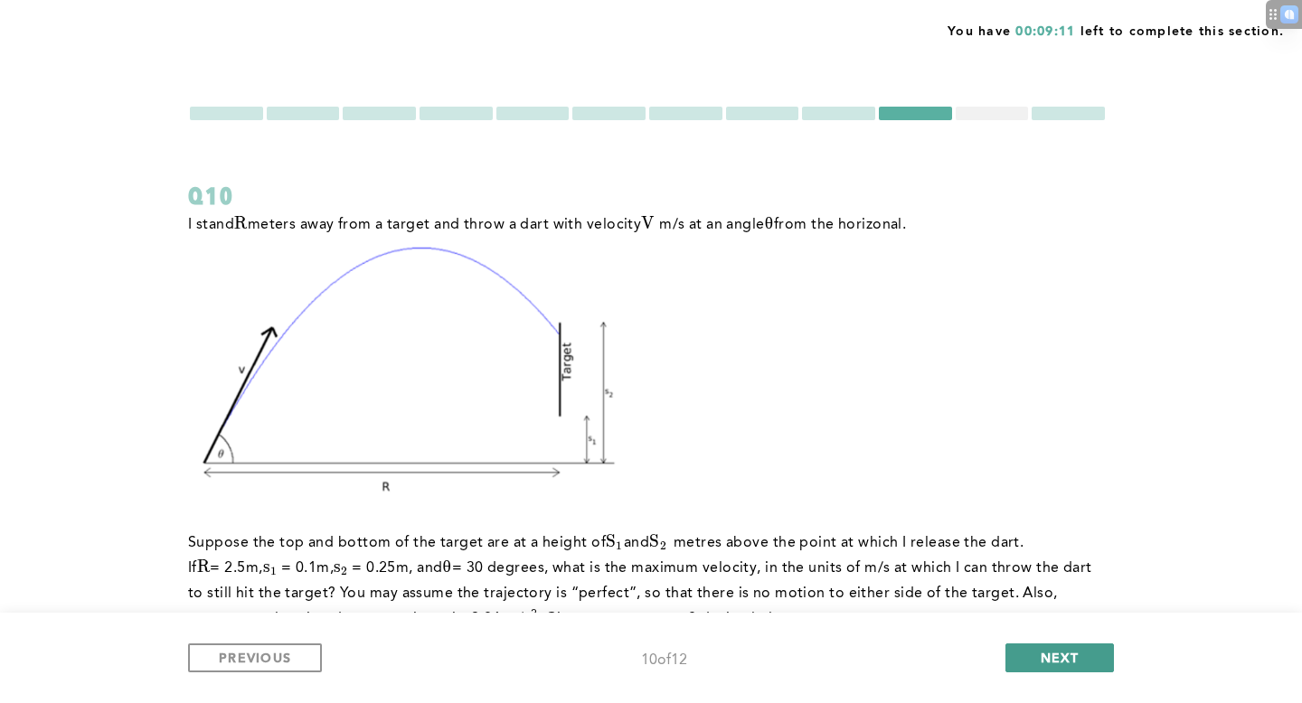
click at [1037, 664] on button "NEXT" at bounding box center [1059, 658] width 108 height 29
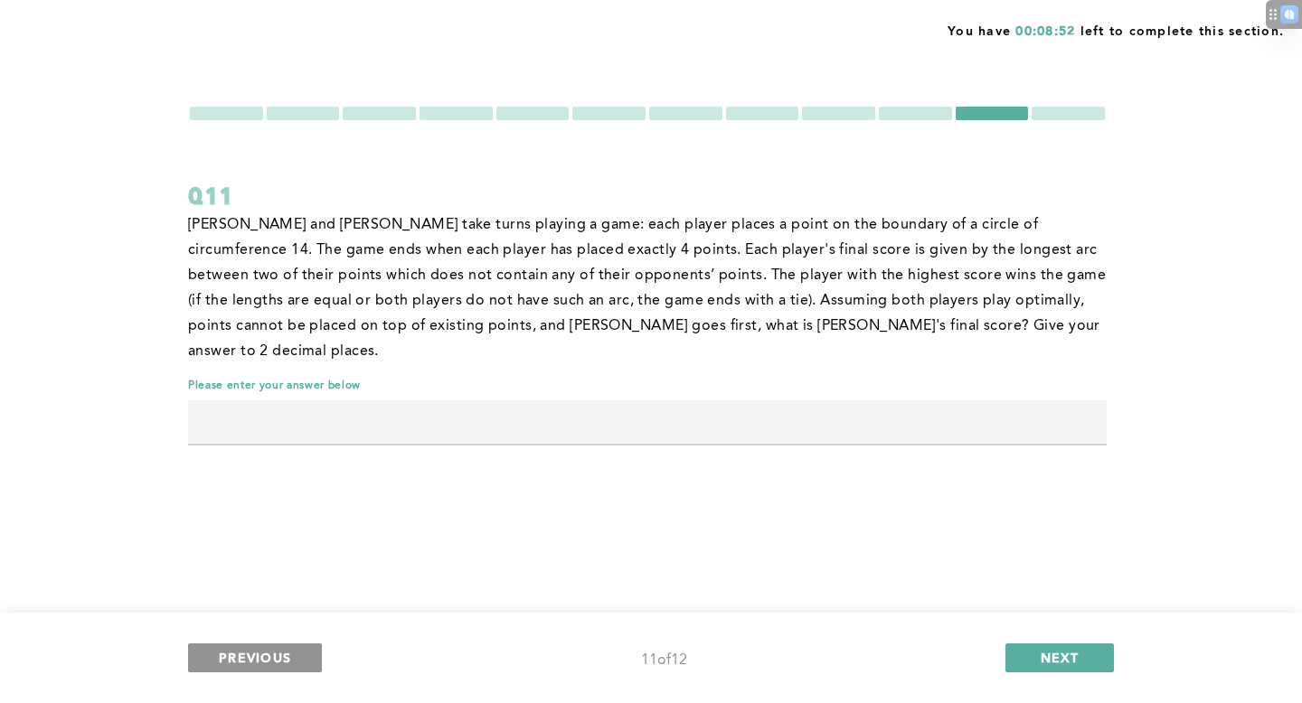
click at [282, 660] on span "PREVIOUS" at bounding box center [255, 657] width 72 height 17
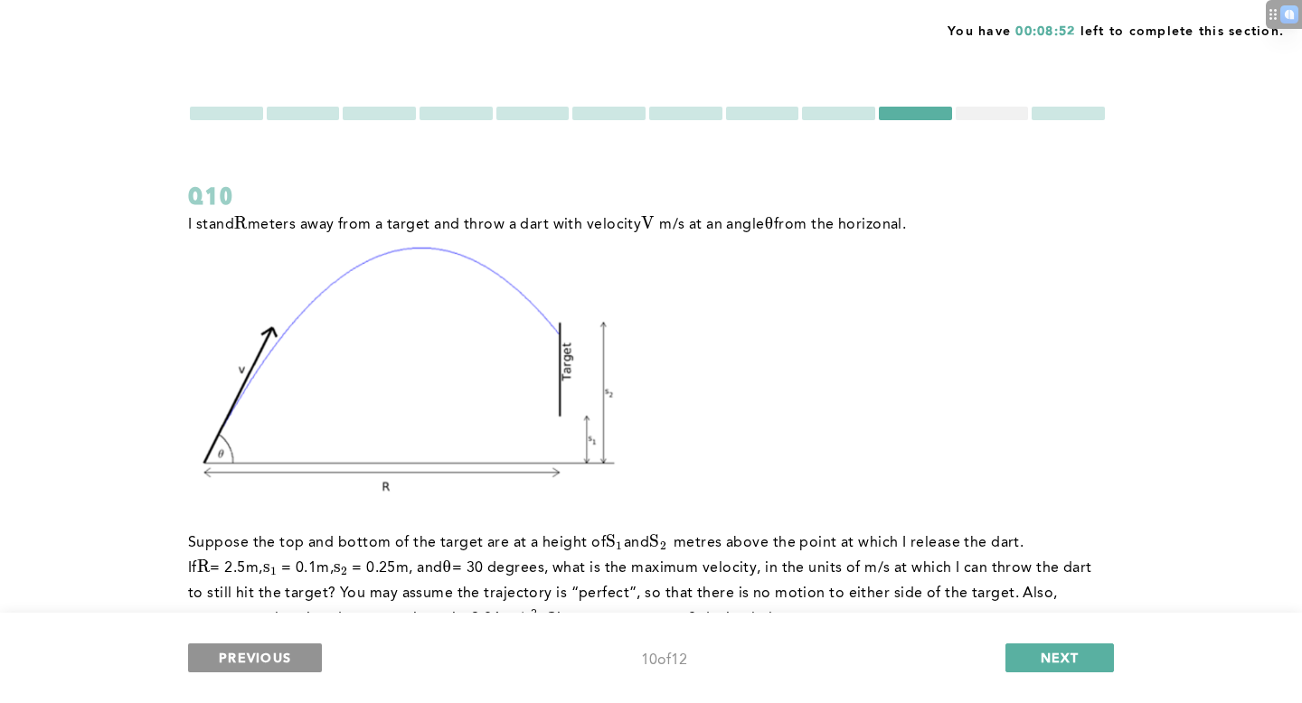
click at [283, 660] on span "PREVIOUS" at bounding box center [255, 657] width 72 height 17
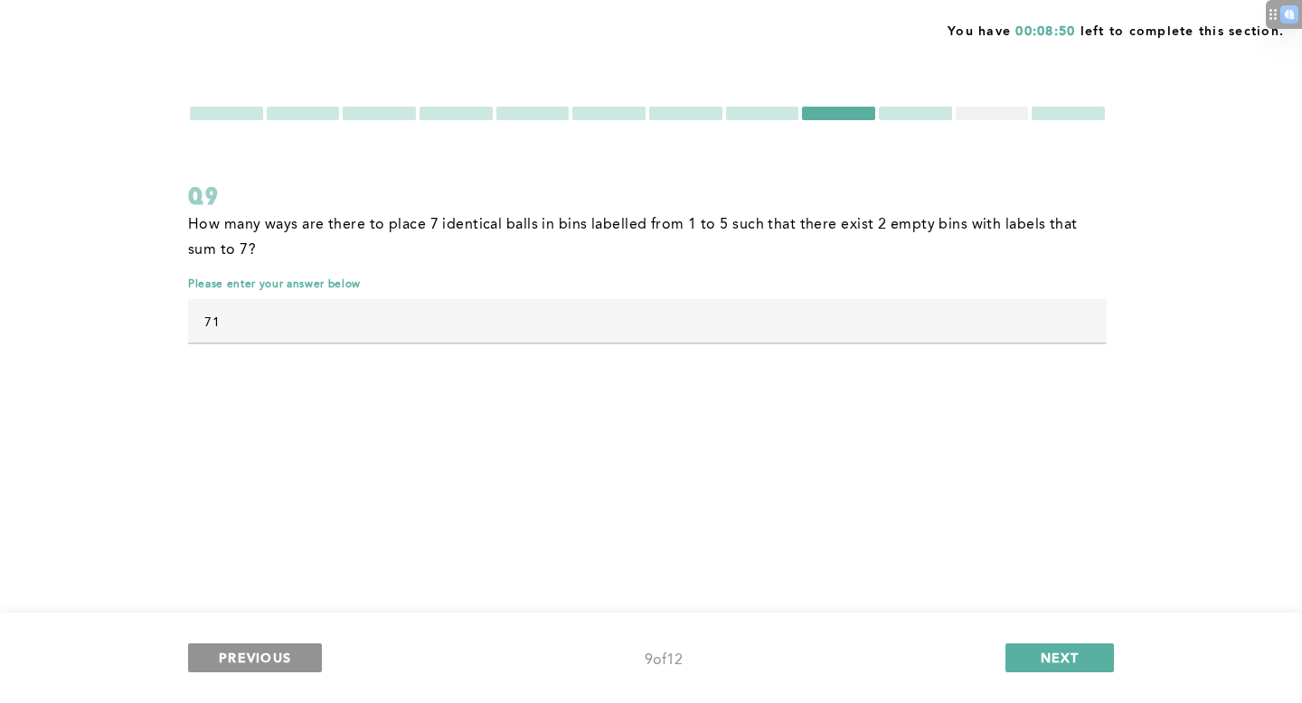
click at [280, 654] on span "PREVIOUS" at bounding box center [255, 657] width 72 height 17
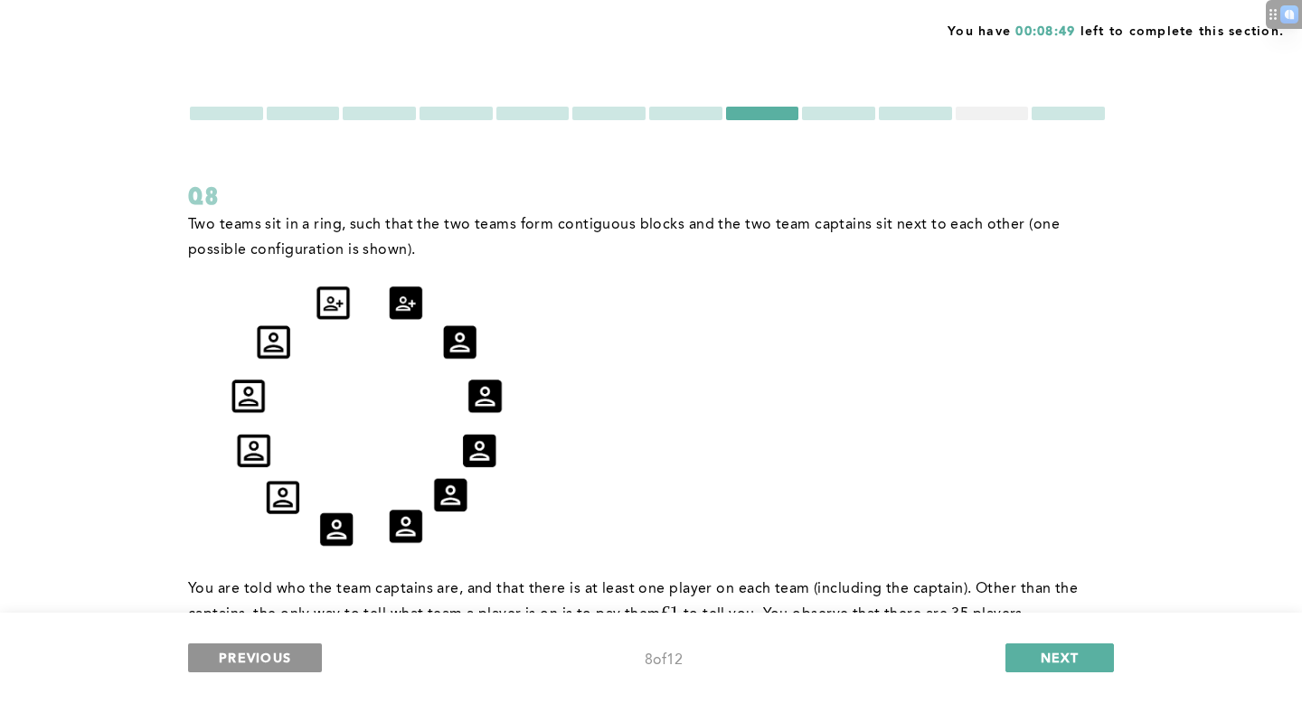
click at [278, 658] on span "PREVIOUS" at bounding box center [255, 657] width 72 height 17
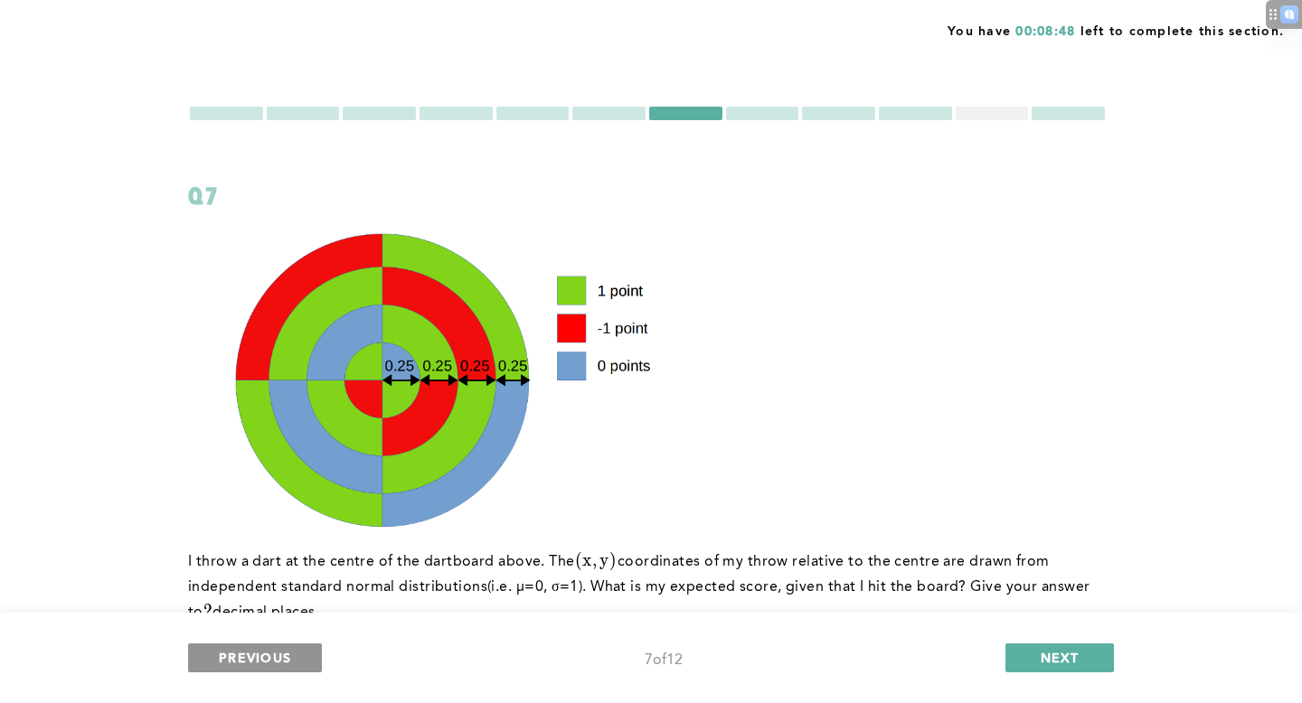
click at [278, 658] on span "PREVIOUS" at bounding box center [255, 657] width 72 height 17
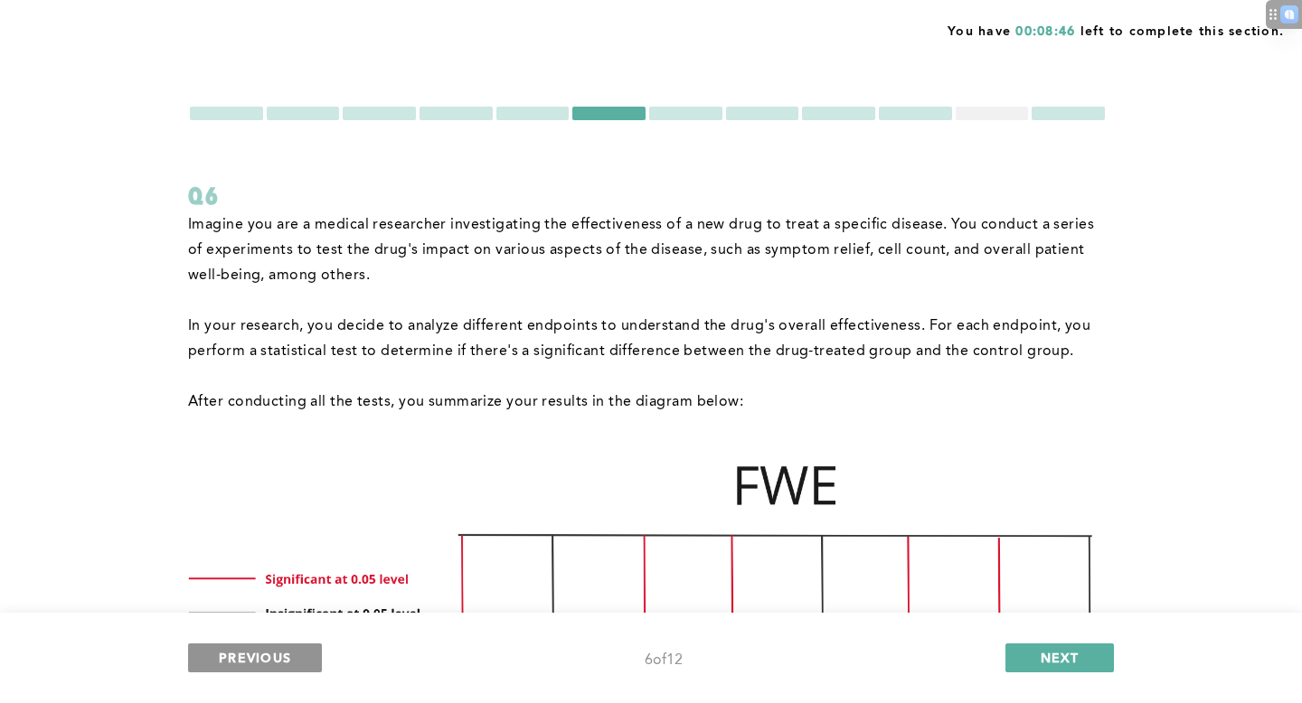
click at [278, 658] on span "PREVIOUS" at bounding box center [255, 657] width 72 height 17
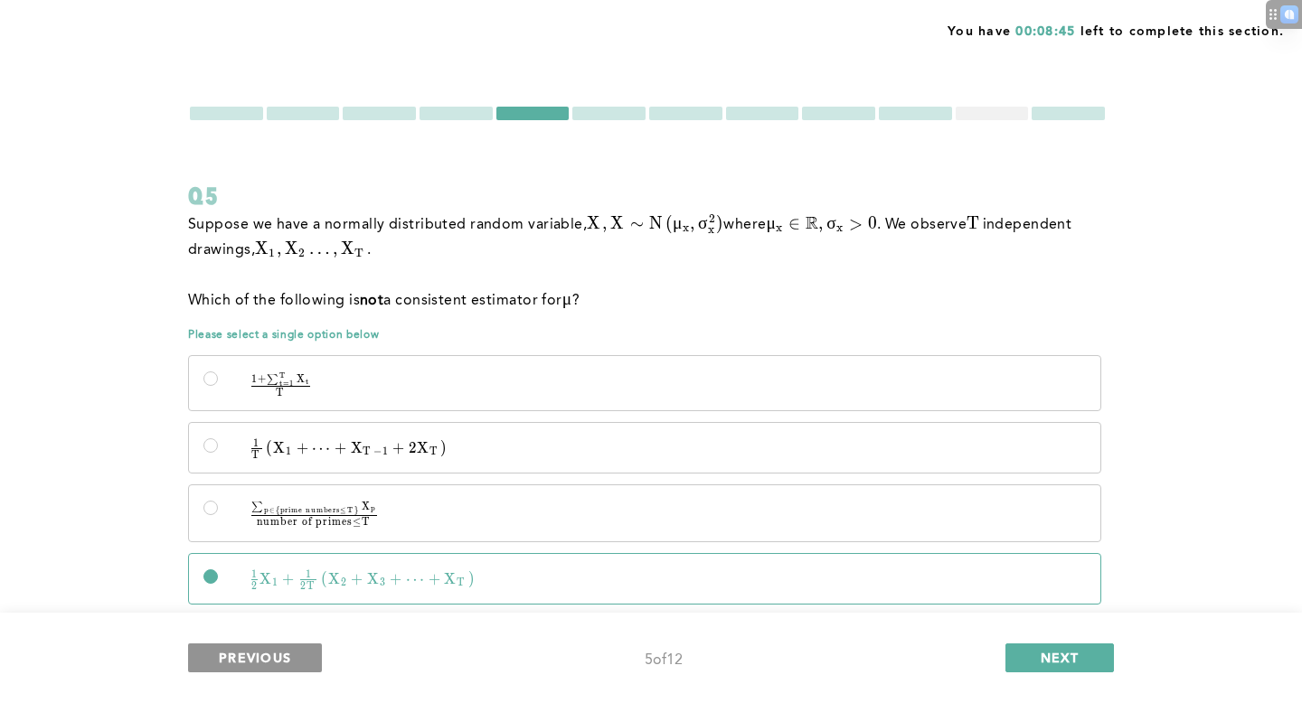
click at [277, 656] on span "PREVIOUS" at bounding box center [255, 657] width 72 height 17
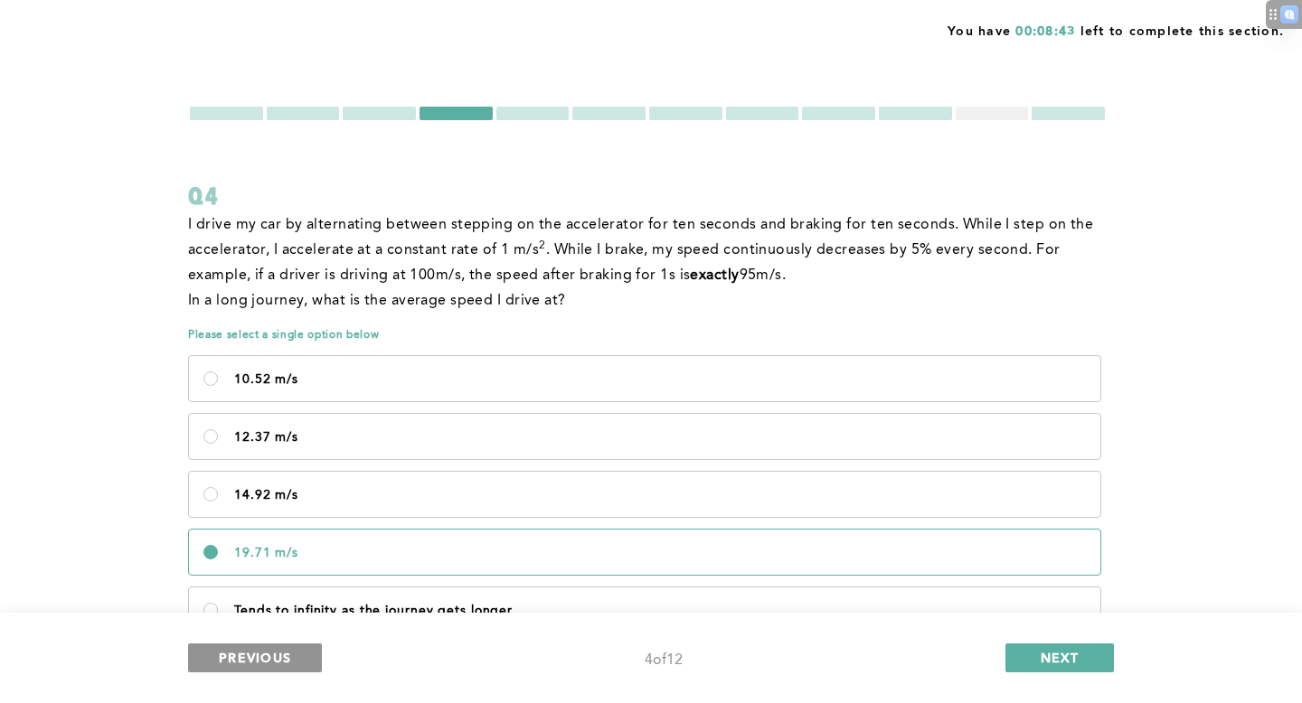
click at [277, 656] on span "PREVIOUS" at bounding box center [255, 657] width 72 height 17
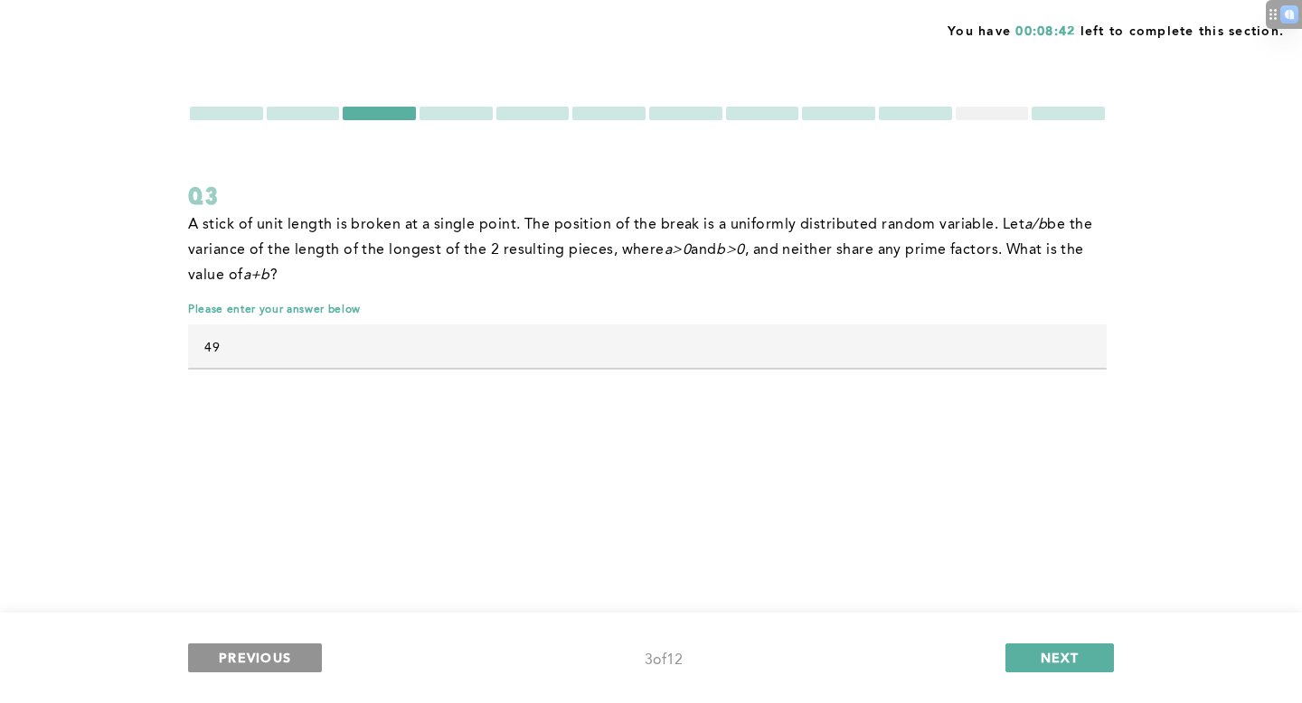
click at [277, 656] on span "PREVIOUS" at bounding box center [255, 657] width 72 height 17
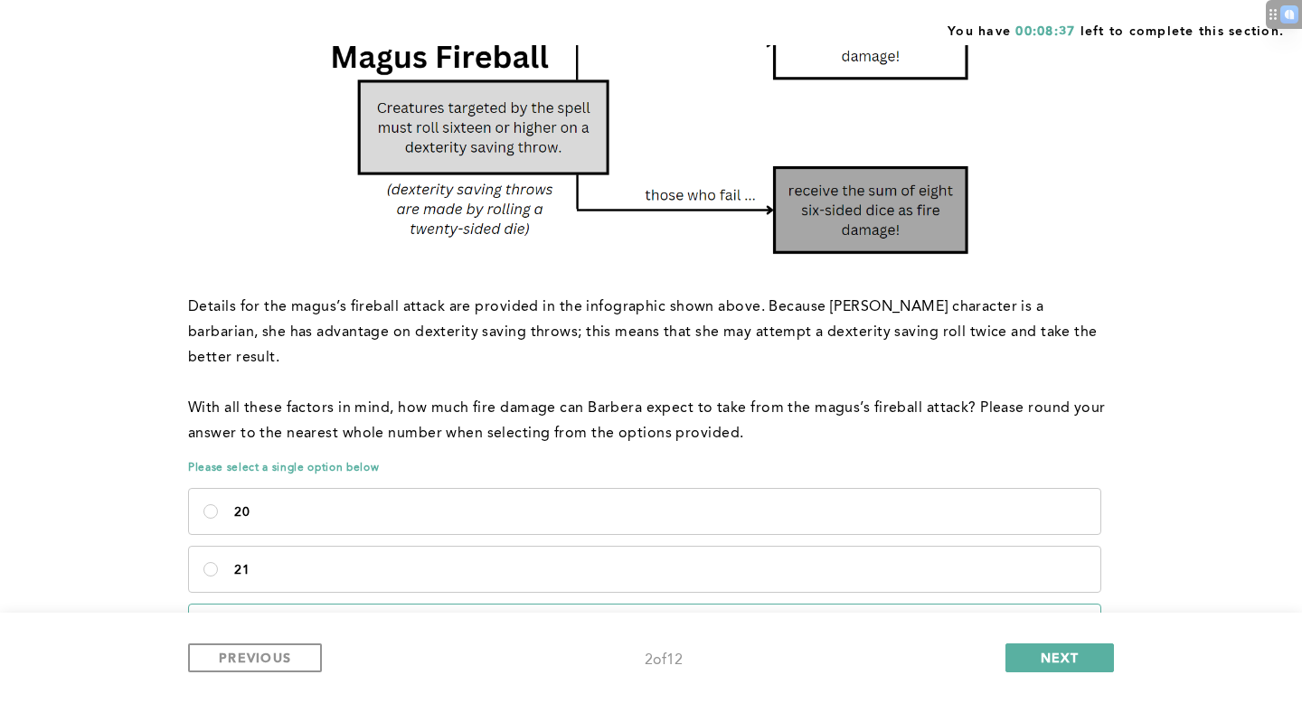
scroll to position [331, 0]
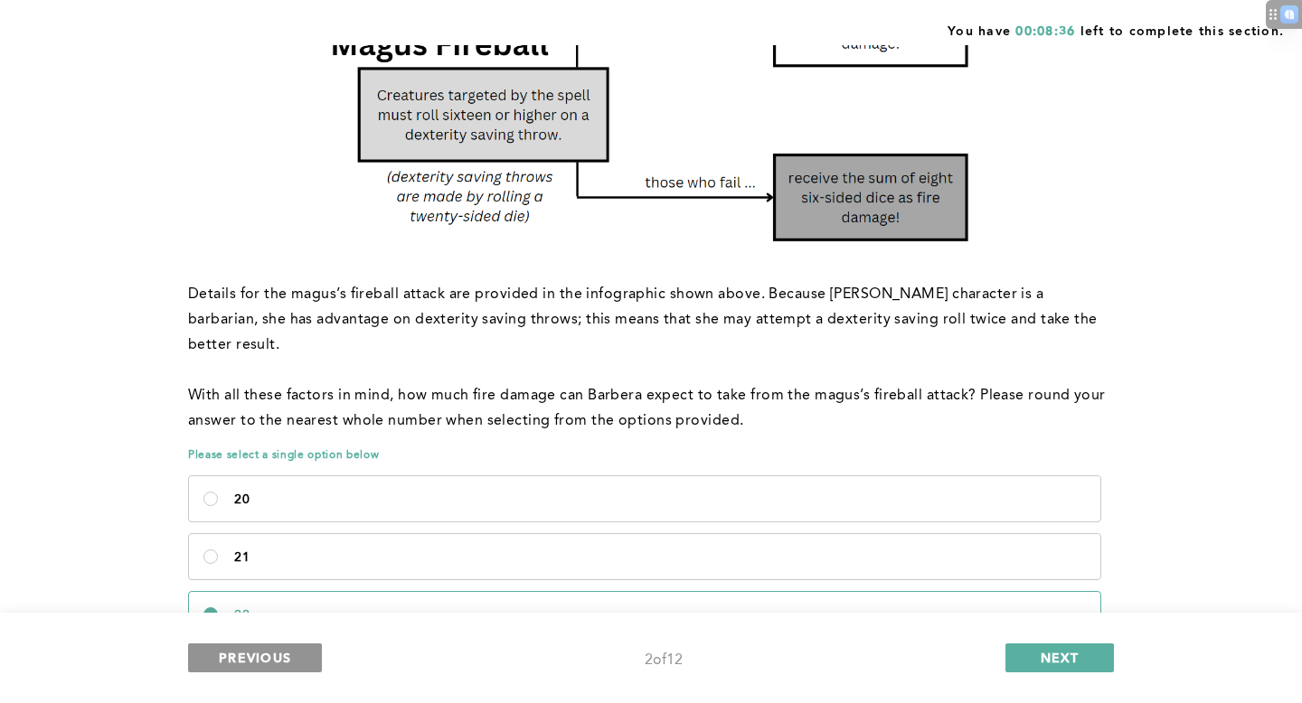
click at [282, 667] on button "PREVIOUS" at bounding box center [255, 658] width 134 height 29
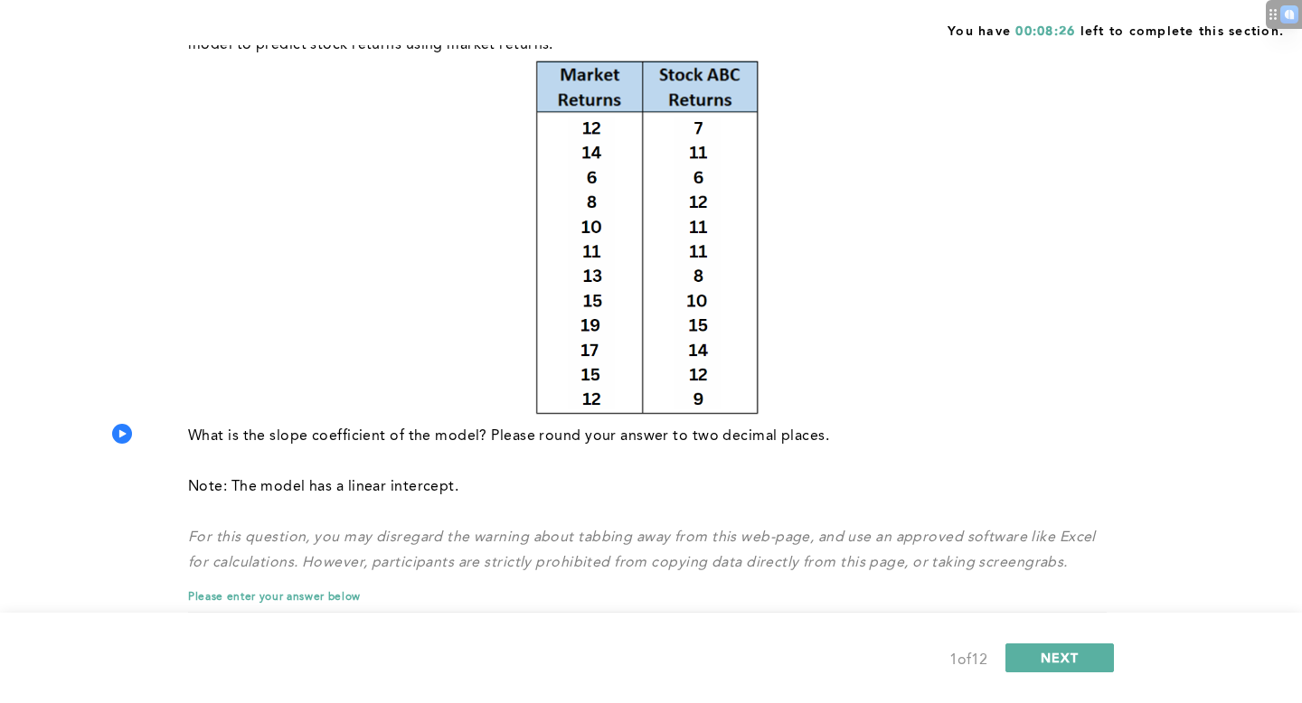
scroll to position [221, 0]
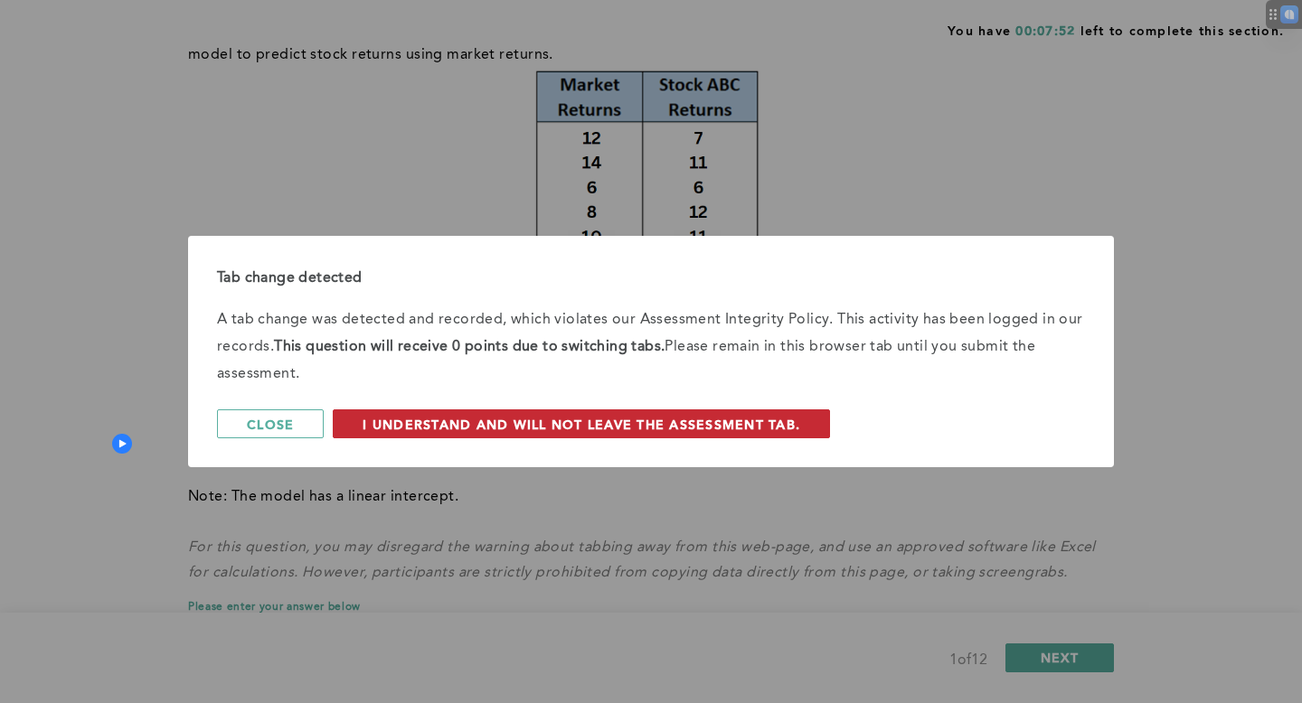
click at [478, 431] on span "I understand and will not leave the assessment tab." at bounding box center [581, 424] width 438 height 17
click at [704, 435] on button "I understand and will not leave the assessment tab." at bounding box center [581, 423] width 497 height 29
click at [458, 420] on span "I understand and will not leave the assessment tab." at bounding box center [581, 424] width 438 height 17
click at [673, 417] on span "I understand and will not leave the assessment tab." at bounding box center [581, 424] width 438 height 17
click at [647, 415] on button "I understand and will not leave the assessment tab." at bounding box center [581, 423] width 497 height 29
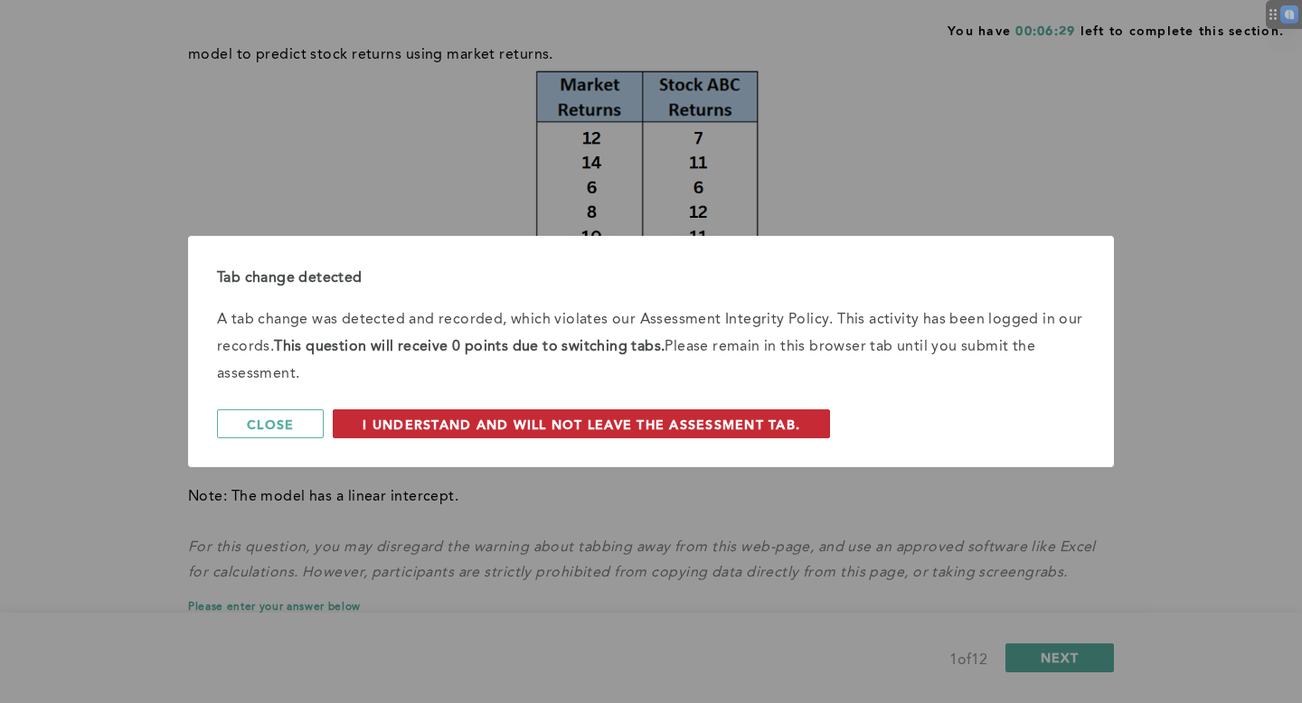
click at [657, 433] on button "I understand and will not leave the assessment tab." at bounding box center [581, 423] width 497 height 29
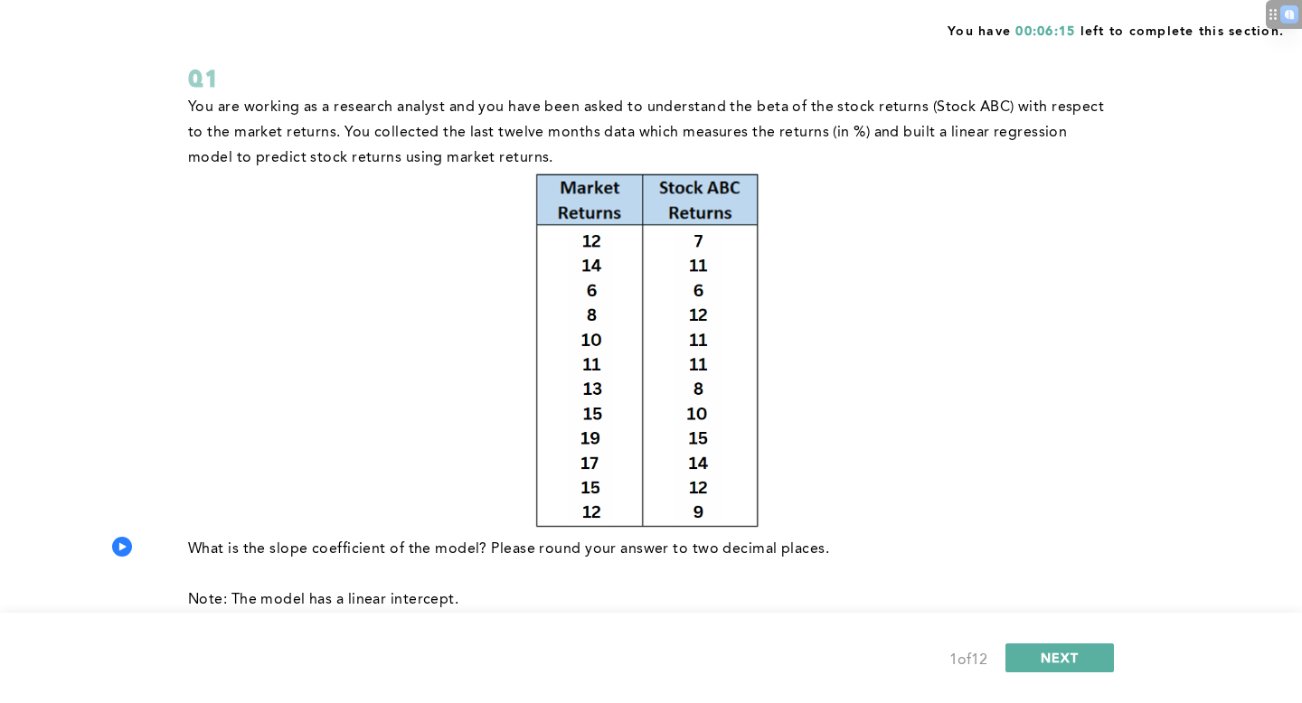
scroll to position [95, 0]
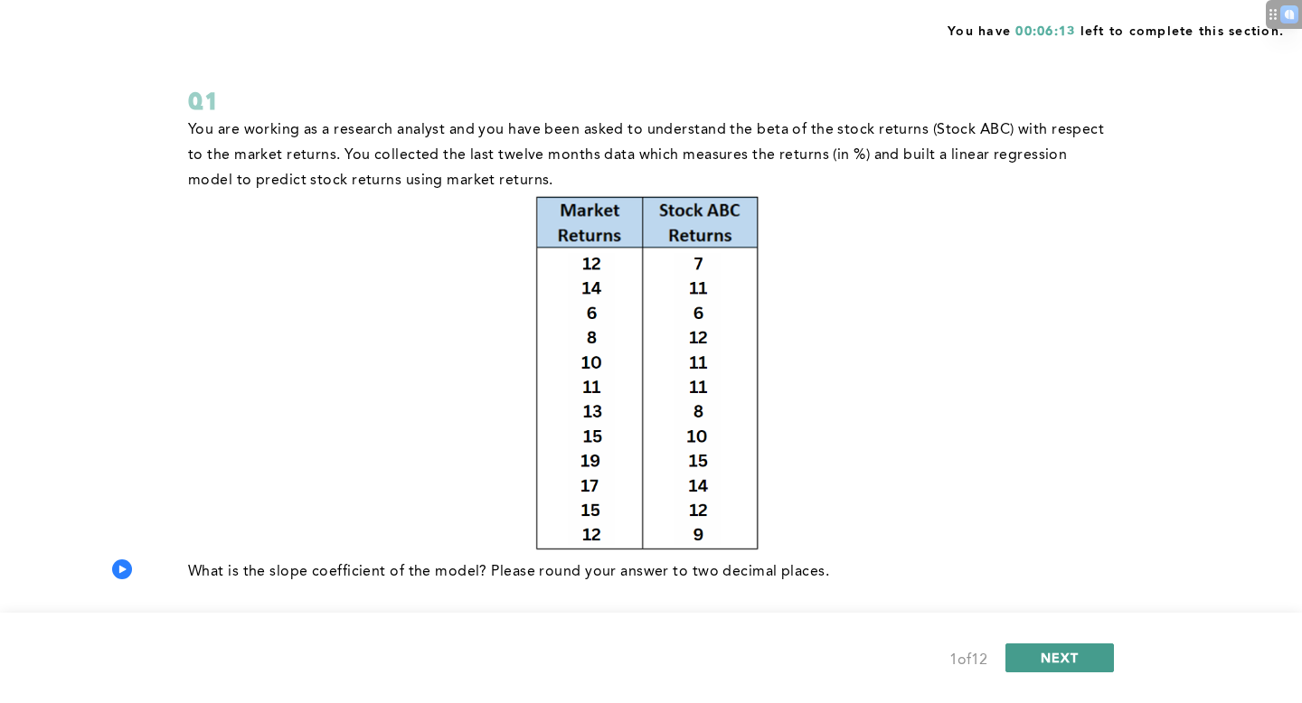
click at [1022, 652] on button "NEXT" at bounding box center [1059, 658] width 108 height 29
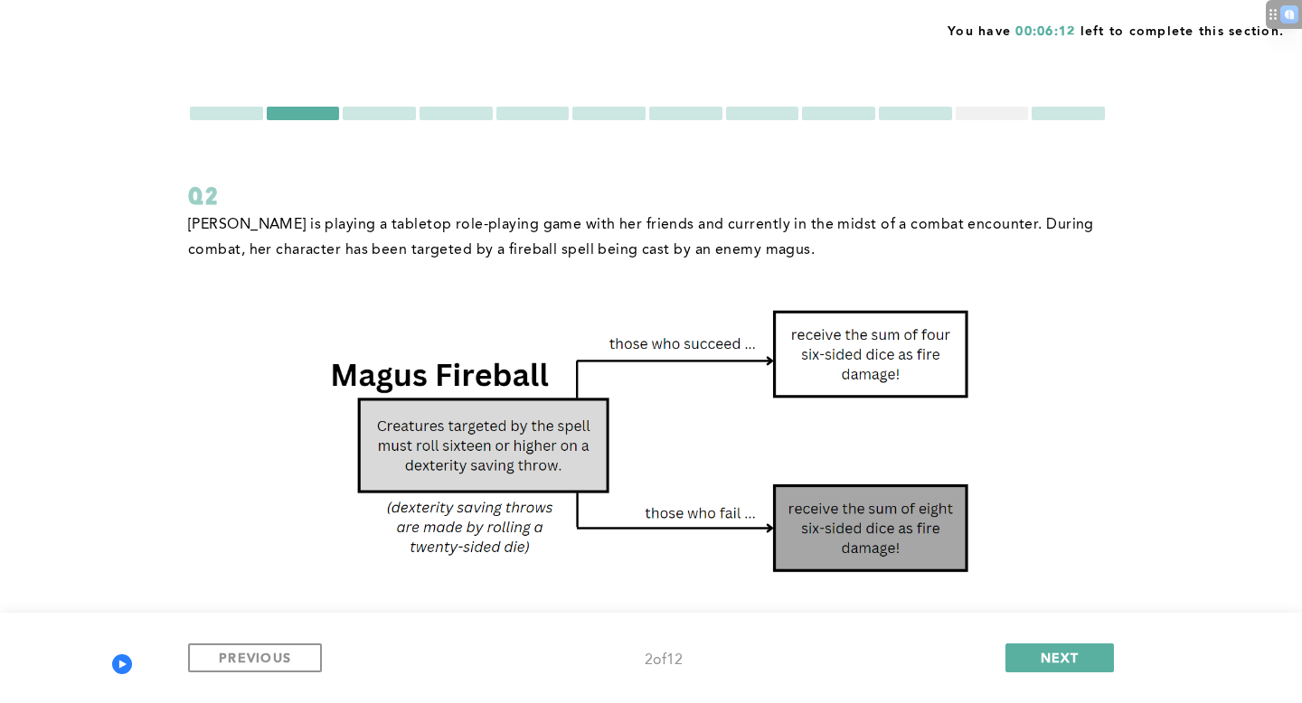
click at [993, 114] on div at bounding box center [991, 114] width 73 height 14
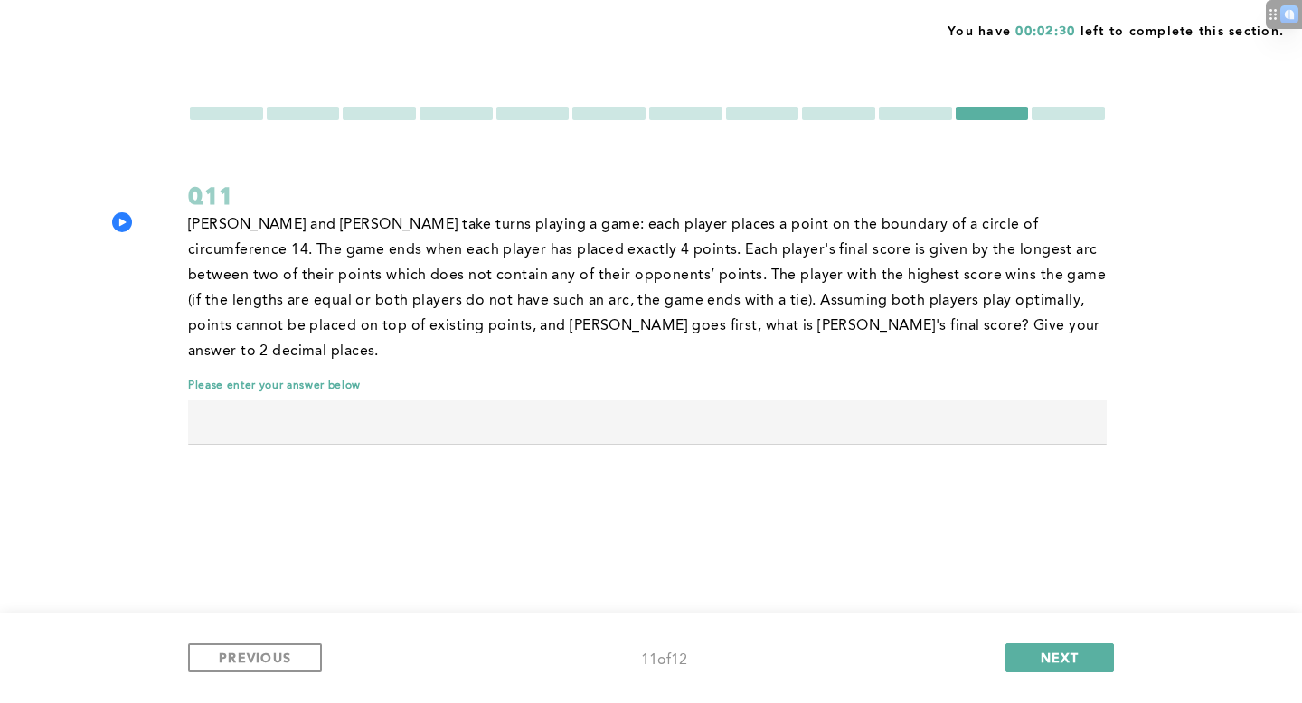
click at [707, 400] on input "text" at bounding box center [647, 421] width 918 height 43
type input "0.00"
click at [1040, 647] on button "NEXT" at bounding box center [1059, 658] width 108 height 29
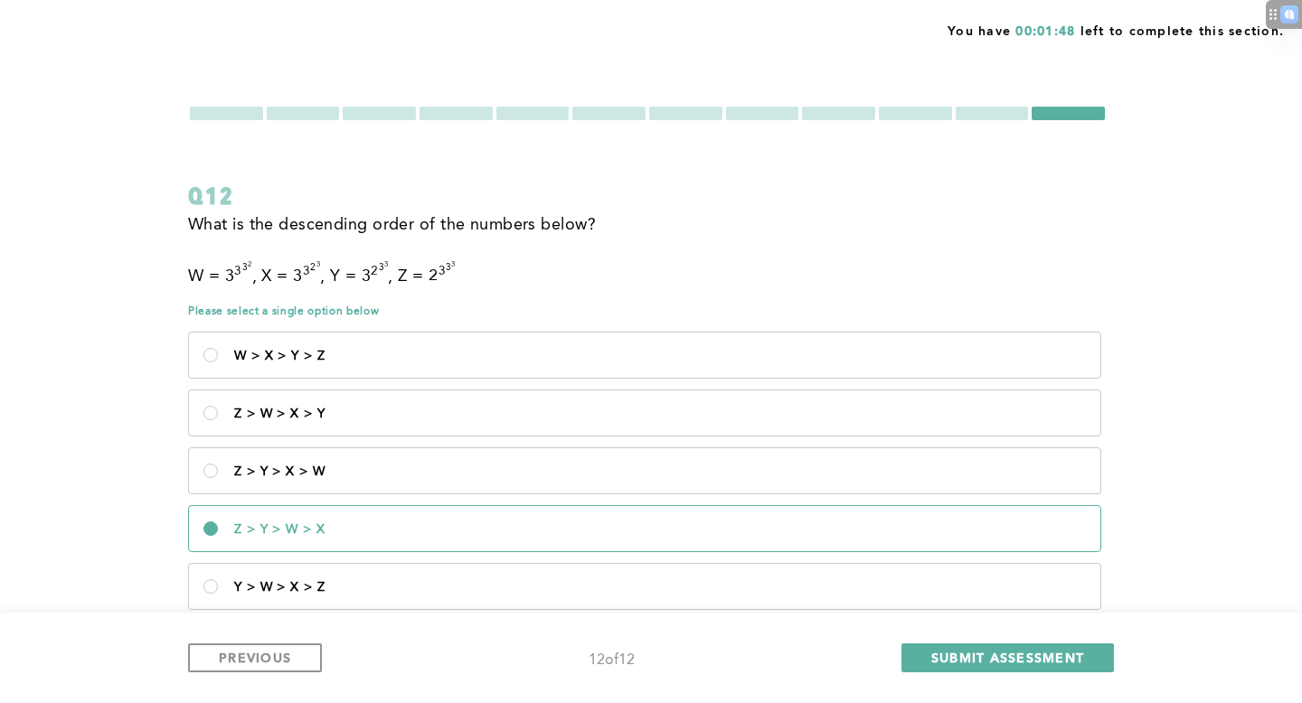
click at [292, 673] on div "PREVIOUS 12 of 12 SUBMIT ASSESSMENT" at bounding box center [651, 658] width 1302 height 90
click at [289, 667] on button "PREVIOUS" at bounding box center [255, 658] width 134 height 29
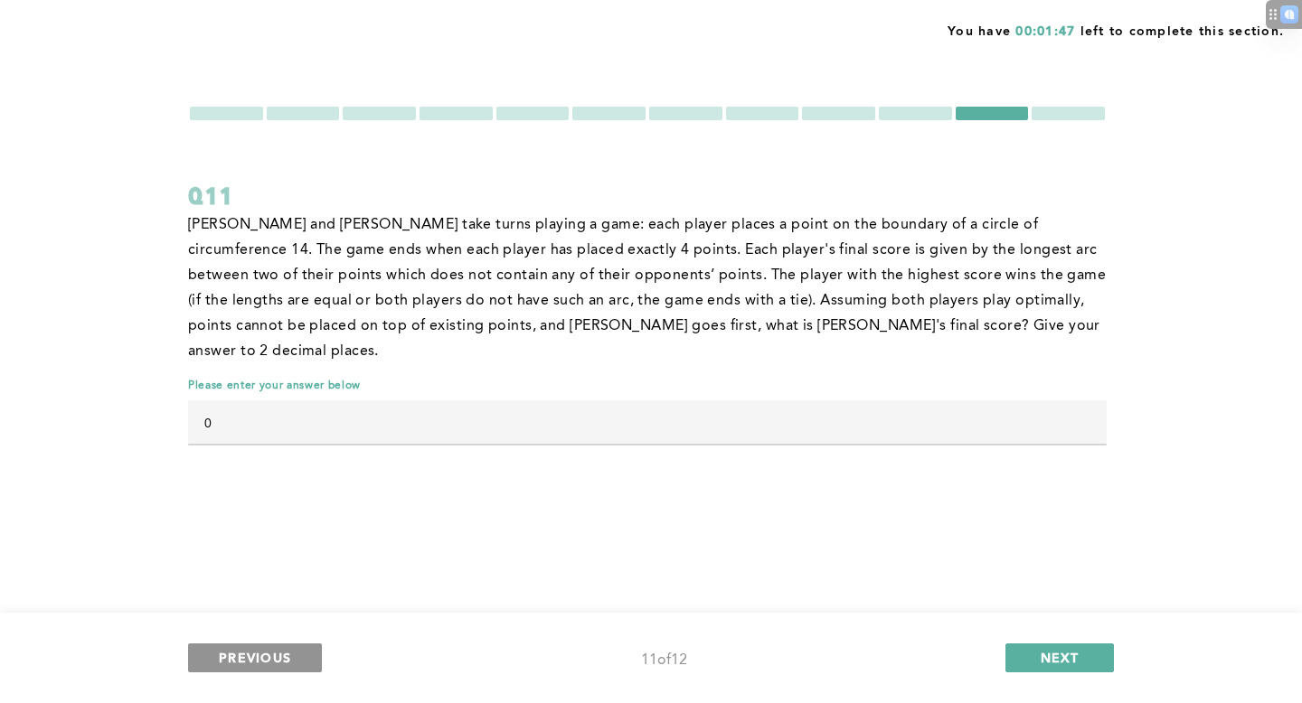
click at [289, 667] on button "PREVIOUS" at bounding box center [255, 658] width 134 height 29
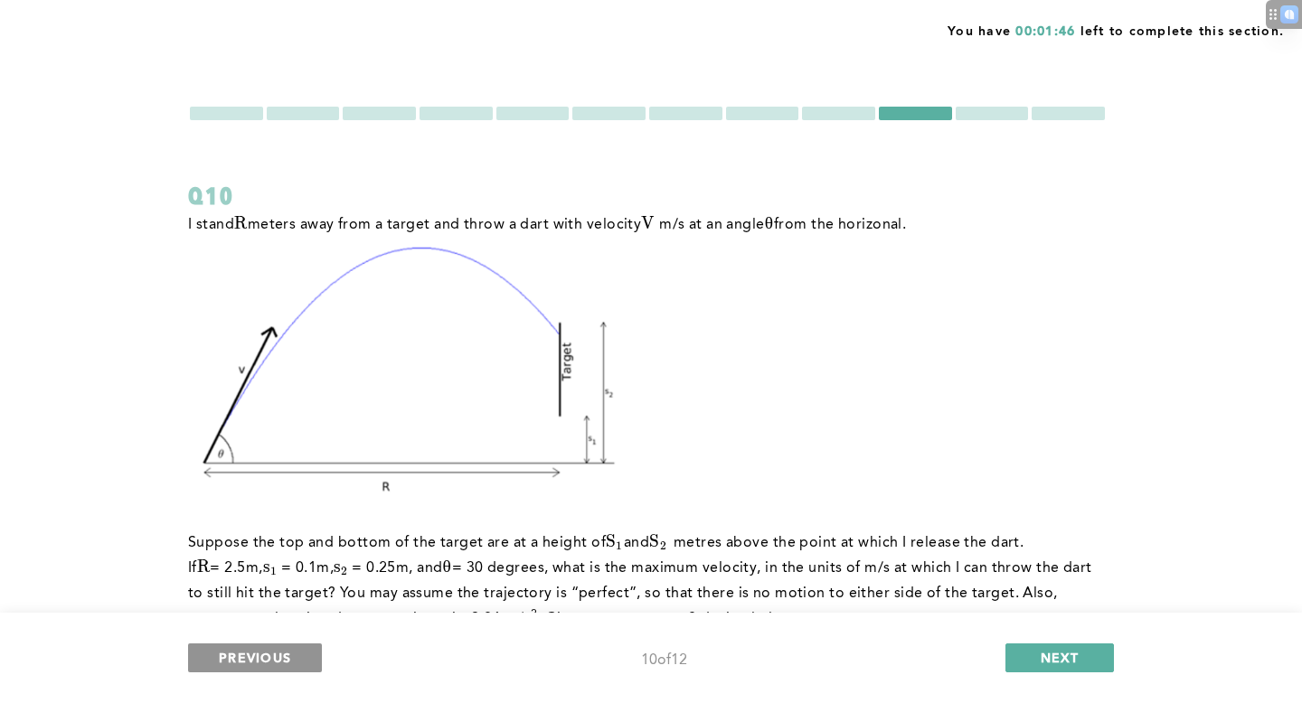
click at [289, 667] on button "PREVIOUS" at bounding box center [255, 658] width 134 height 29
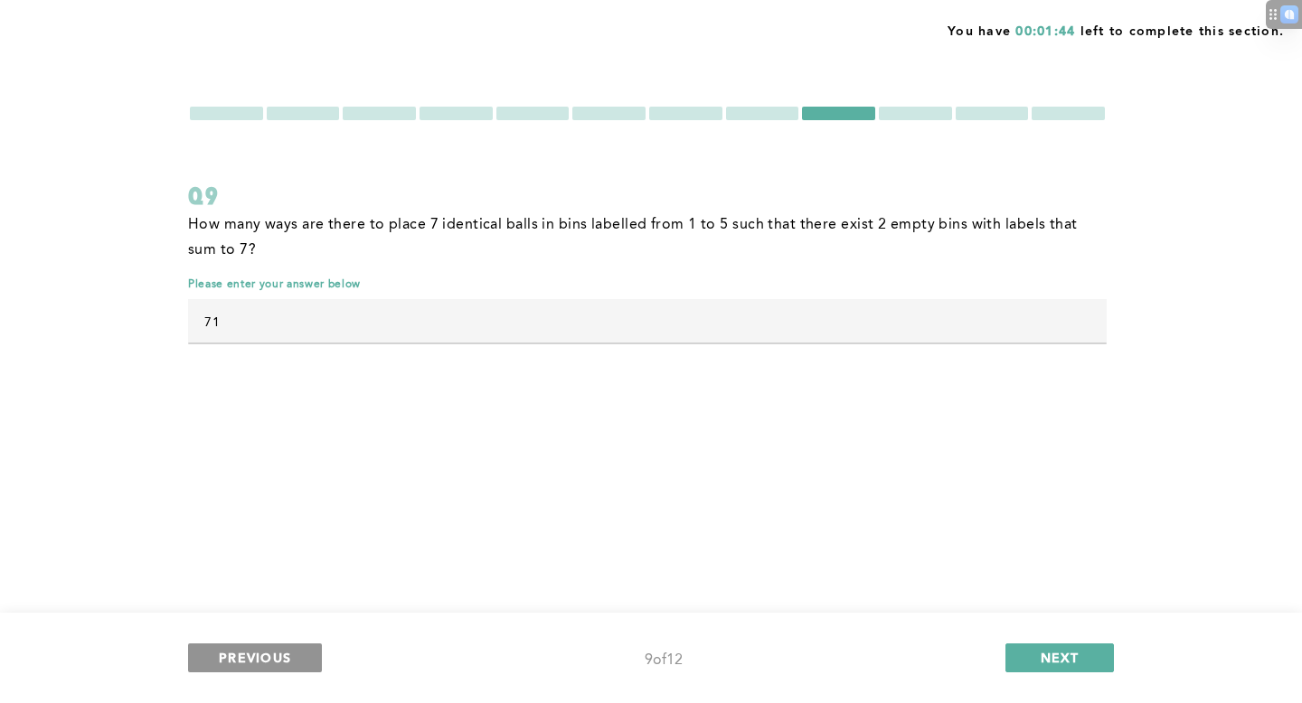
click at [289, 667] on button "PREVIOUS" at bounding box center [255, 658] width 134 height 29
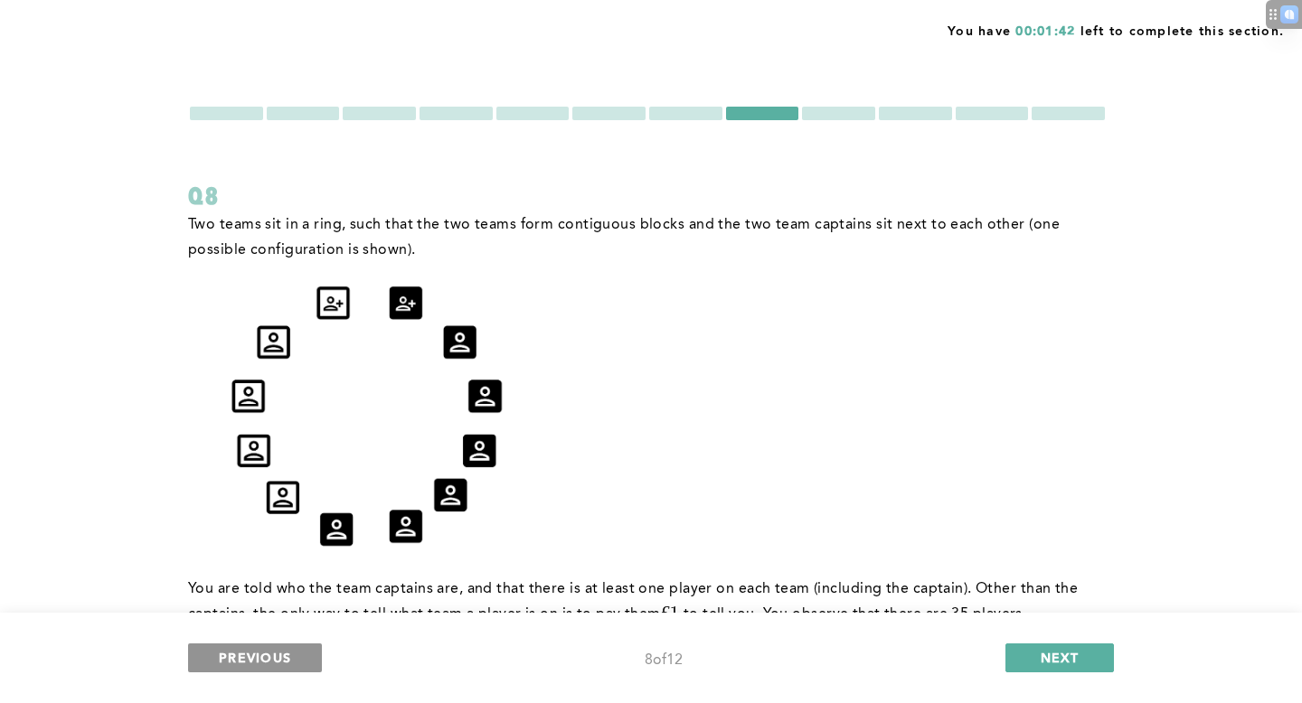
click at [293, 660] on button "PREVIOUS" at bounding box center [255, 658] width 134 height 29
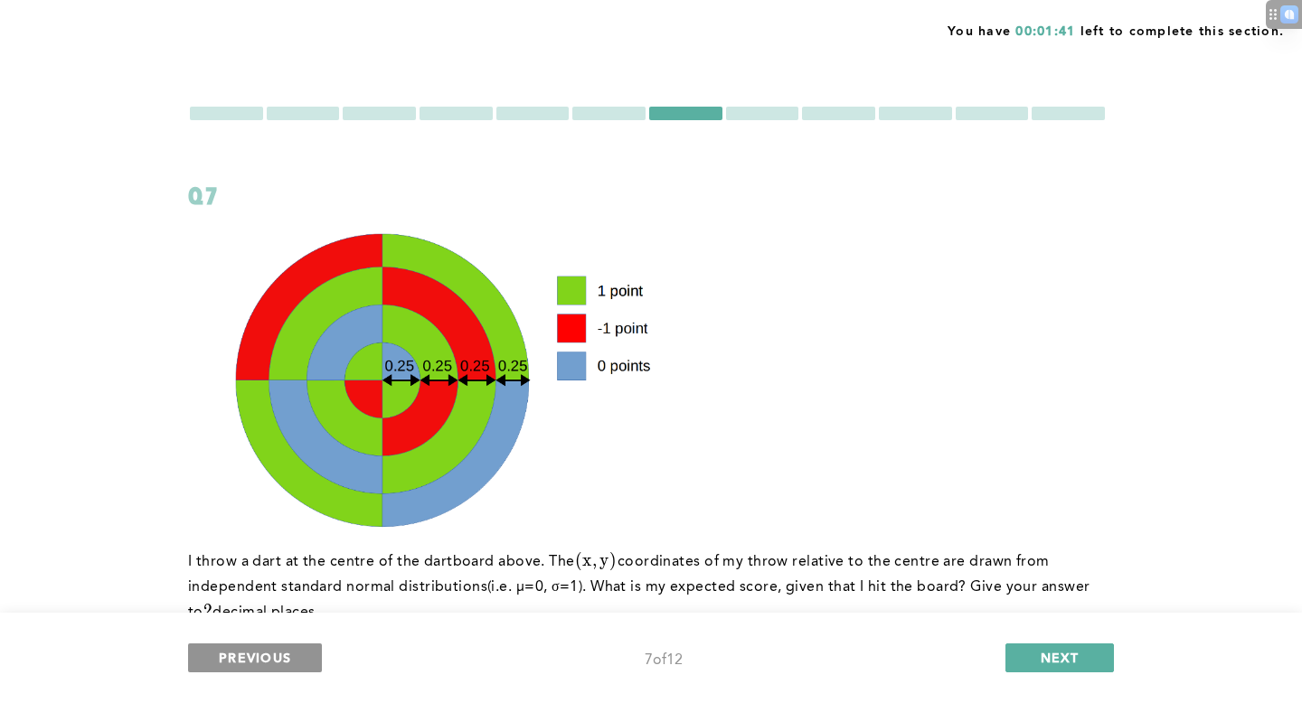
click at [301, 654] on button "PREVIOUS" at bounding box center [255, 658] width 134 height 29
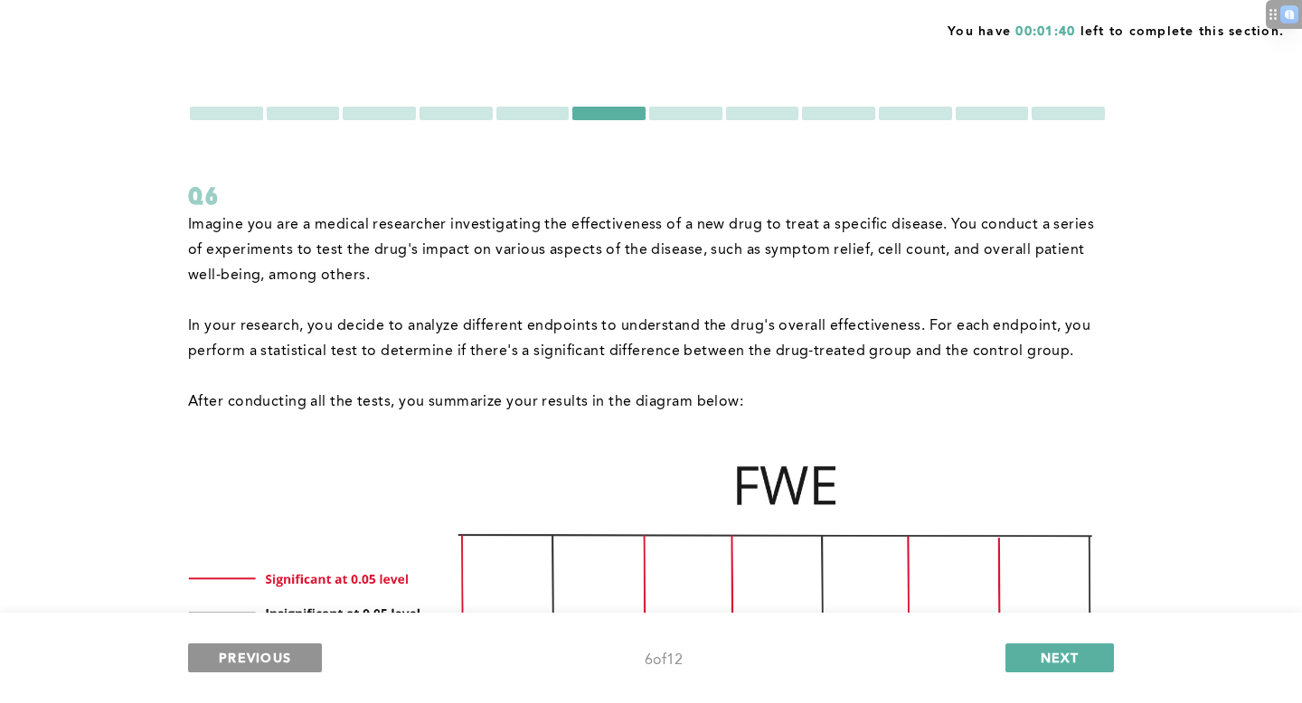
click at [301, 654] on button "PREVIOUS" at bounding box center [255, 658] width 134 height 29
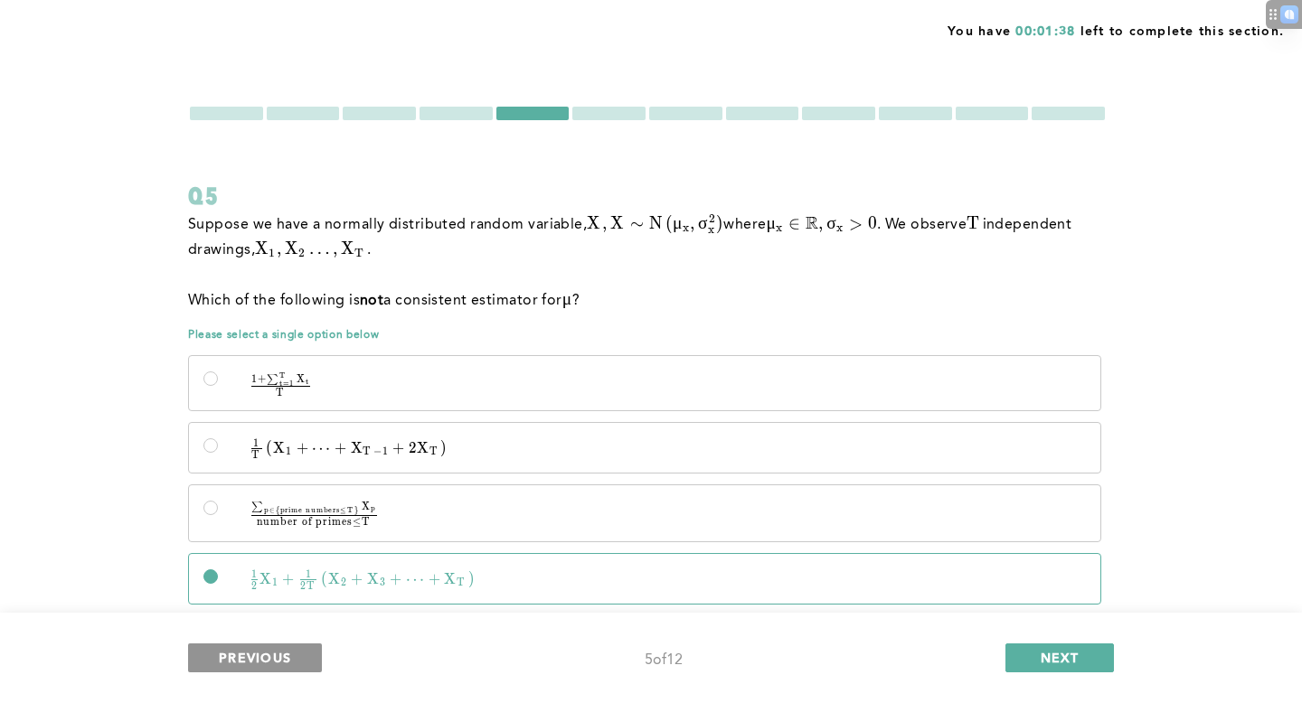
click at [301, 654] on button "PREVIOUS" at bounding box center [255, 658] width 134 height 29
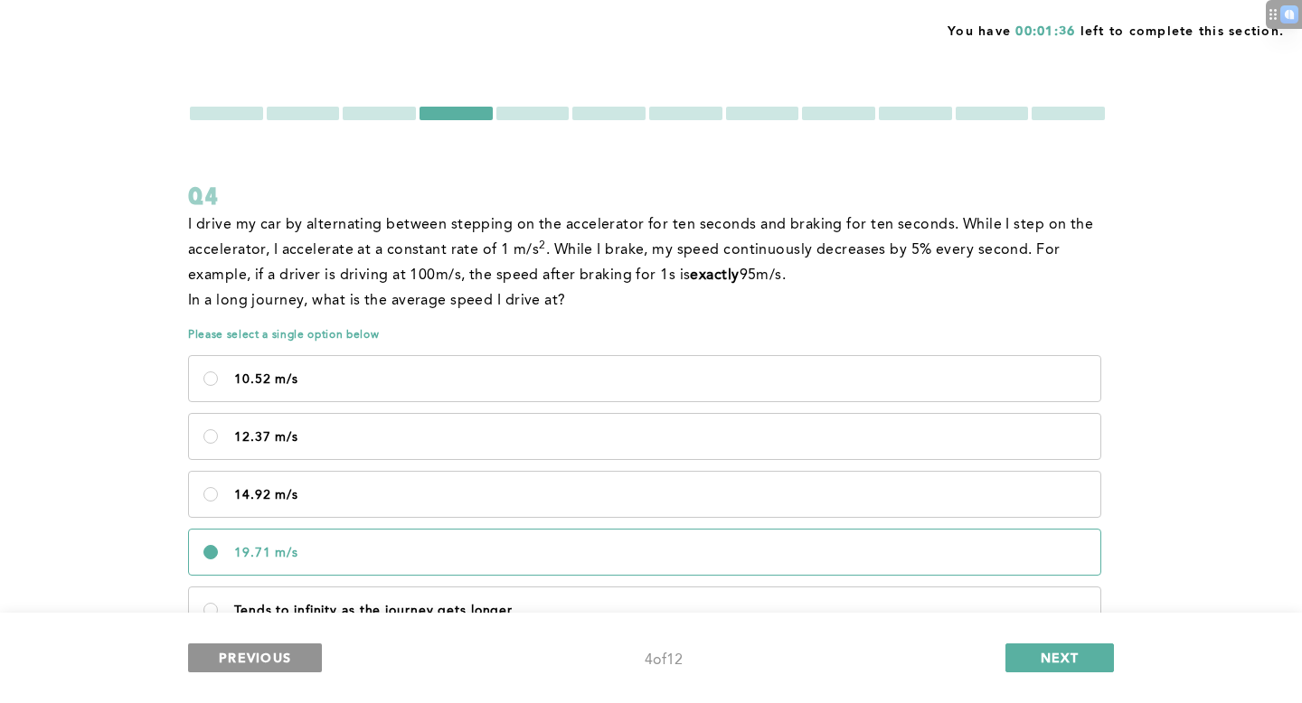
click at [310, 668] on button "PREVIOUS" at bounding box center [255, 658] width 134 height 29
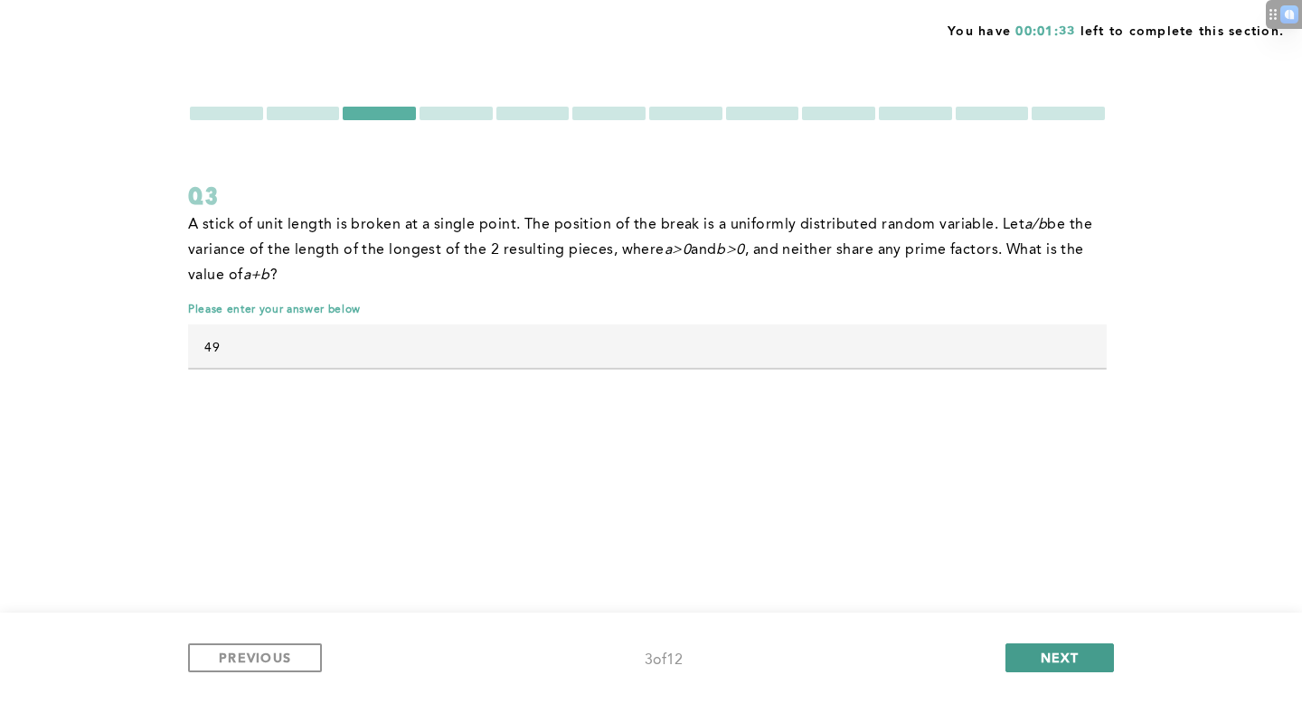
click at [1050, 659] on span "NEXT" at bounding box center [1059, 657] width 39 height 17
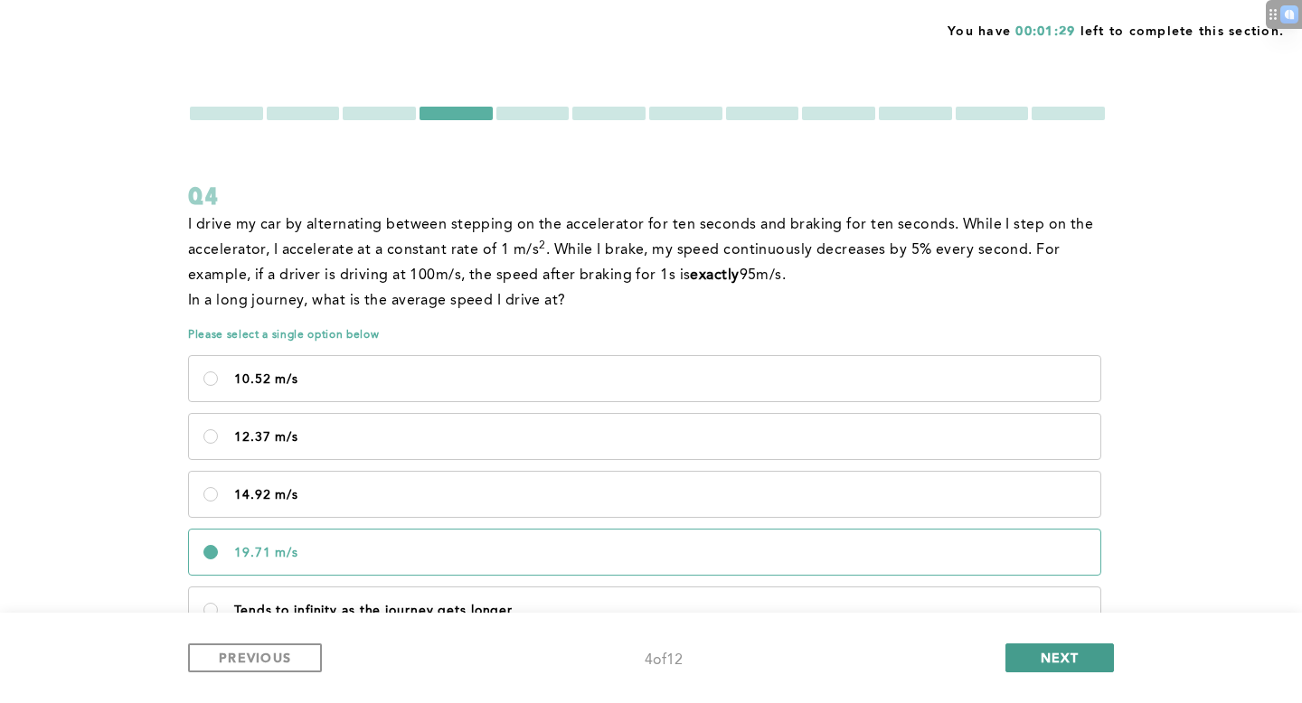
click at [1093, 660] on button "NEXT" at bounding box center [1059, 658] width 108 height 29
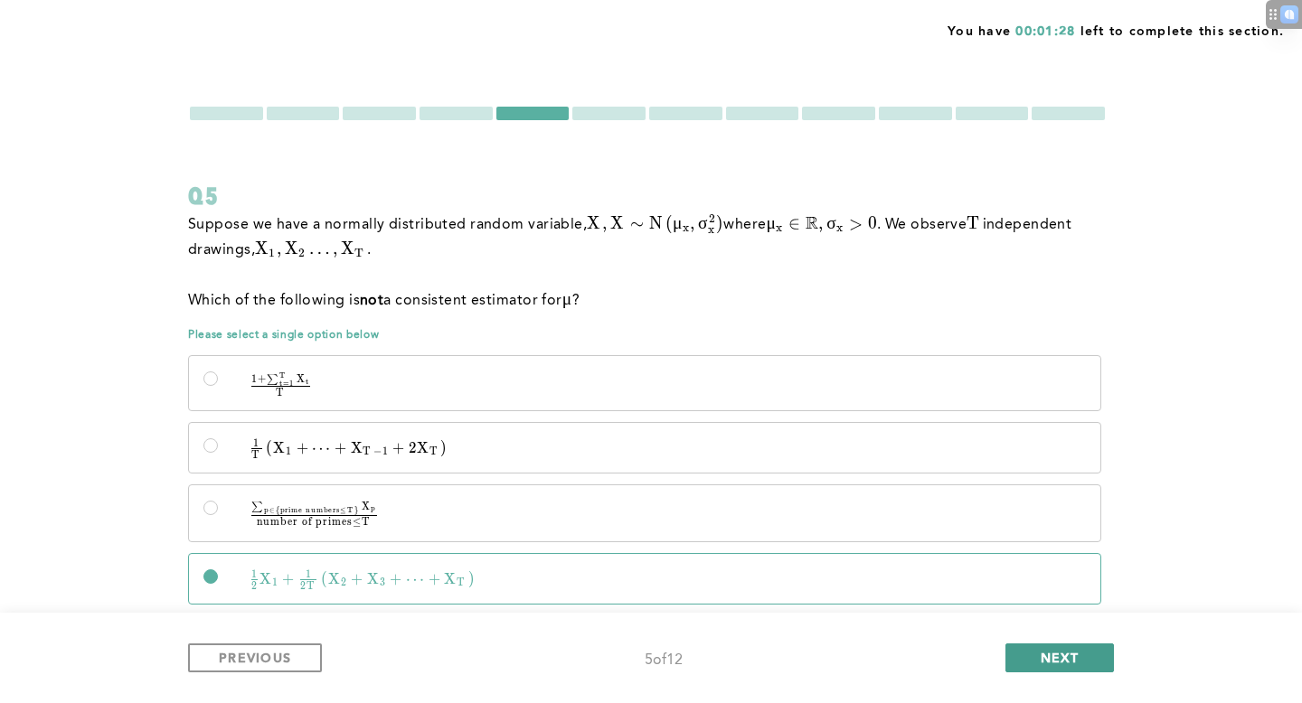
click at [1089, 660] on button "NEXT" at bounding box center [1059, 658] width 108 height 29
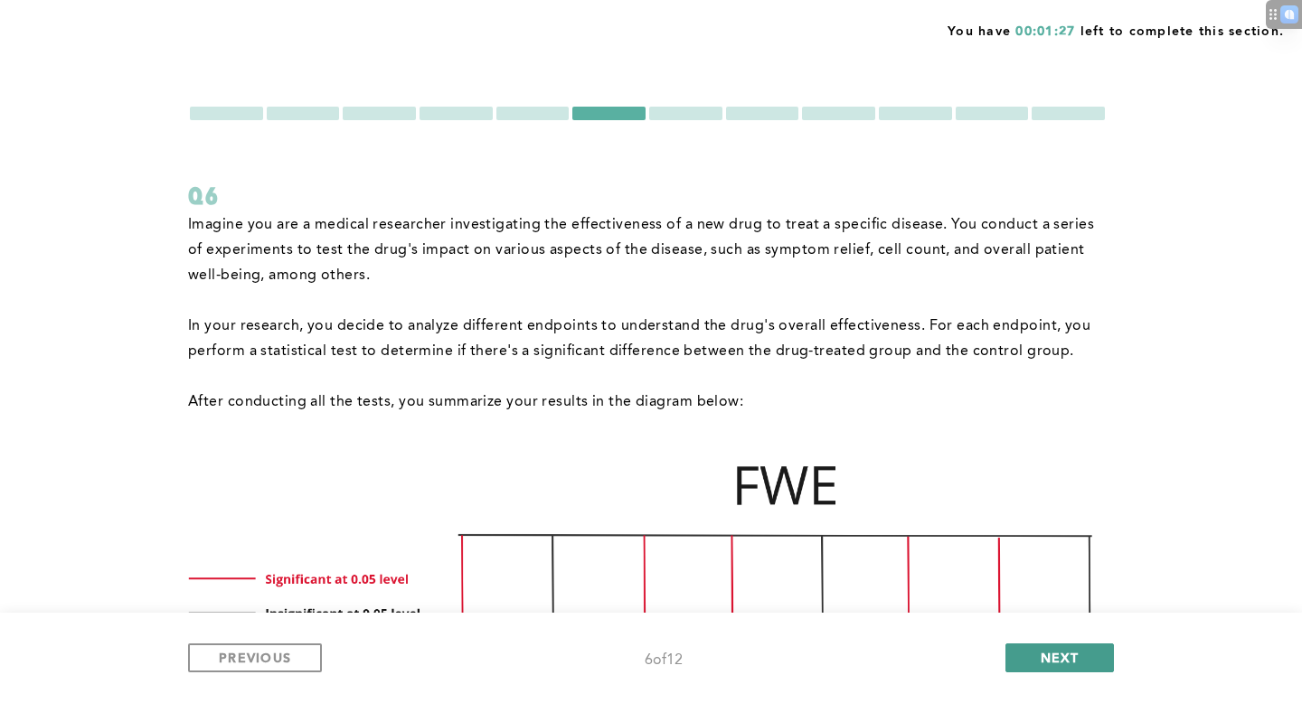
click at [1089, 660] on button "NEXT" at bounding box center [1059, 658] width 108 height 29
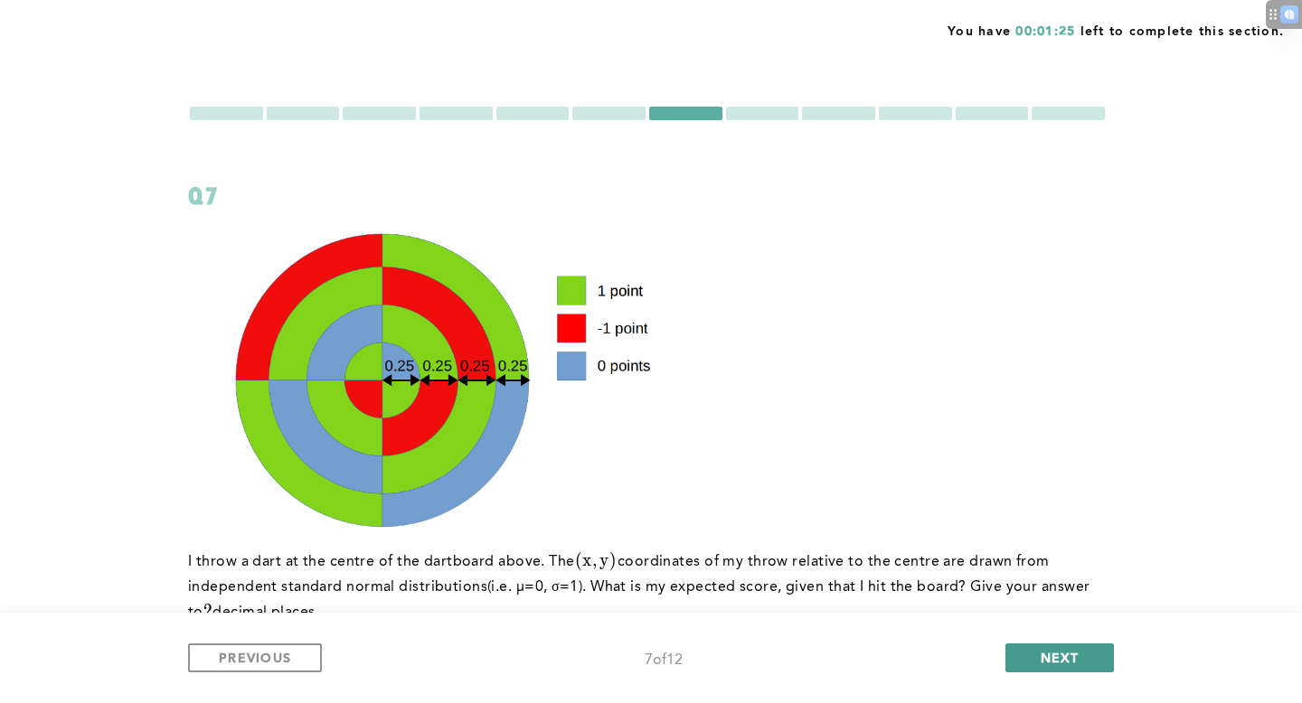
click at [1089, 660] on button "NEXT" at bounding box center [1059, 658] width 108 height 29
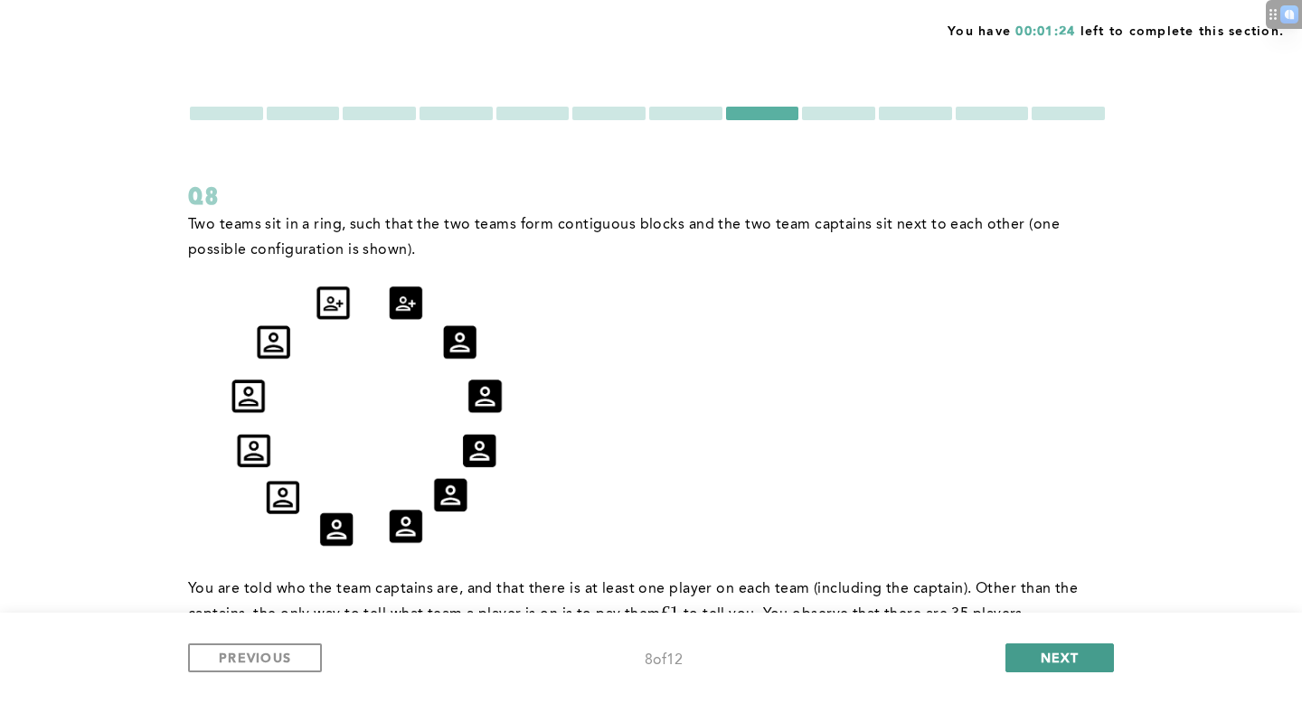
click at [1089, 660] on button "NEXT" at bounding box center [1059, 658] width 108 height 29
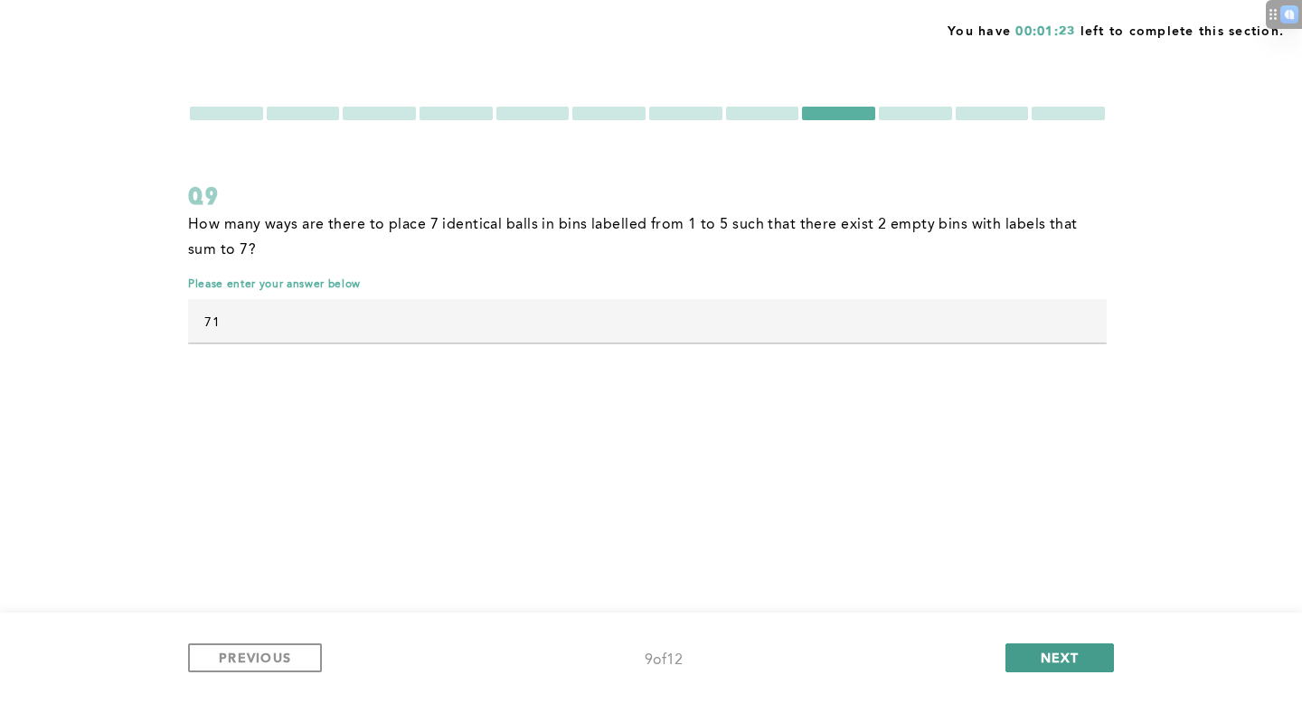
click at [1089, 660] on button "NEXT" at bounding box center [1059, 658] width 108 height 29
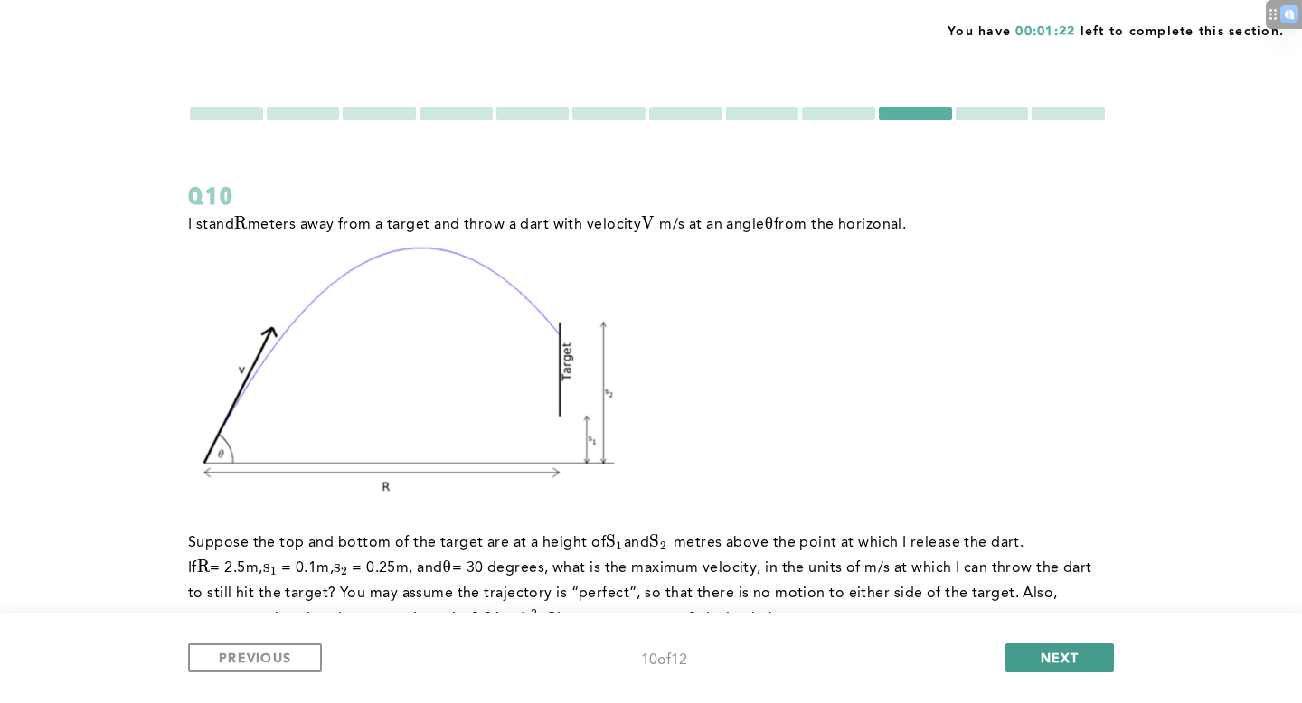
click at [1089, 660] on button "NEXT" at bounding box center [1059, 658] width 108 height 29
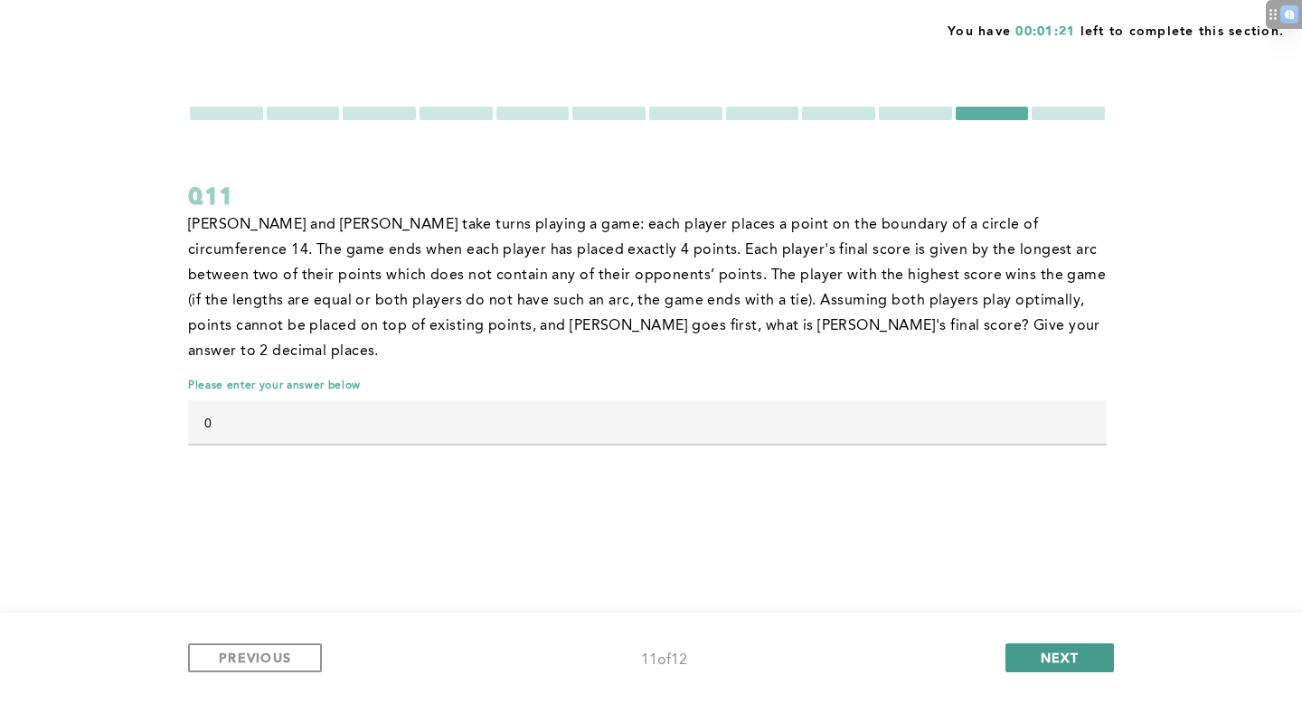
click at [1089, 660] on button "NEXT" at bounding box center [1059, 658] width 108 height 29
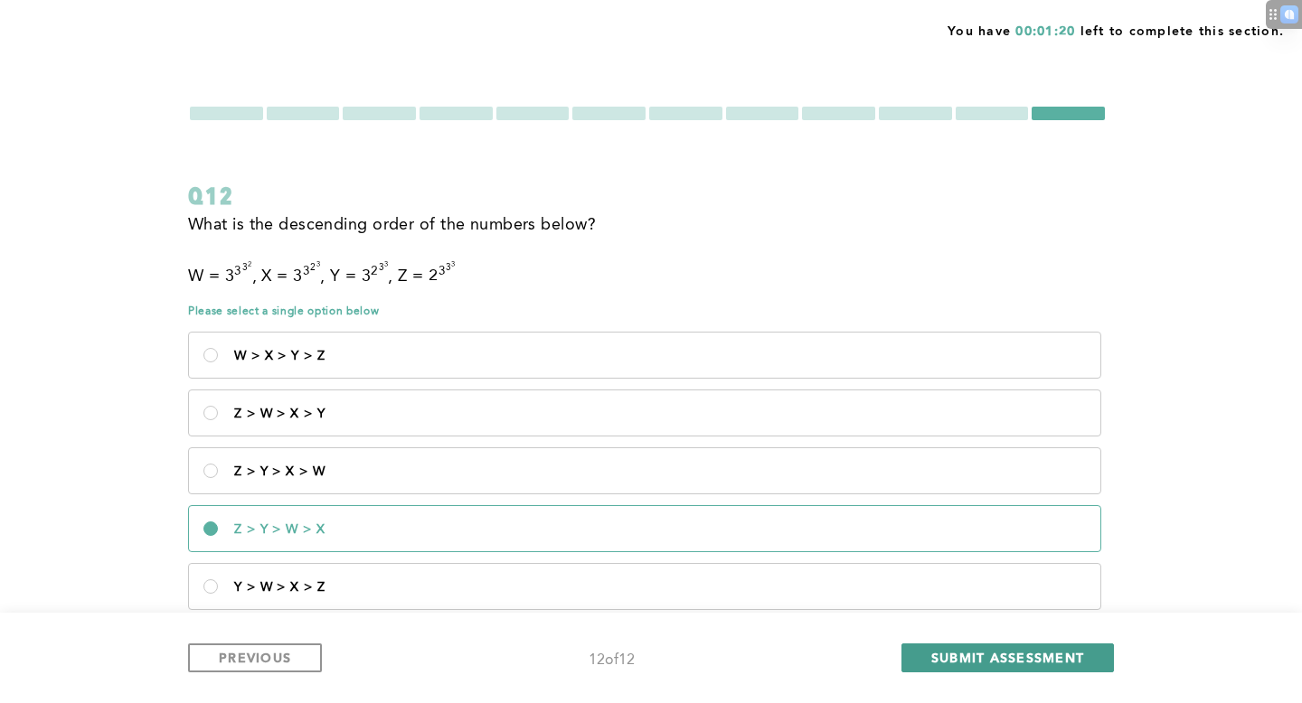
click at [1074, 658] on span "SUBMIT ASSESSMENT" at bounding box center [1007, 657] width 153 height 17
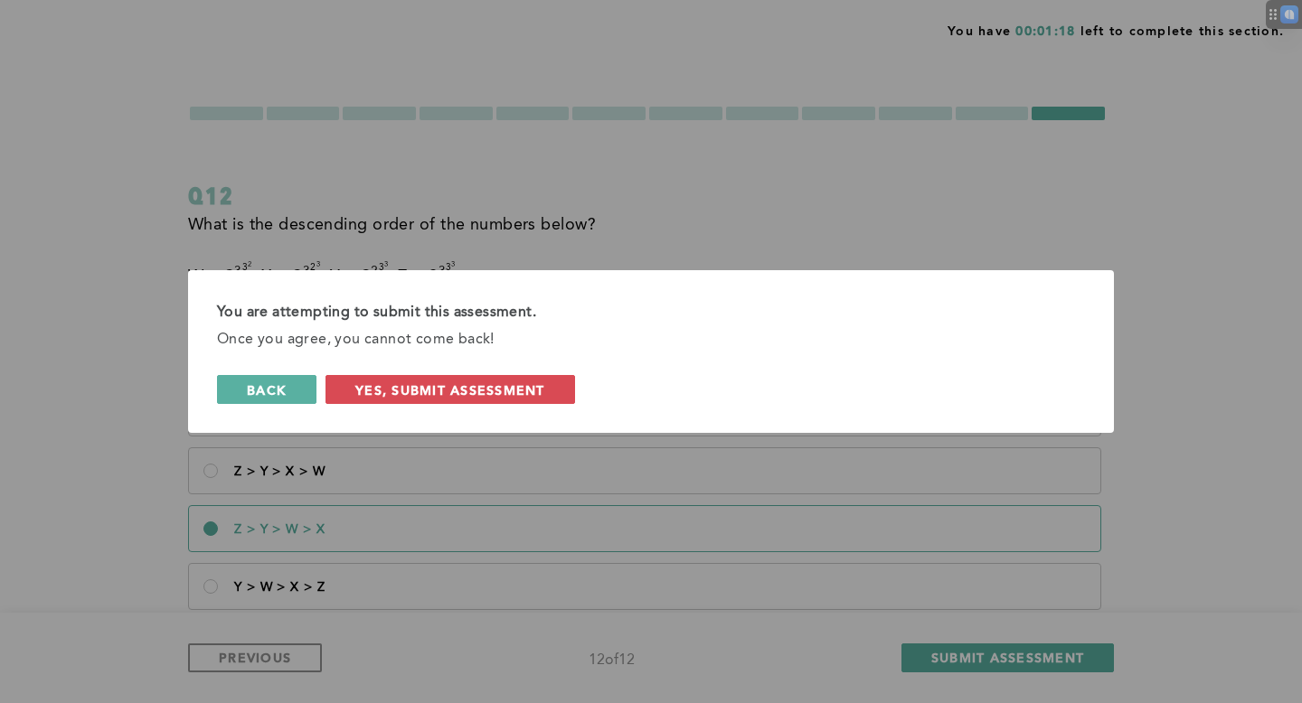
click at [285, 394] on span "back" at bounding box center [267, 389] width 40 height 17
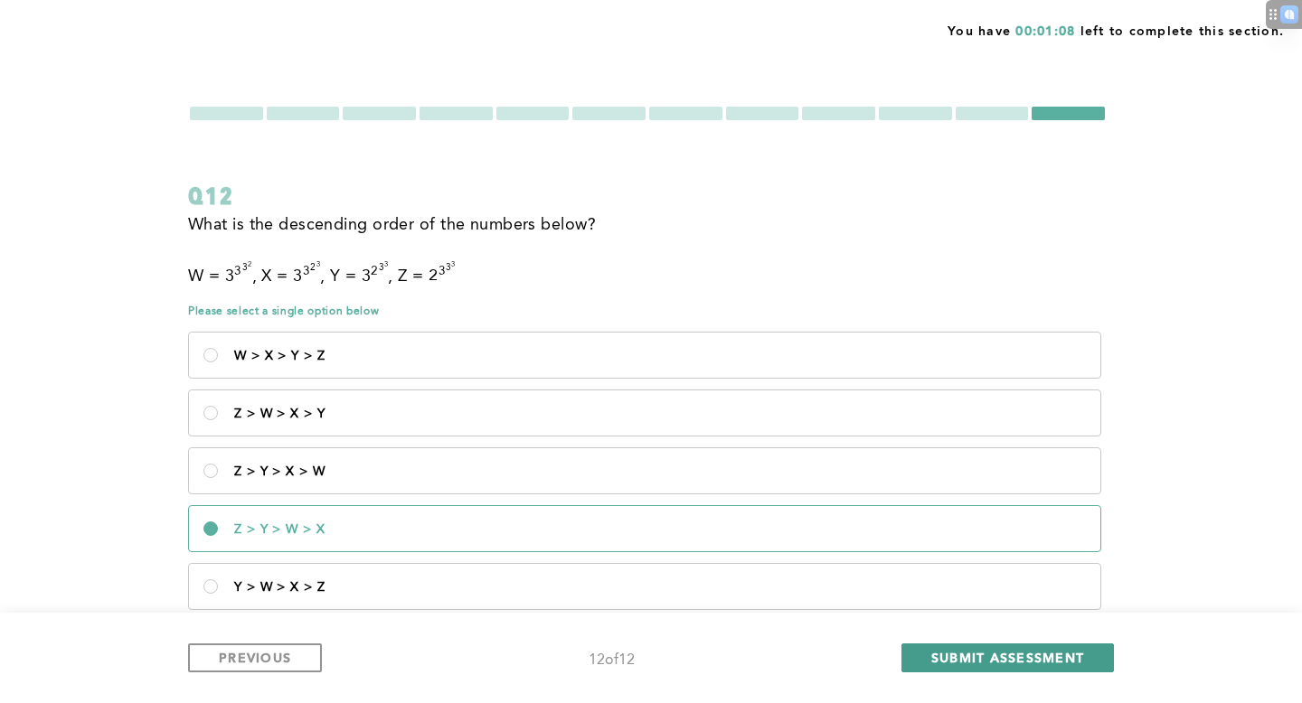
click at [937, 658] on span "SUBMIT ASSESSMENT" at bounding box center [1007, 657] width 153 height 17
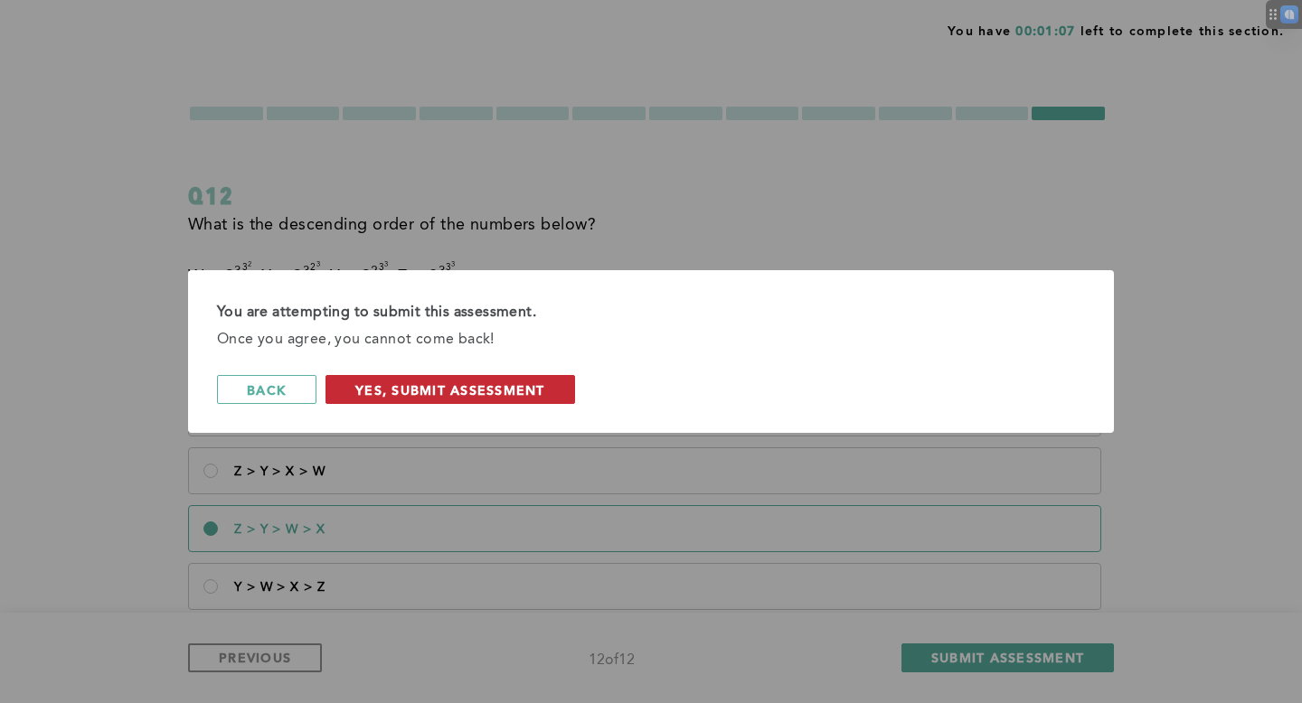
click at [367, 385] on span "Yes, Submit Assessment" at bounding box center [450, 389] width 190 height 17
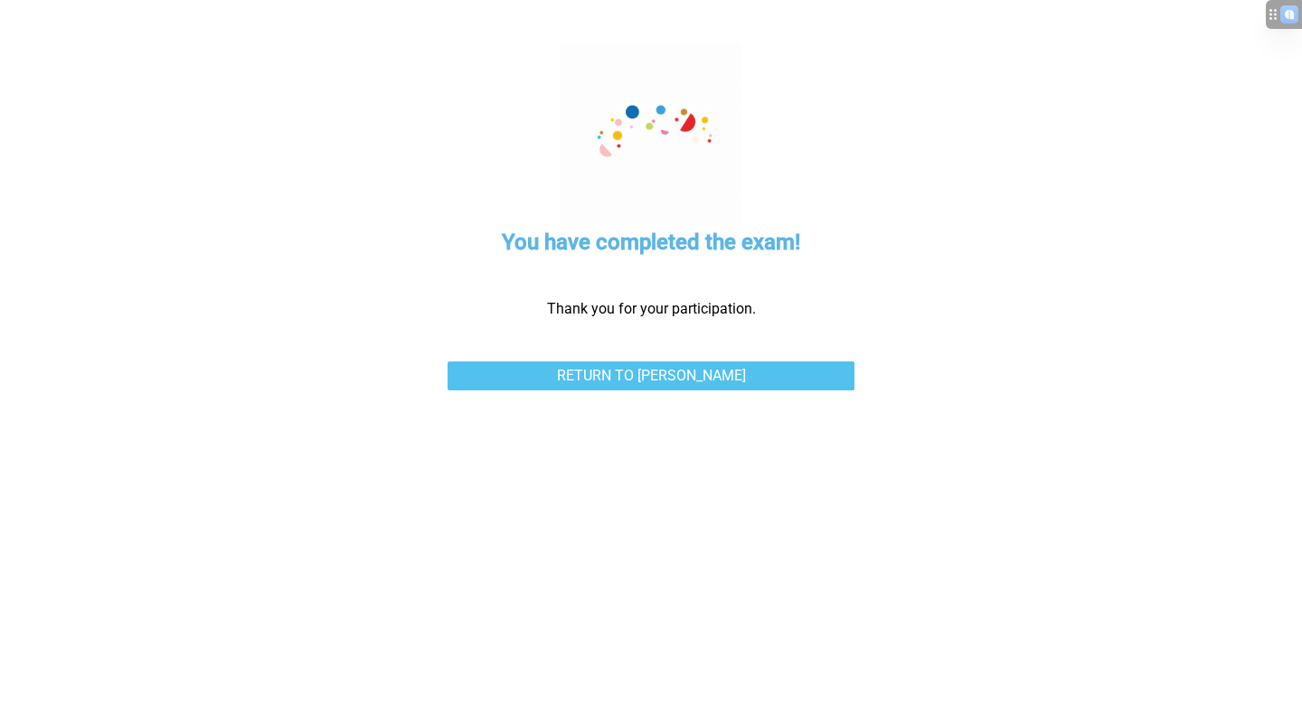
click at [805, 372] on link "Return to [PERSON_NAME]" at bounding box center [650, 376] width 407 height 29
